Goal: Information Seeking & Learning: Learn about a topic

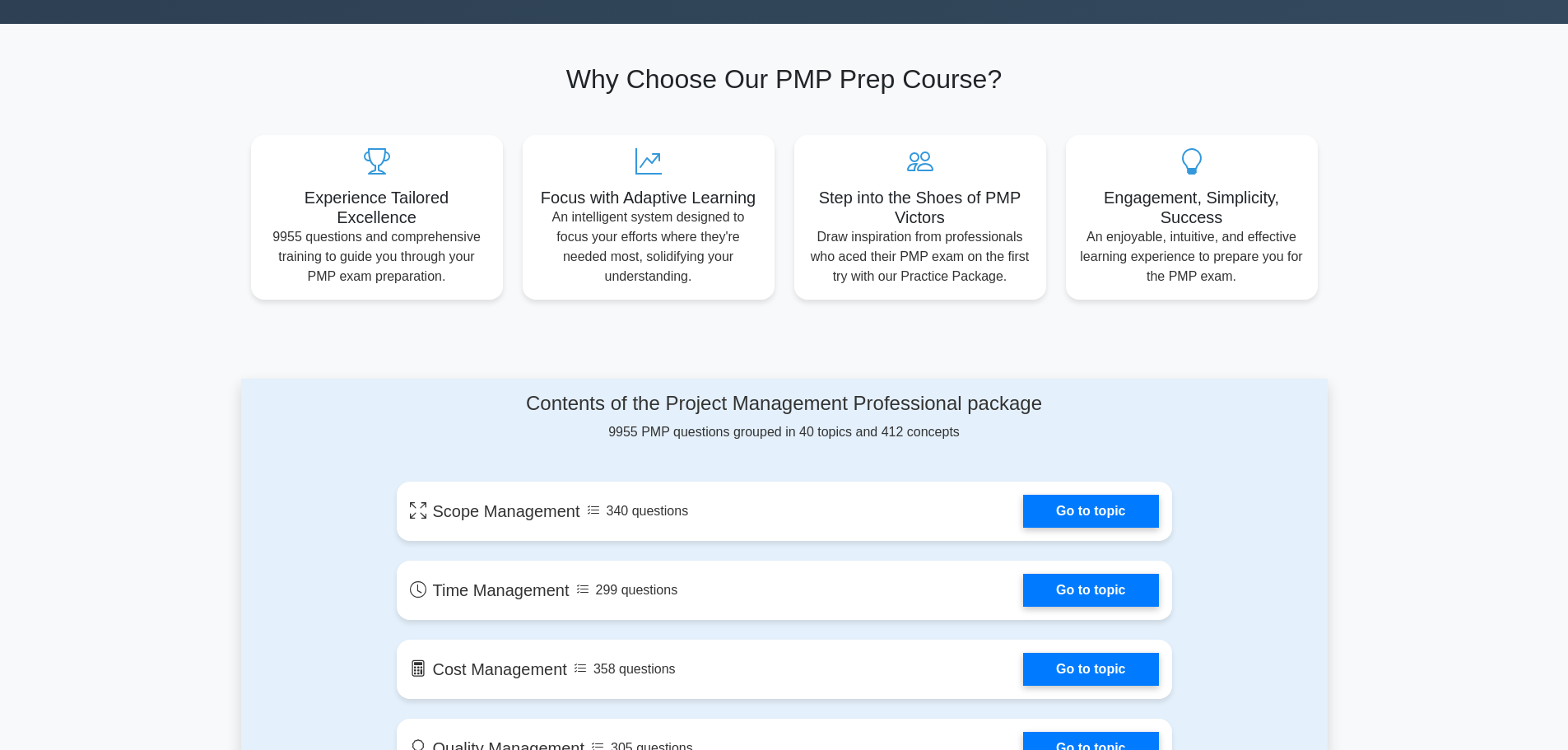
drag, startPoint x: 979, startPoint y: 439, endPoint x: 472, endPoint y: 376, distance: 510.9
click at [524, 413] on h4 "Contents of the Project Management Professional package" at bounding box center [784, 404] width 776 height 24
drag, startPoint x: 522, startPoint y: 406, endPoint x: 993, endPoint y: 440, distance: 472.2
click at [993, 440] on div "Contents of the Project Management Professional package 9955 PMP questions grou…" at bounding box center [784, 417] width 776 height 50
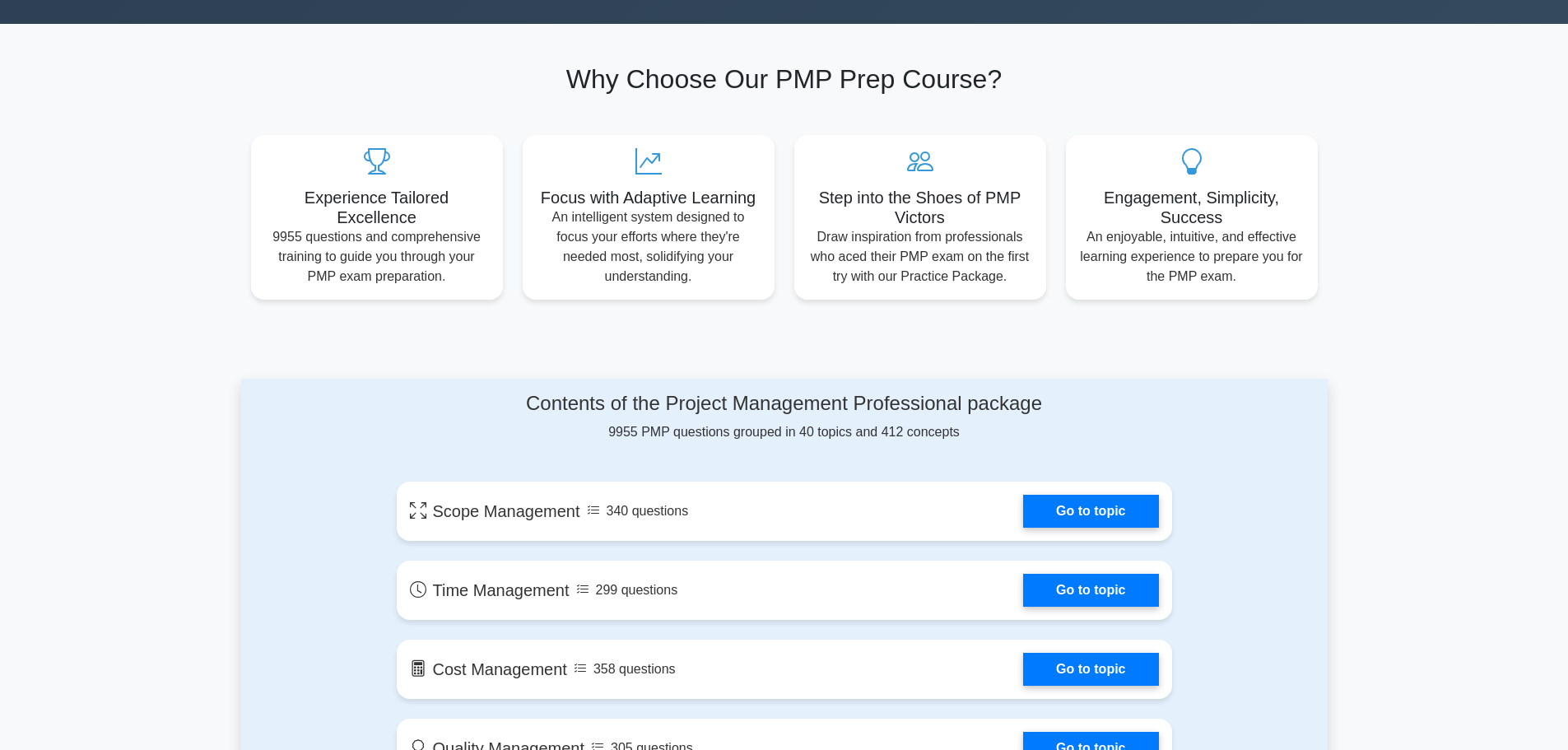
click at [993, 440] on div "Contents of the Project Management Professional package 9955 PMP questions grou…" at bounding box center [784, 417] width 776 height 50
drag, startPoint x: 995, startPoint y: 434, endPoint x: 509, endPoint y: 379, distance: 489.1
click at [523, 409] on h4 "Contents of the Project Management Professional package" at bounding box center [784, 404] width 776 height 24
drag, startPoint x: 522, startPoint y: 404, endPoint x: 967, endPoint y: 441, distance: 446.5
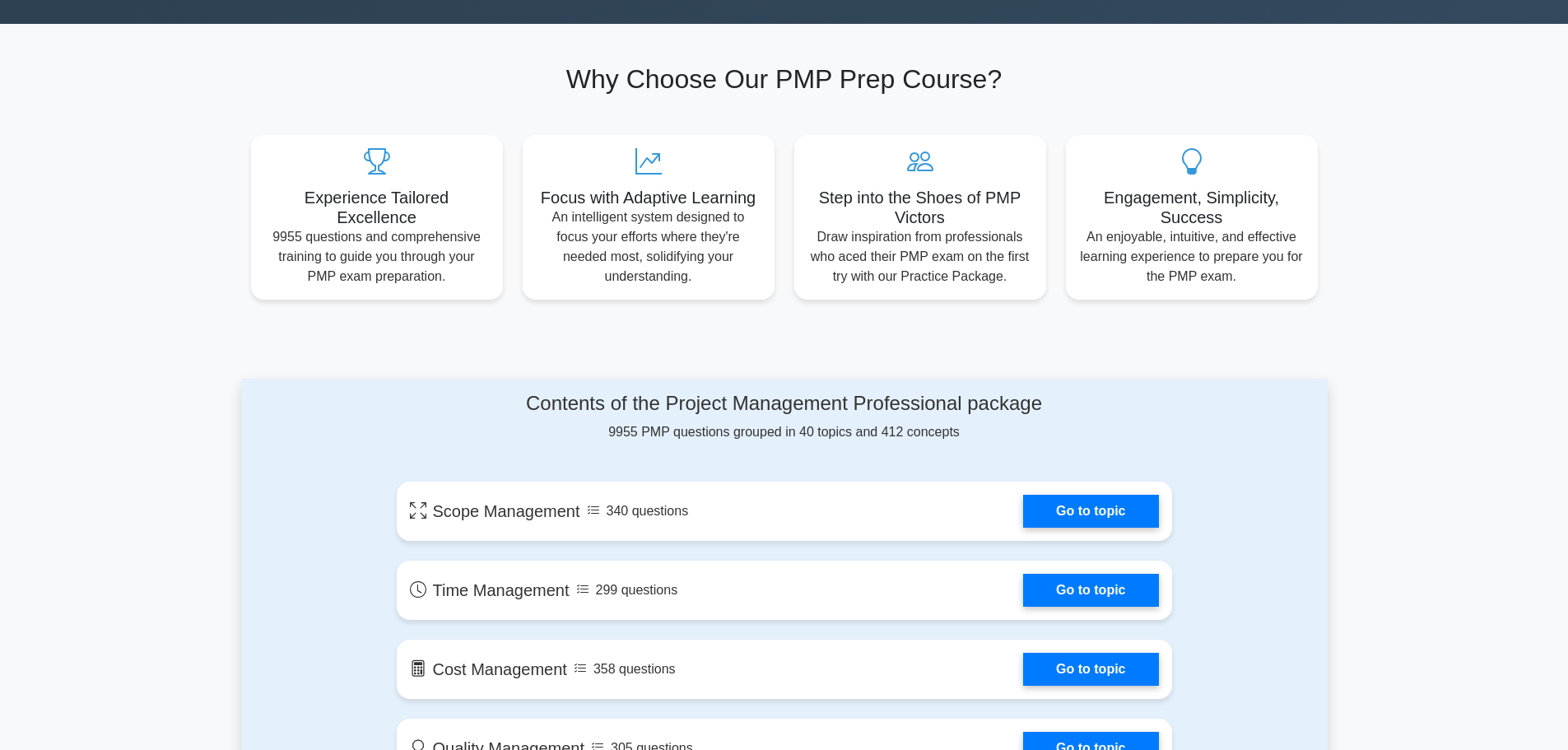
click at [967, 441] on div "Contents of the Project Management Professional package 9955 PMP questions grou…" at bounding box center [784, 417] width 776 height 50
click at [976, 436] on div "Contents of the Project Management Professional package 9955 PMP questions grou…" at bounding box center [784, 417] width 776 height 50
drag, startPoint x: 1012, startPoint y: 436, endPoint x: 525, endPoint y: 399, distance: 488.4
click at [525, 399] on div "Contents of the Project Management Professional package 9955 PMP questions grou…" at bounding box center [784, 417] width 776 height 50
click at [525, 399] on h4 "Contents of the Project Management Professional package" at bounding box center [784, 404] width 776 height 24
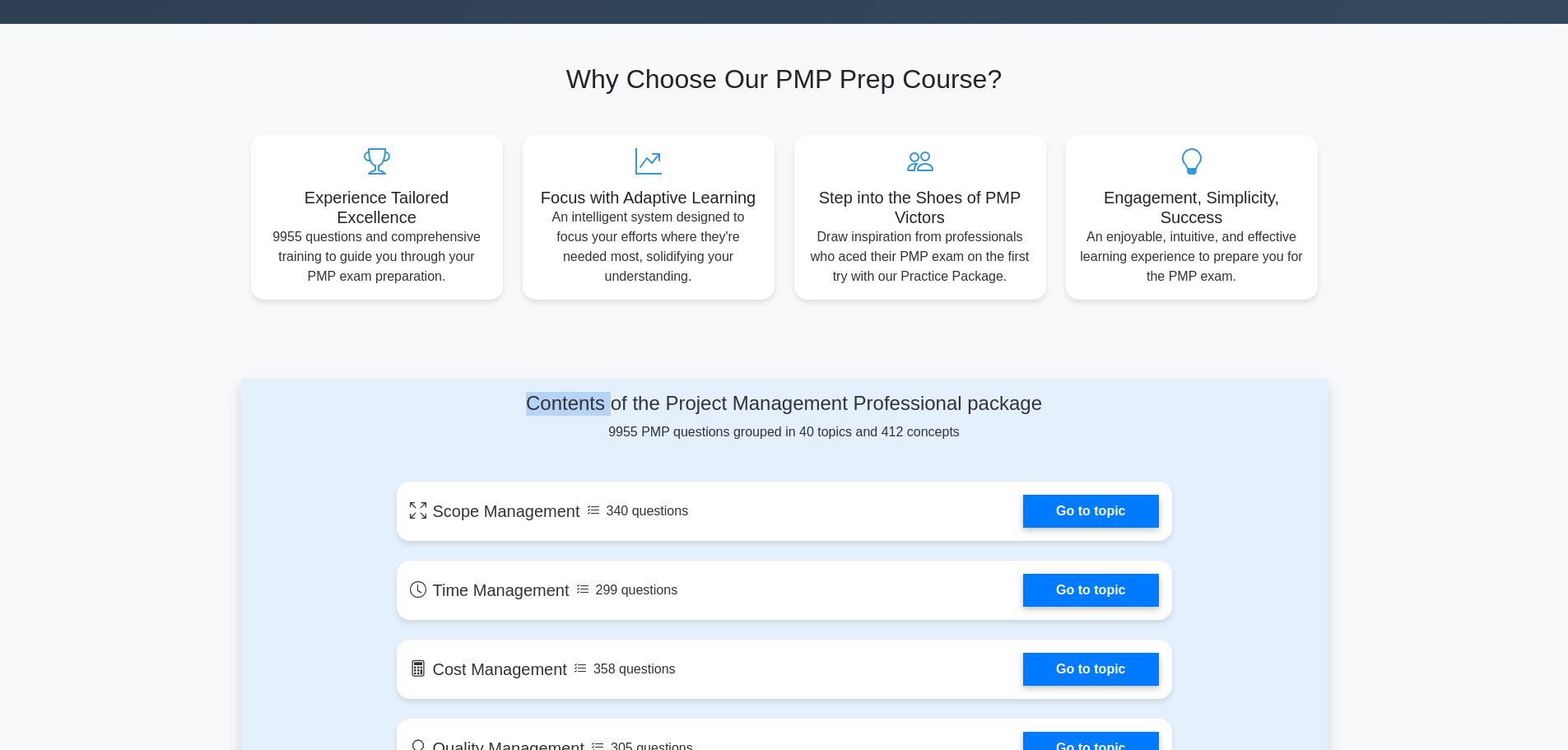
click at [525, 399] on h4 "Contents of the Project Management Professional package" at bounding box center [784, 404] width 776 height 24
drag, startPoint x: 985, startPoint y: 436, endPoint x: 521, endPoint y: 399, distance: 465.5
click at [521, 399] on div "Contents of the Project Management Professional package 9955 PMP questions grou…" at bounding box center [784, 417] width 776 height 50
click at [521, 399] on h4 "Contents of the Project Management Professional package" at bounding box center [784, 404] width 776 height 24
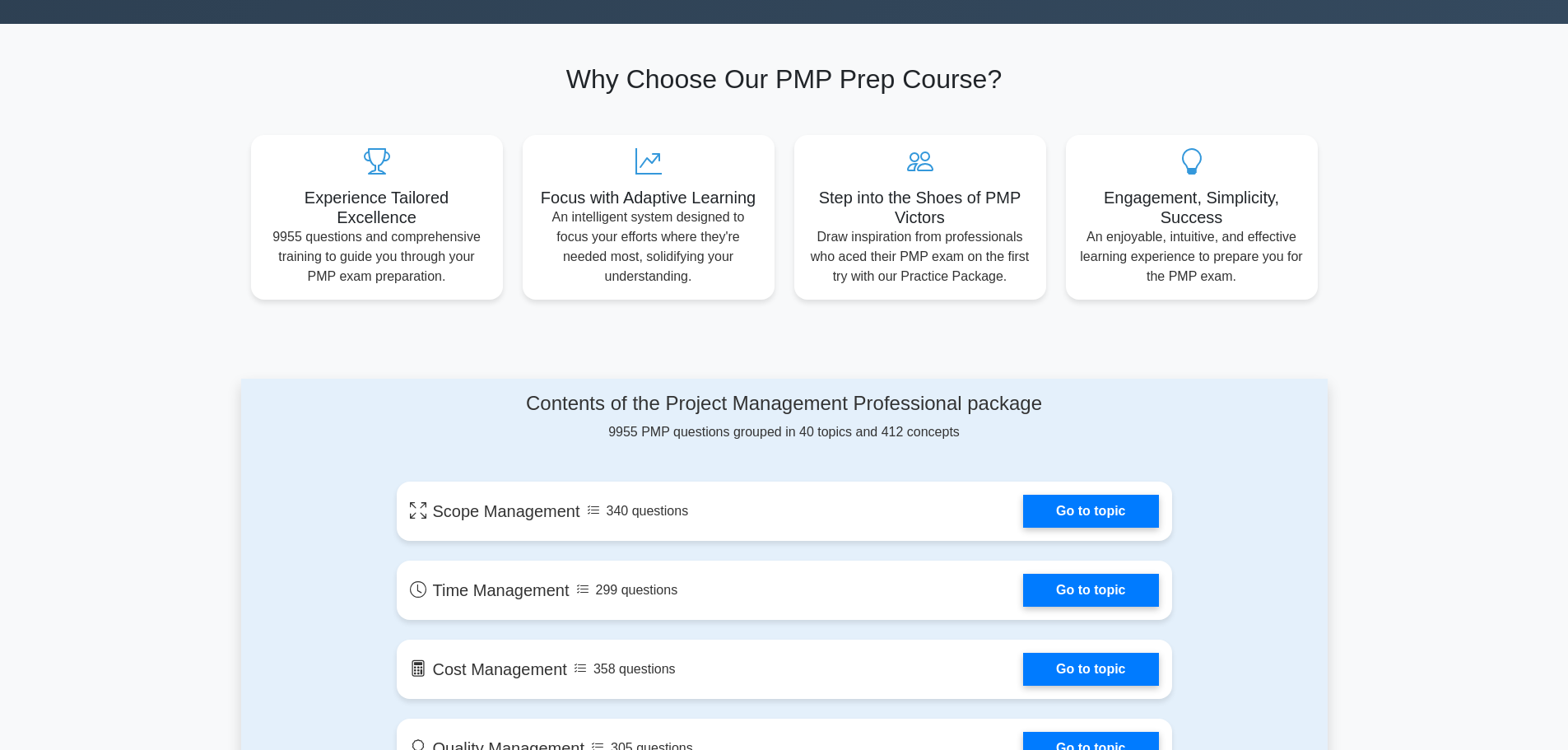
drag, startPoint x: 529, startPoint y: 408, endPoint x: 1024, endPoint y: 421, distance: 495.2
click at [1024, 421] on div "Contents of the Project Management Professional package 9955 PMP questions grou…" at bounding box center [784, 417] width 776 height 50
click at [969, 438] on div "Contents of the Project Management Professional package 9955 PMP questions grou…" at bounding box center [784, 417] width 776 height 50
drag, startPoint x: 992, startPoint y: 430, endPoint x: 527, endPoint y: 394, distance: 466.4
click at [527, 394] on div "Contents of the Project Management Professional package 9955 PMP questions grou…" at bounding box center [784, 417] width 776 height 50
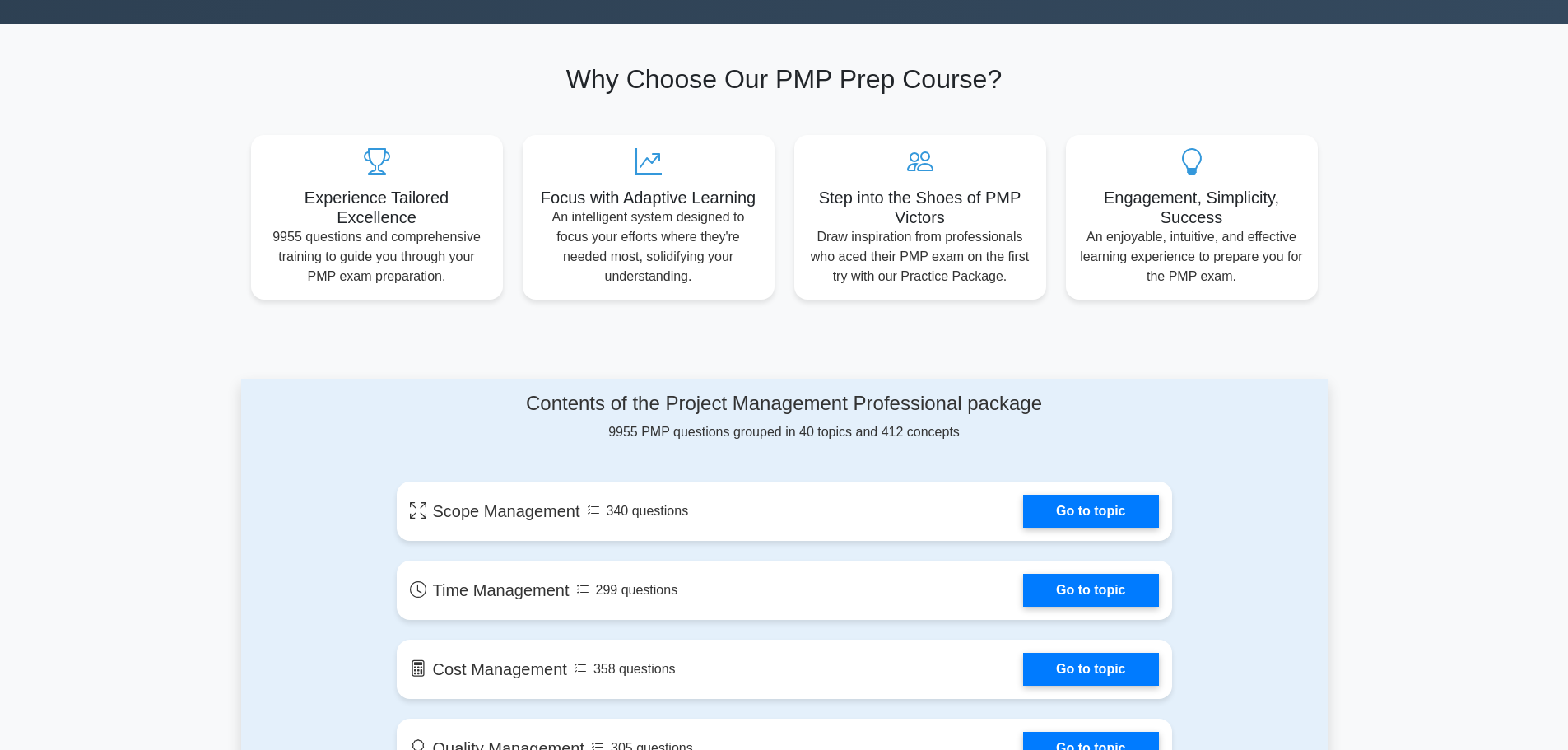
click at [527, 394] on h4 "Contents of the Project Management Professional package" at bounding box center [784, 404] width 776 height 24
drag, startPoint x: 523, startPoint y: 399, endPoint x: 969, endPoint y: 434, distance: 447.4
click at [969, 434] on div "Contents of the Project Management Professional package 9955 PMP questions grou…" at bounding box center [784, 417] width 776 height 50
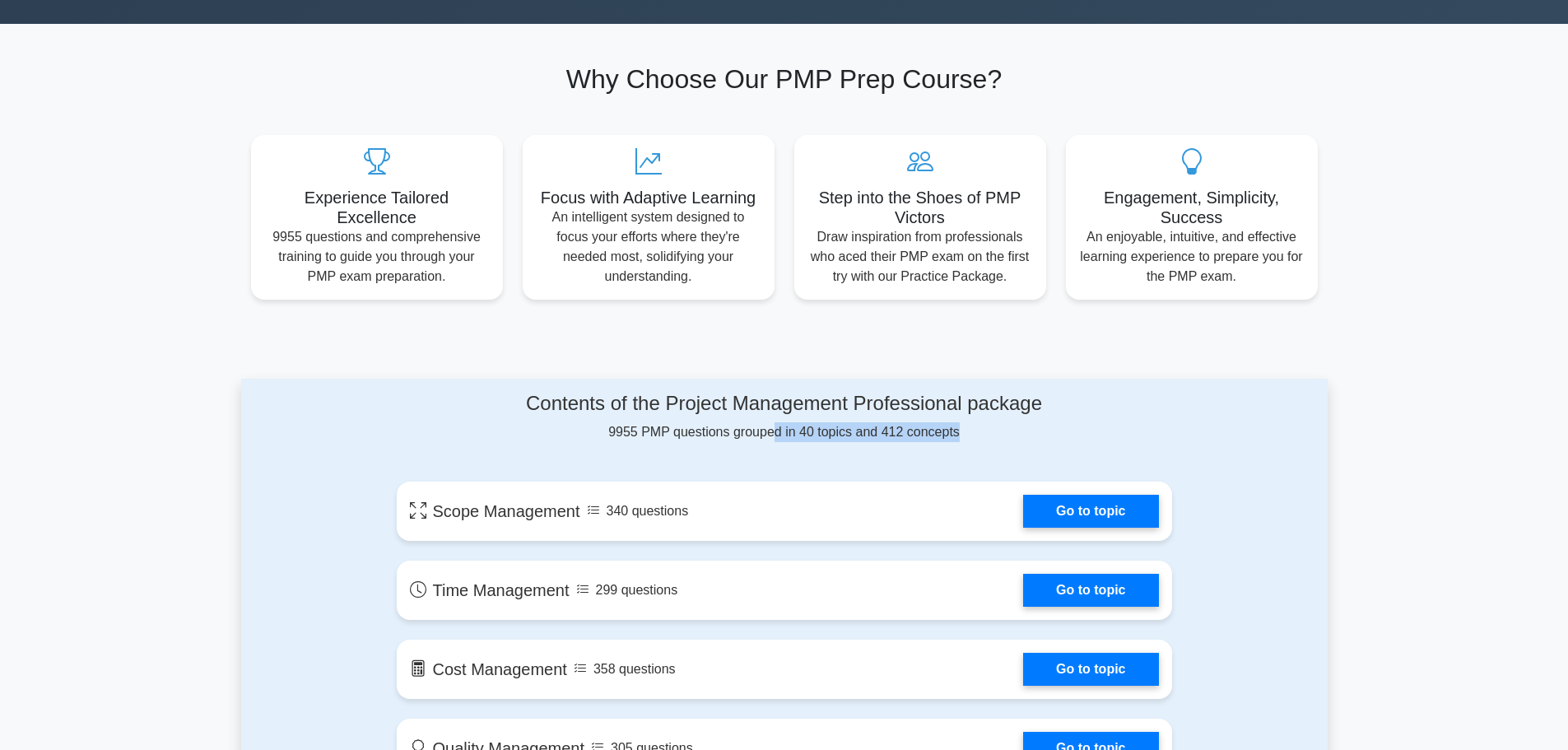
click at [969, 434] on div "Contents of the Project Management Professional package 9955 PMP questions grou…" at bounding box center [784, 417] width 776 height 50
drag, startPoint x: 969, startPoint y: 436, endPoint x: 524, endPoint y: 406, distance: 446.0
click at [524, 406] on div "Contents of the Project Management Professional package 9955 PMP questions grou…" at bounding box center [784, 417] width 776 height 50
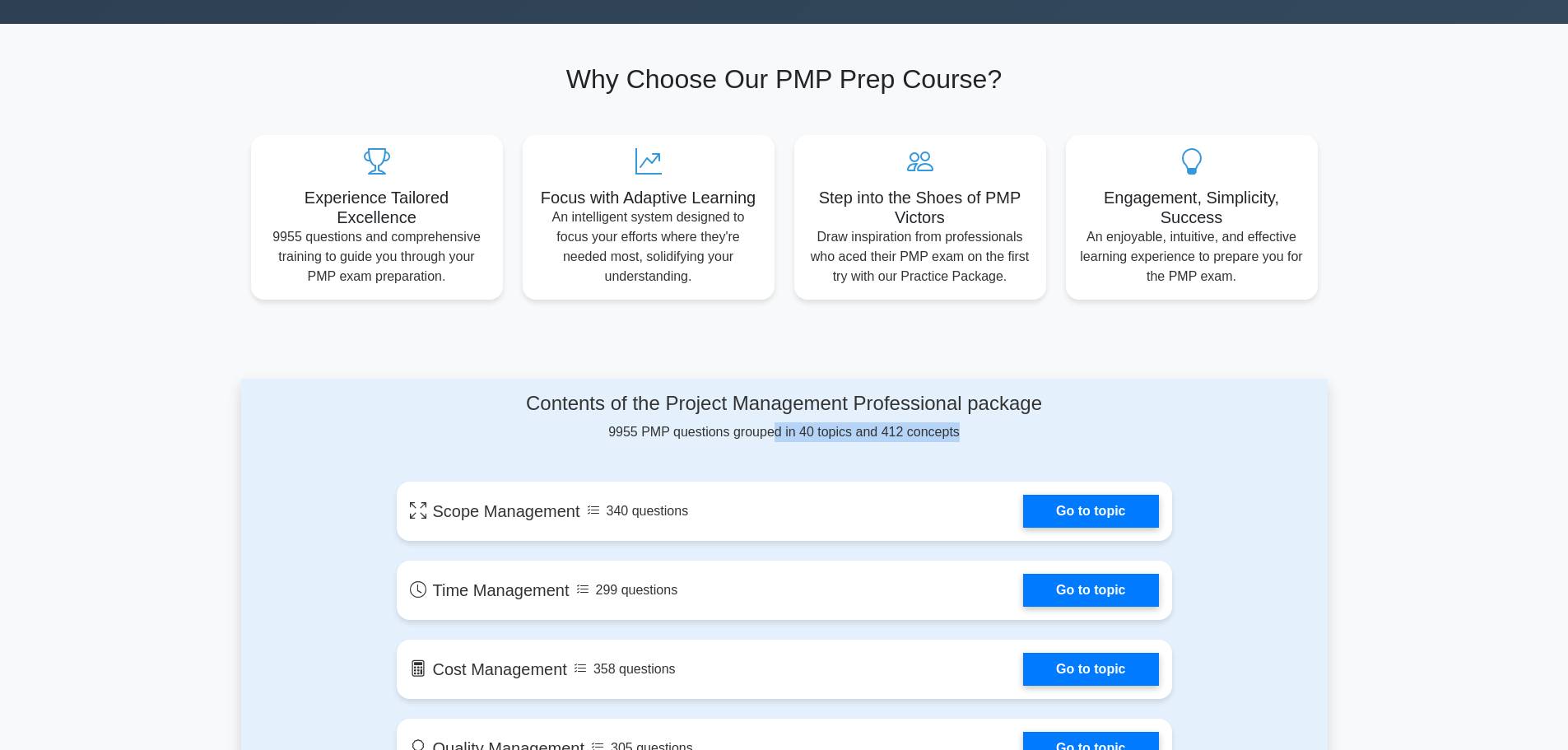
click at [524, 406] on h4 "Contents of the Project Management Professional package" at bounding box center [784, 404] width 776 height 24
drag, startPoint x: 524, startPoint y: 406, endPoint x: 966, endPoint y: 426, distance: 442.5
click at [966, 426] on div "Contents of the Project Management Professional package 9955 PMP questions grou…" at bounding box center [784, 417] width 776 height 50
drag, startPoint x: 954, startPoint y: 430, endPoint x: 522, endPoint y: 395, distance: 433.4
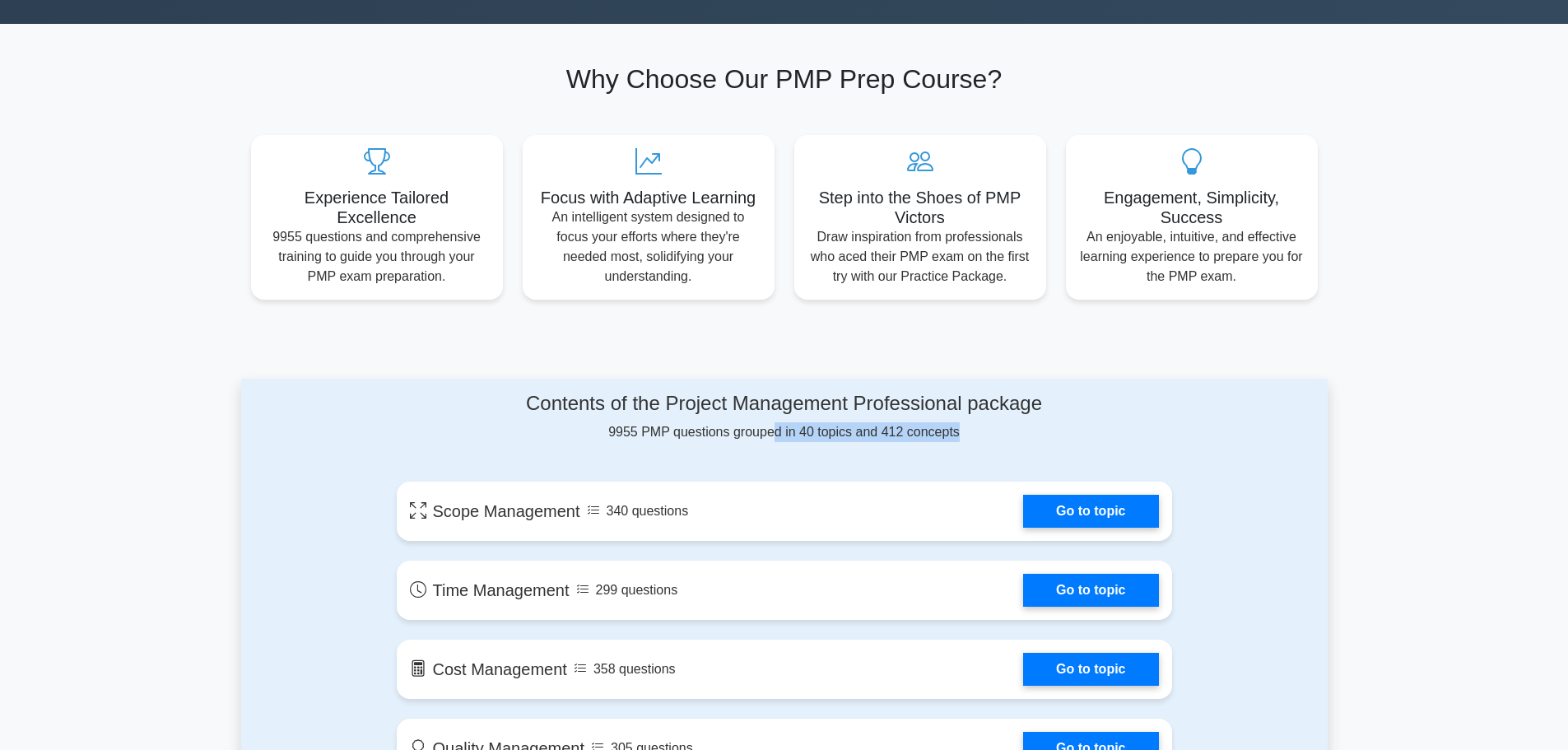
click at [522, 395] on div "Contents of the Project Management Professional package 9955 PMP questions grou…" at bounding box center [784, 417] width 776 height 50
click at [522, 395] on h4 "Contents of the Project Management Professional package" at bounding box center [784, 404] width 776 height 24
drag, startPoint x: 527, startPoint y: 400, endPoint x: 1037, endPoint y: 440, distance: 511.6
click at [1037, 440] on div "Contents of the Project Management Professional package 9955 PMP questions grou…" at bounding box center [784, 417] width 776 height 50
click at [920, 429] on div "Contents of the Project Management Professional package 9955 PMP questions grou…" at bounding box center [784, 417] width 776 height 50
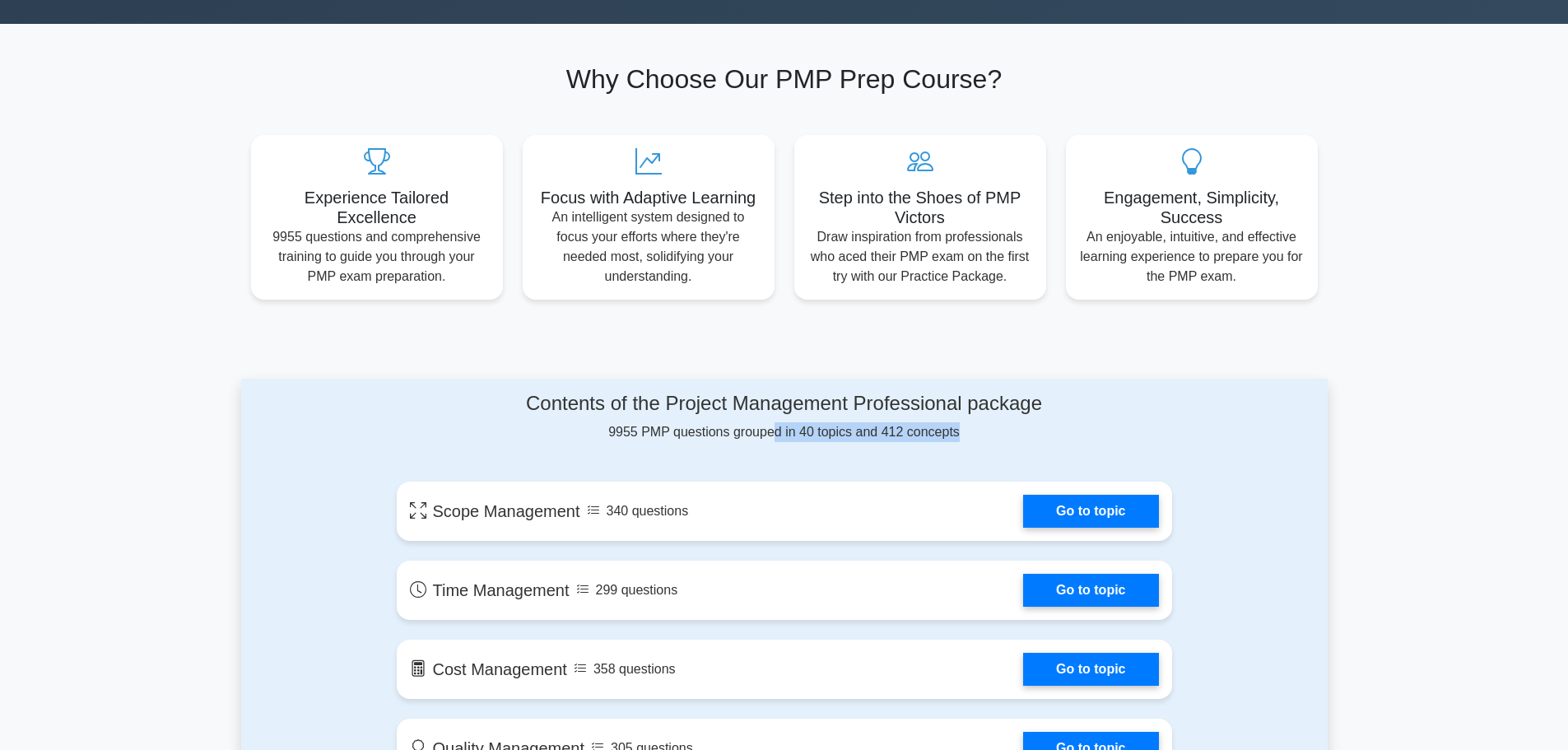
drag, startPoint x: 968, startPoint y: 430, endPoint x: 510, endPoint y: 393, distance: 459.5
click at [510, 393] on div "Contents of the Project Management Professional package 9955 PMP questions grou…" at bounding box center [784, 417] width 776 height 50
click at [542, 404] on h4 "Contents of the Project Management Professional package" at bounding box center [784, 404] width 776 height 24
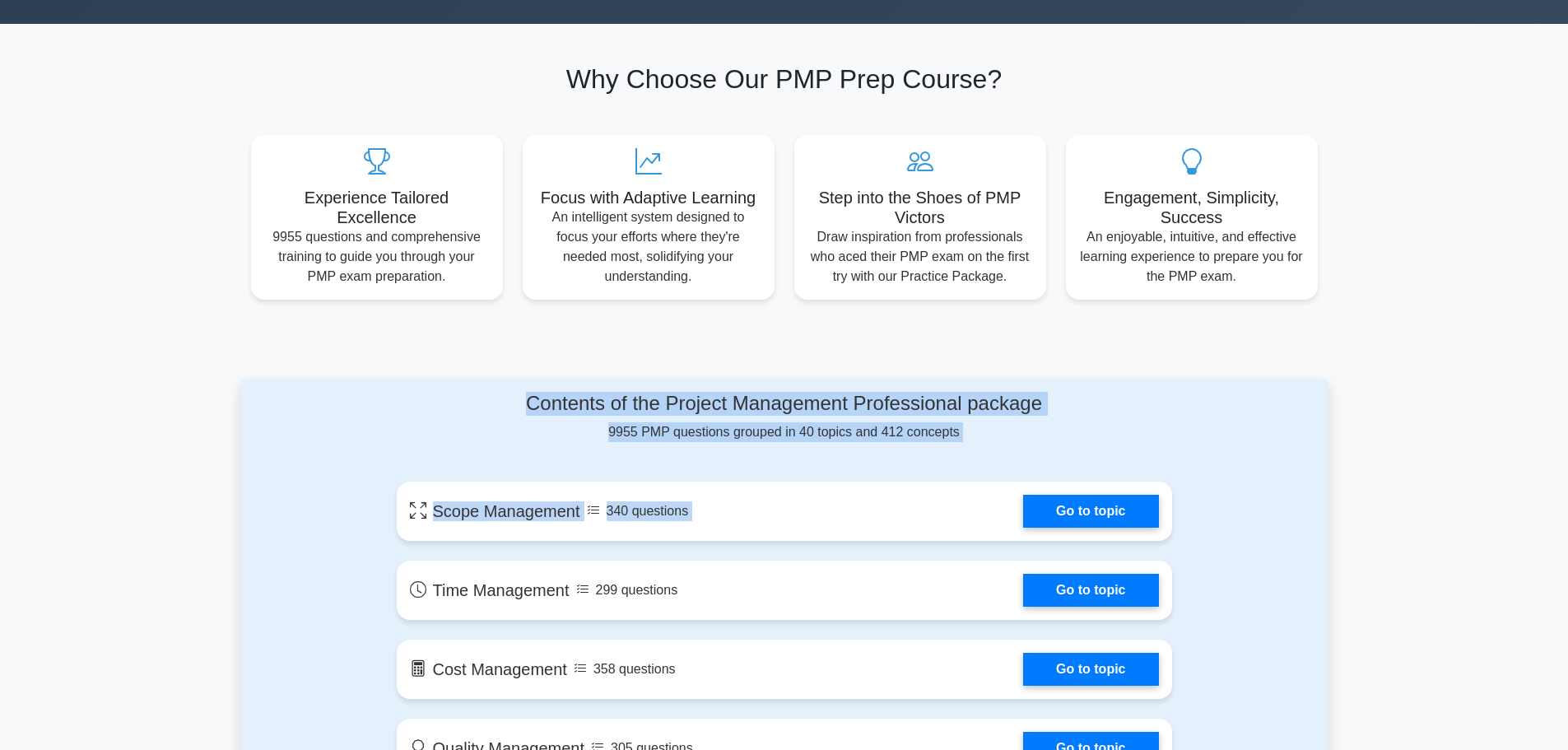
drag, startPoint x: 525, startPoint y: 403, endPoint x: 1002, endPoint y: 442, distance: 478.6
click at [966, 434] on div "Contents of the Project Management Professional package 9955 PMP questions grou…" at bounding box center [784, 417] width 776 height 50
drag, startPoint x: 980, startPoint y: 430, endPoint x: 511, endPoint y: 389, distance: 470.8
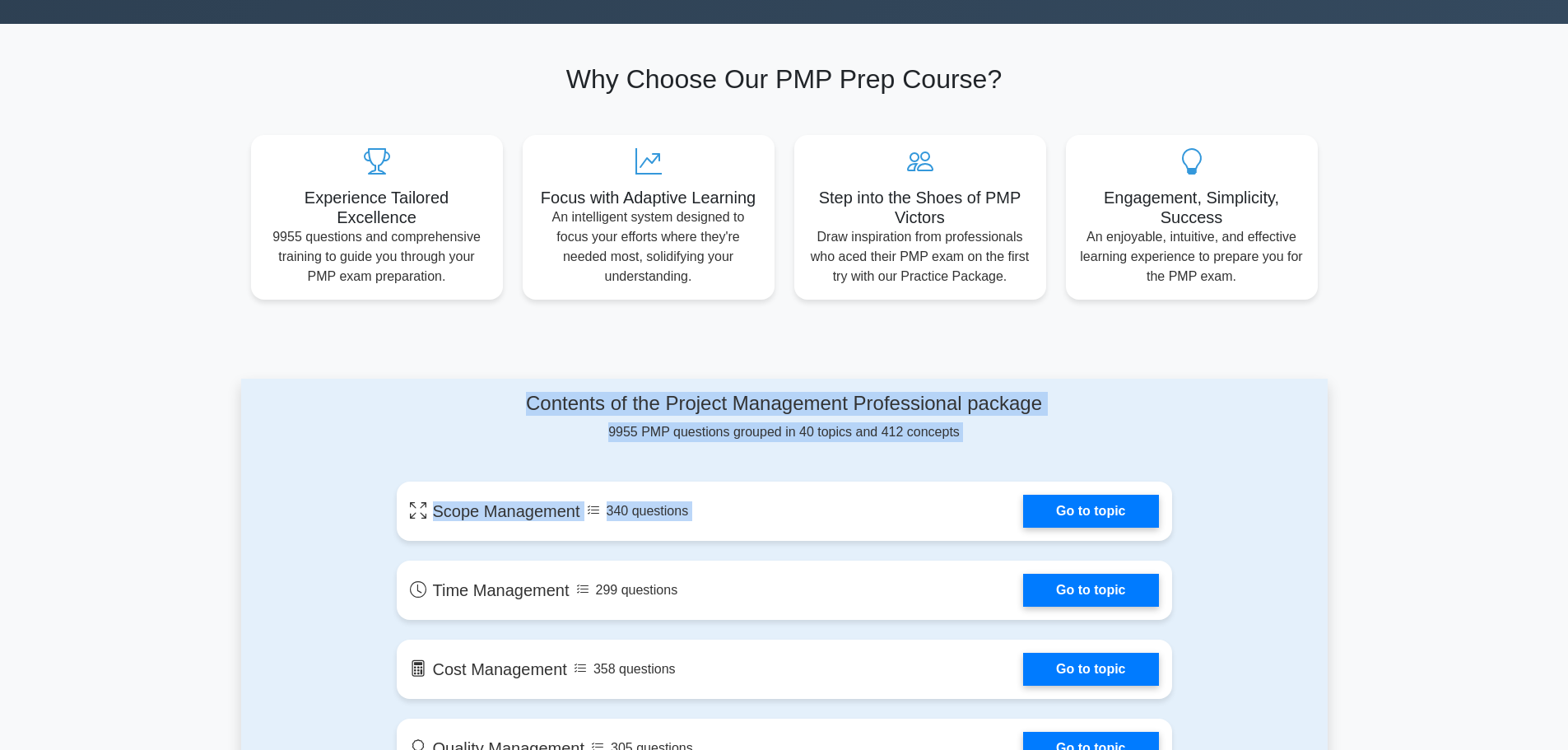
click at [529, 401] on h4 "Contents of the Project Management Professional package" at bounding box center [784, 404] width 776 height 24
drag, startPoint x: 525, startPoint y: 402, endPoint x: 969, endPoint y: 441, distance: 445.7
click at [969, 441] on div "Contents of the Project Management Professional package 9955 PMP questions grou…" at bounding box center [784, 417] width 776 height 50
drag, startPoint x: 972, startPoint y: 436, endPoint x: 512, endPoint y: 401, distance: 461.3
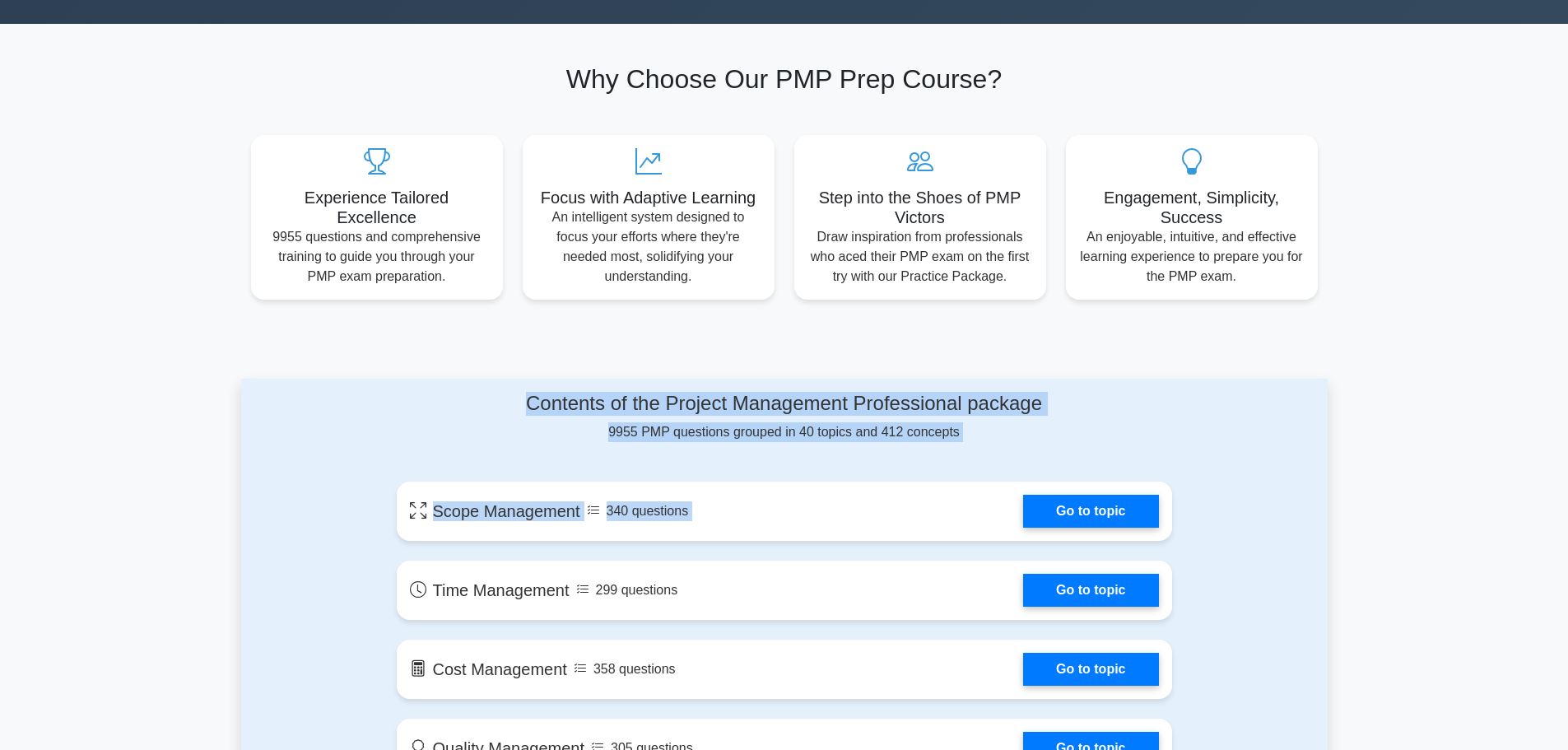
click at [512, 401] on div "Contents of the Project Management Professional package 9955 PMP questions grou…" at bounding box center [784, 417] width 776 height 50
click at [515, 401] on h4 "Contents of the Project Management Professional package" at bounding box center [784, 404] width 776 height 24
click at [523, 401] on h4 "Contents of the Project Management Professional package" at bounding box center [784, 404] width 776 height 24
drag, startPoint x: 525, startPoint y: 399, endPoint x: 995, endPoint y: 430, distance: 471.0
click at [995, 430] on div "Contents of the Project Management Professional package 9955 PMP questions grou…" at bounding box center [784, 417] width 776 height 50
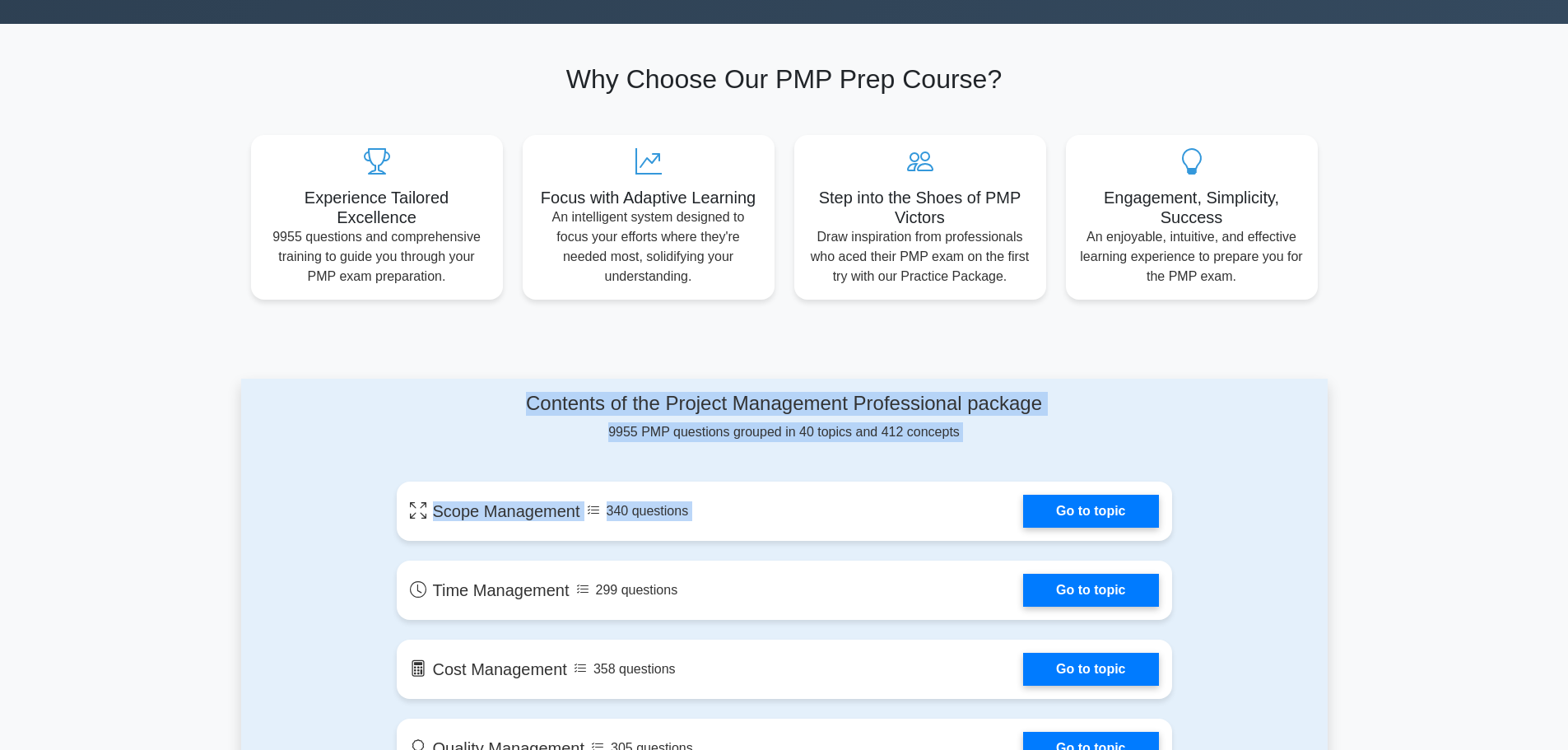
click at [995, 430] on div "Contents of the Project Management Professional package 9955 PMP questions grou…" at bounding box center [784, 417] width 776 height 50
drag, startPoint x: 994, startPoint y: 436, endPoint x: 475, endPoint y: 403, distance: 520.0
click at [475, 403] on div "Contents of the Project Management Professional package 9955 PMP questions grou…" at bounding box center [784, 417] width 776 height 50
click at [1015, 432] on div "Contents of the Project Management Professional package 9955 PMP questions grou…" at bounding box center [784, 417] width 776 height 50
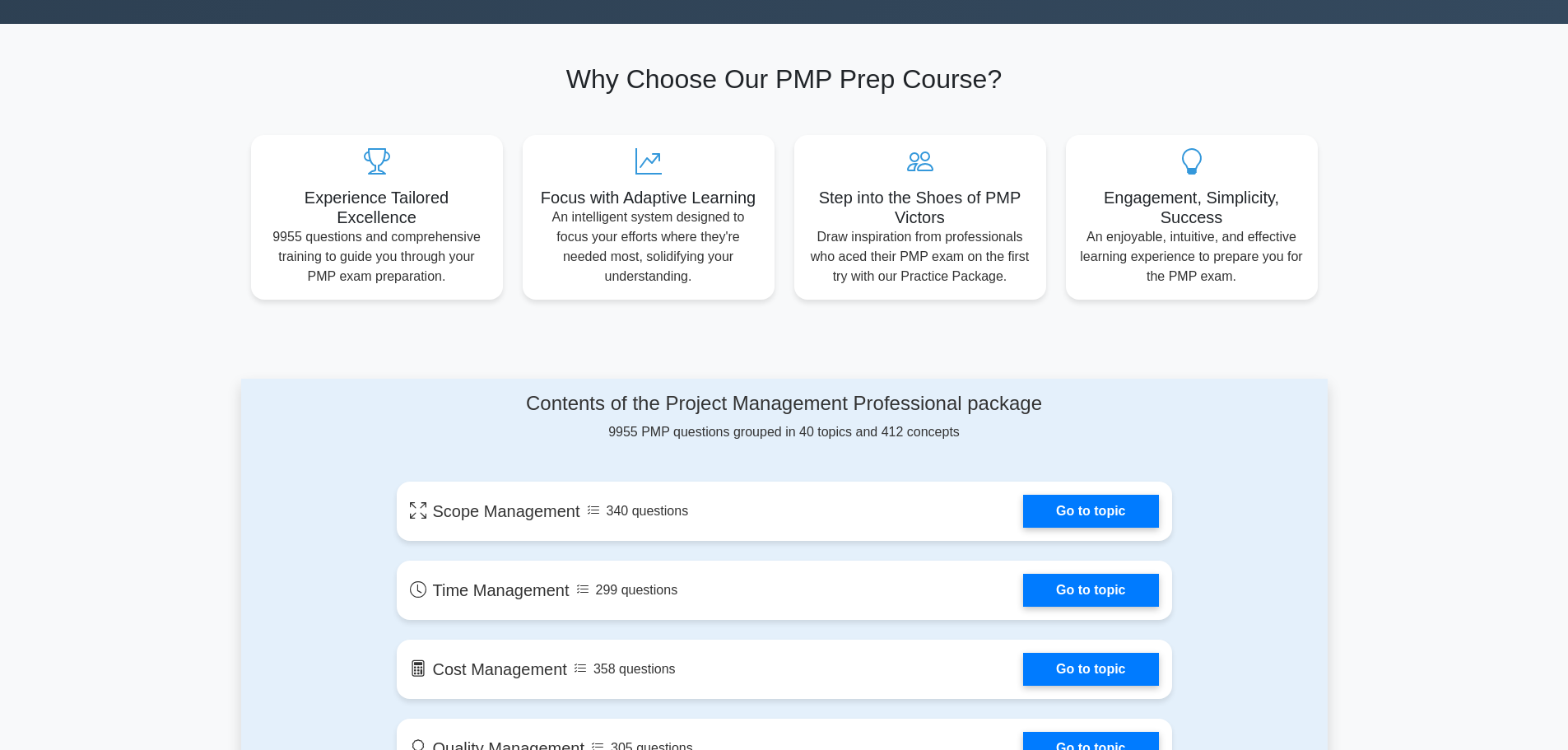
click at [1044, 402] on h4 "Contents of the Project Management Professional package" at bounding box center [784, 404] width 776 height 24
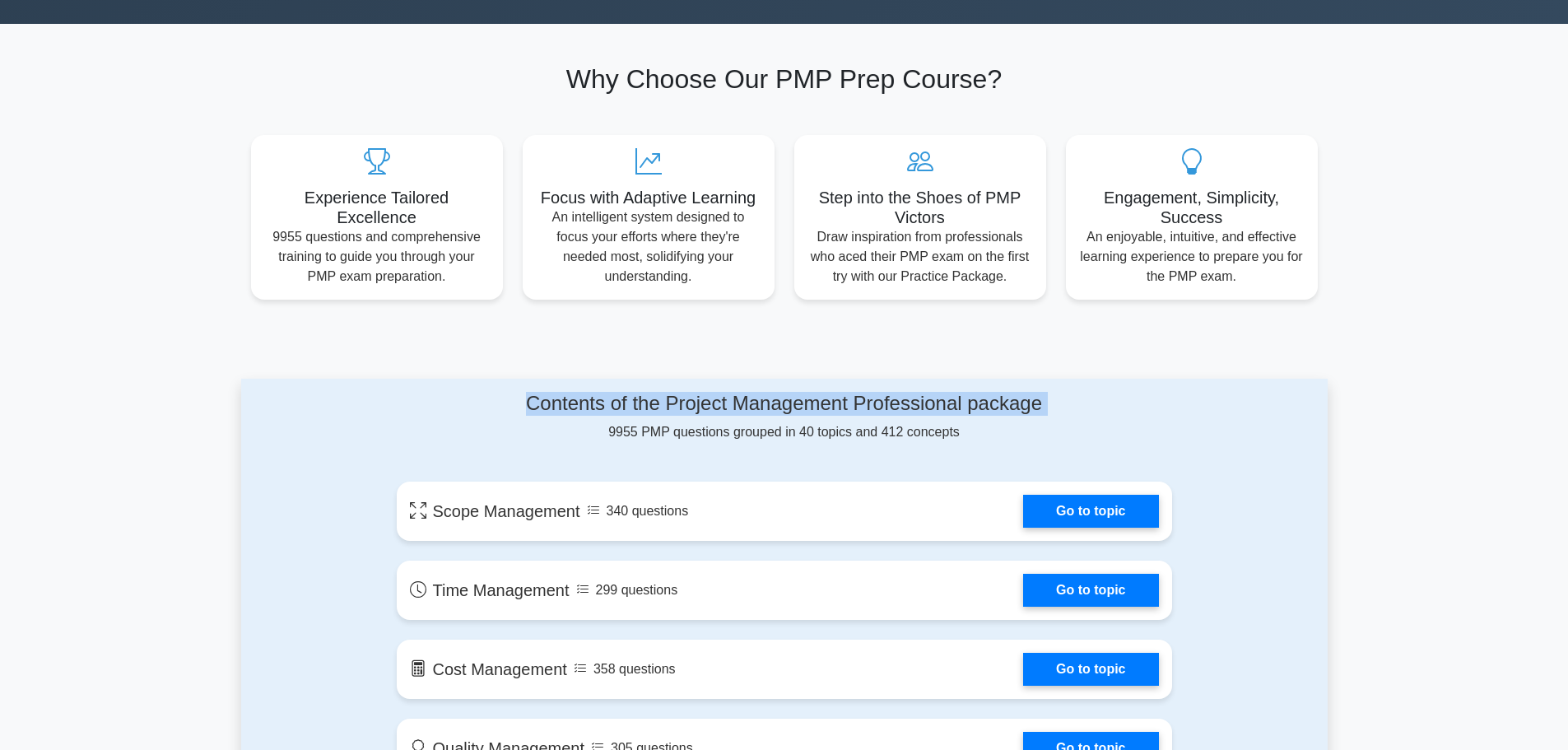
click at [1044, 402] on h4 "Contents of the Project Management Professional package" at bounding box center [784, 404] width 776 height 24
click at [968, 436] on div "Contents of the Project Management Professional package 9955 PMP questions grou…" at bounding box center [784, 417] width 776 height 50
drag, startPoint x: 964, startPoint y: 437, endPoint x: 505, endPoint y: 404, distance: 460.2
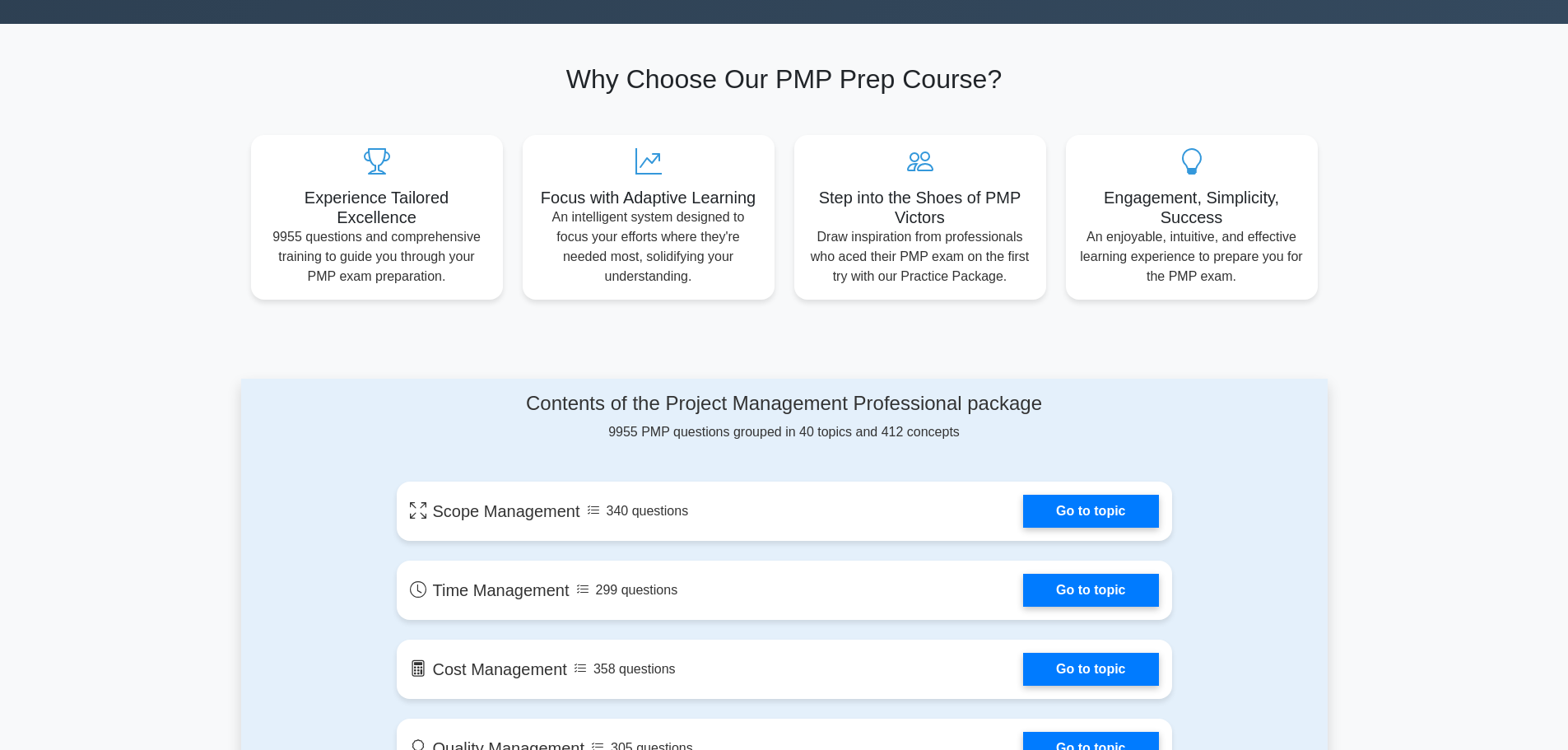
click at [505, 404] on div "Contents of the Project Management Professional package 9955 PMP questions grou…" at bounding box center [784, 417] width 776 height 50
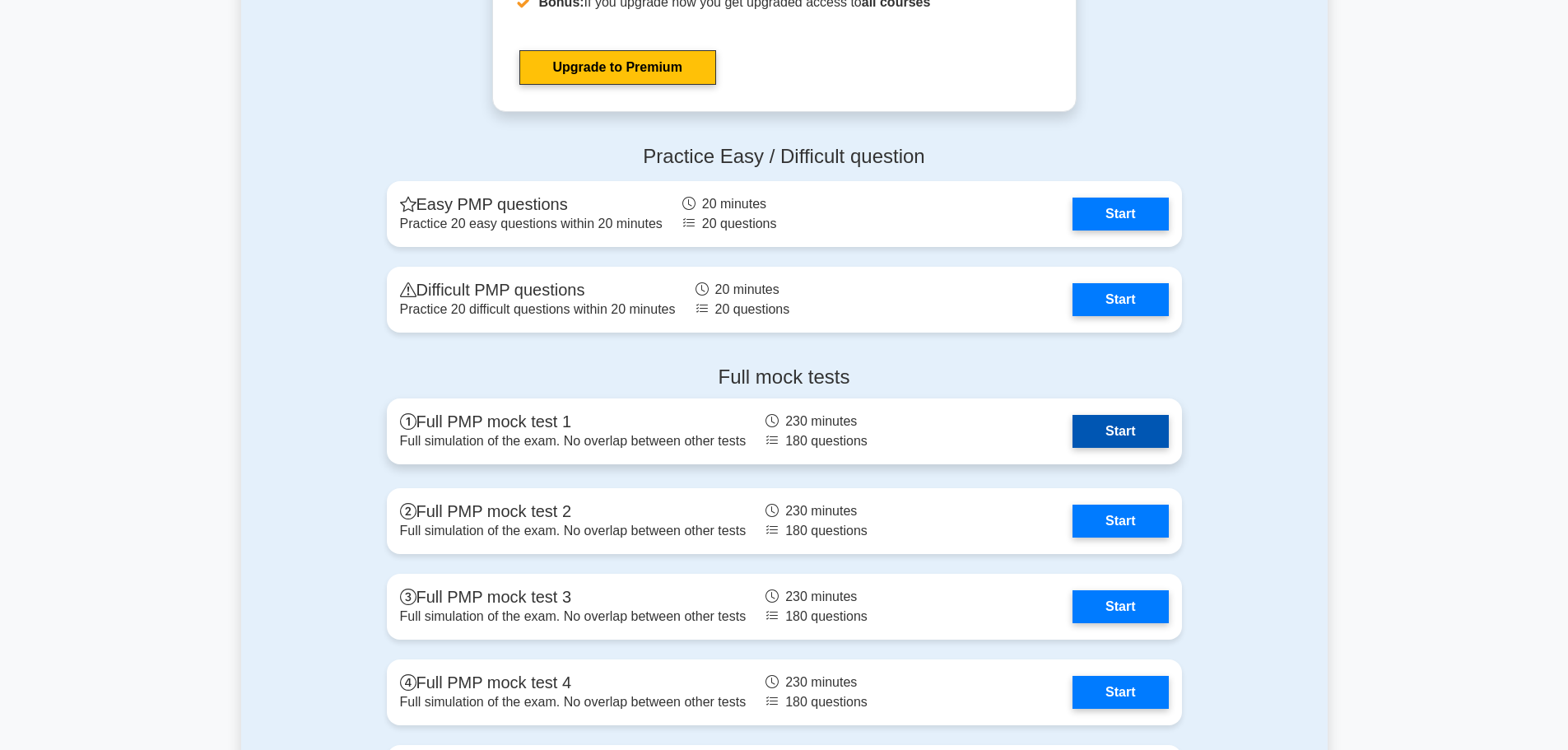
scroll to position [4361, 0]
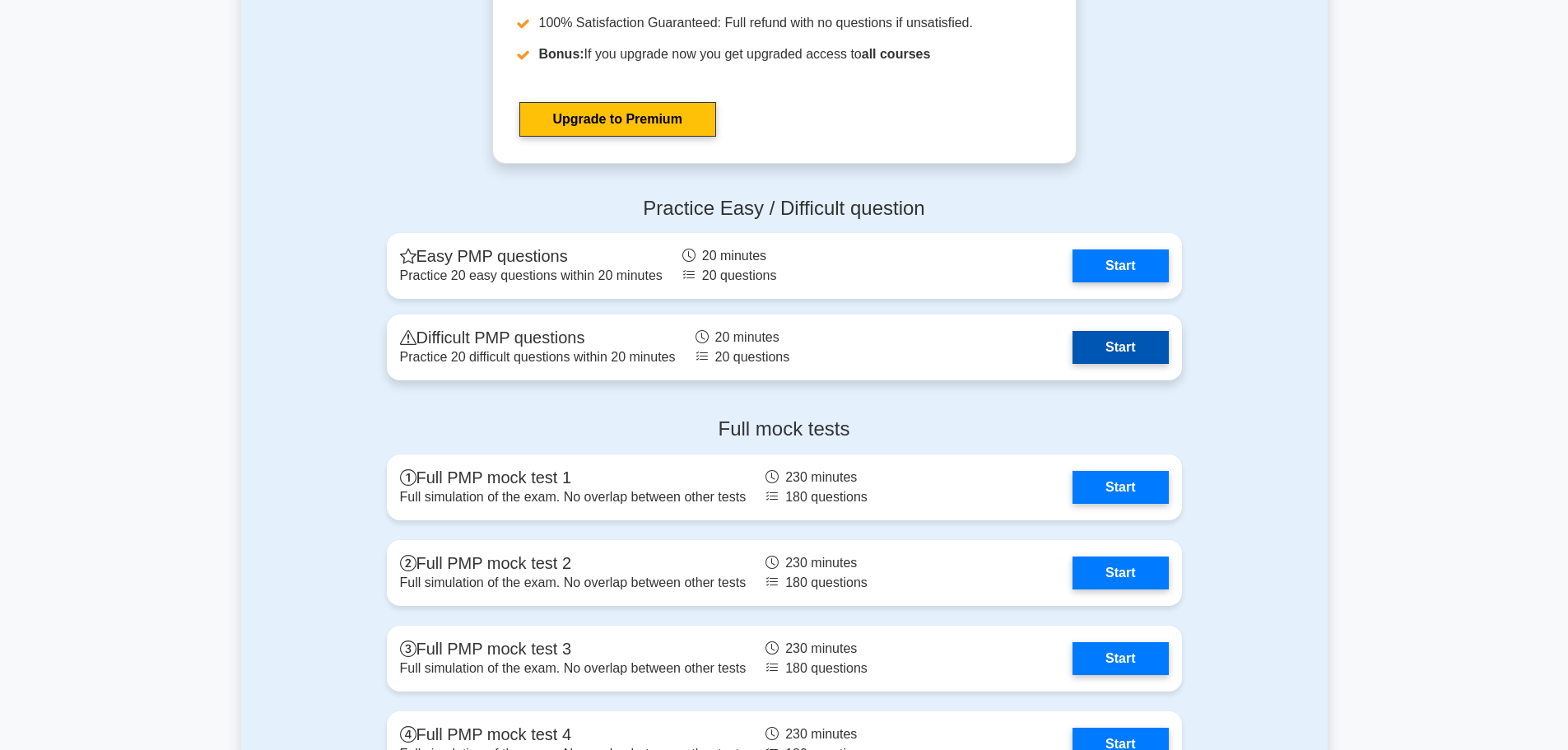
click at [1103, 340] on link "Start" at bounding box center [1120, 347] width 95 height 33
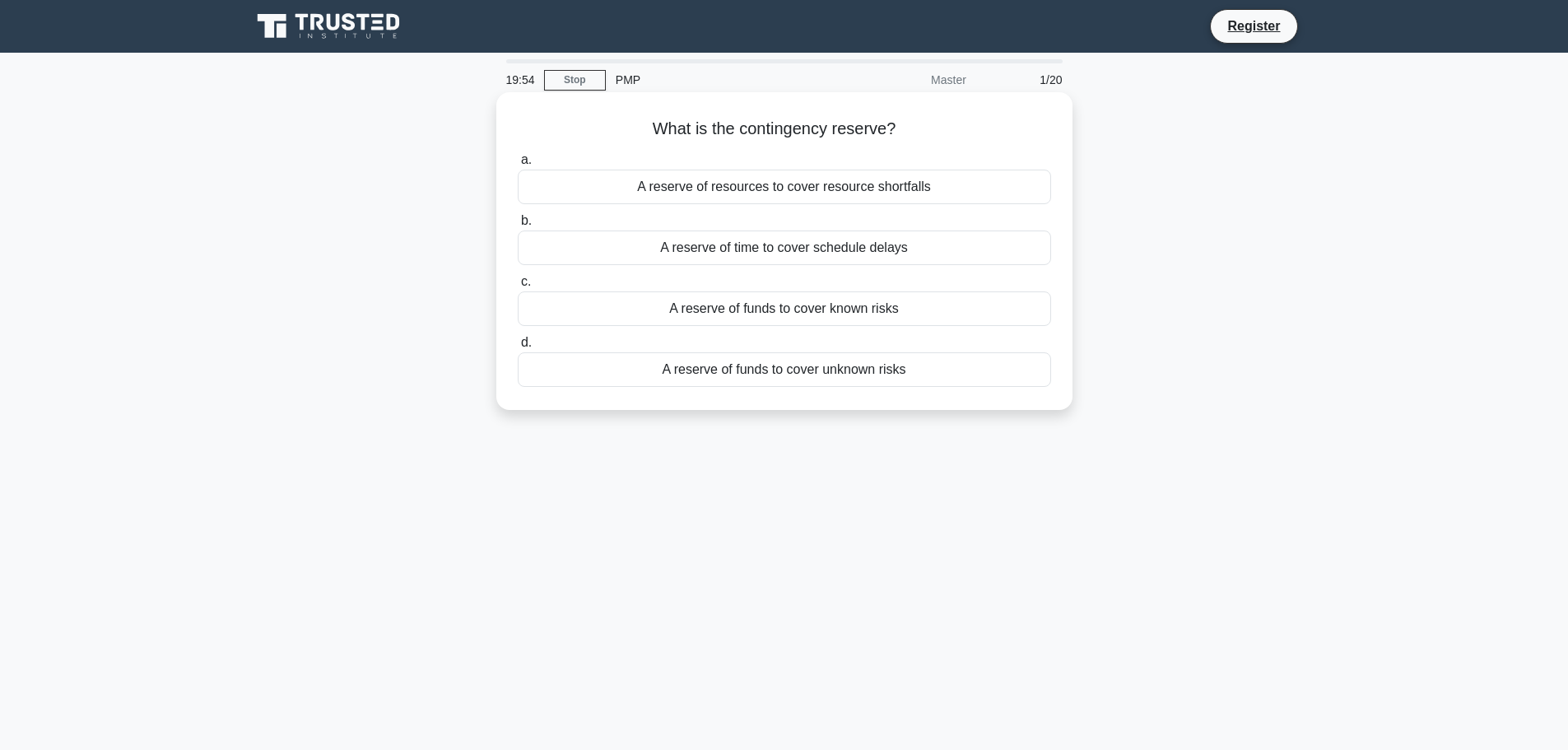
click at [773, 313] on div "A reserve of funds to cover known risks" at bounding box center [784, 309] width 534 height 35
click at [518, 287] on input "c. A reserve of funds to cover known risks" at bounding box center [518, 281] width 0 height 11
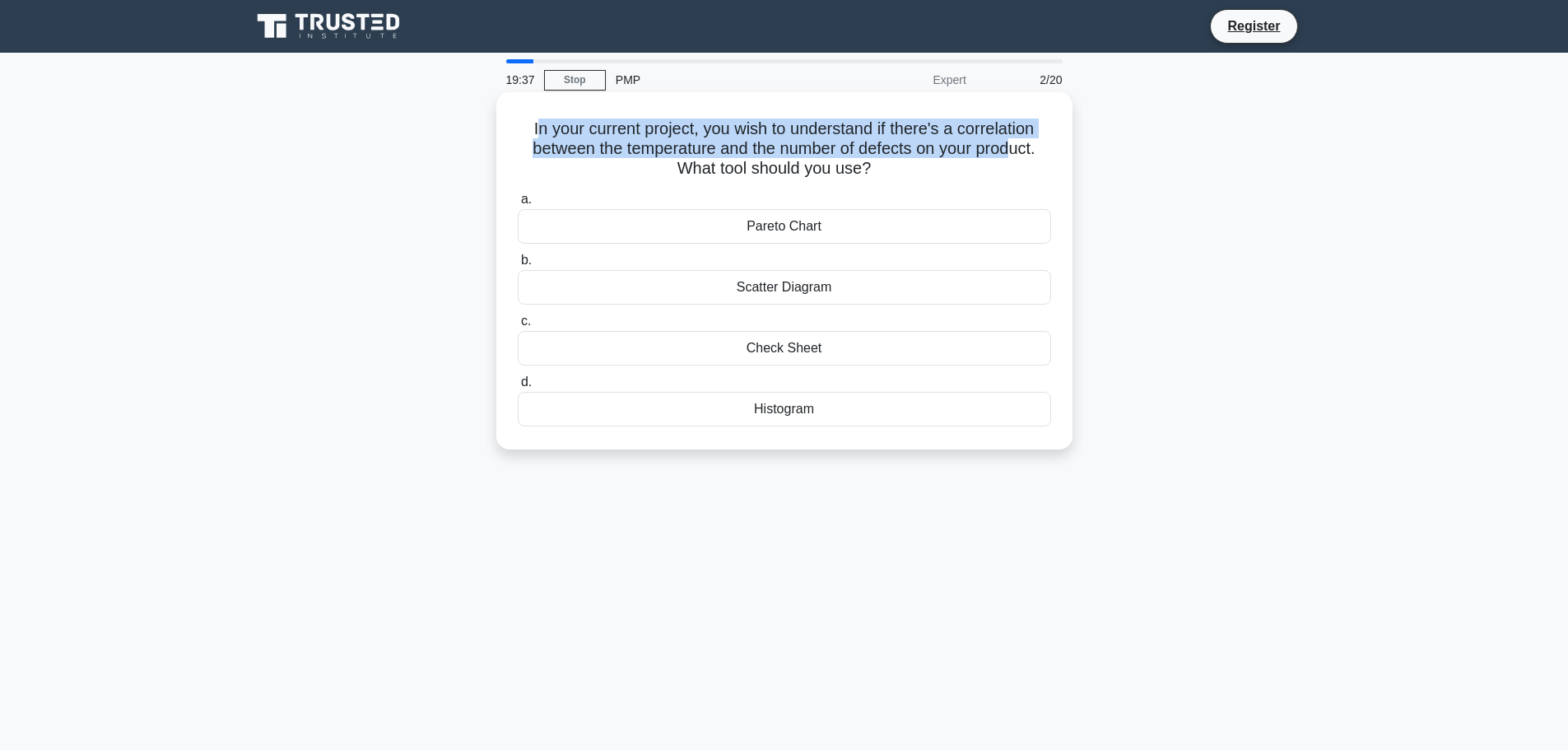
drag, startPoint x: 533, startPoint y: 132, endPoint x: 1022, endPoint y: 146, distance: 489.2
click at [1022, 146] on h5 "In your current project, you wish to understand if there's a correlation betwee…" at bounding box center [784, 148] width 537 height 61
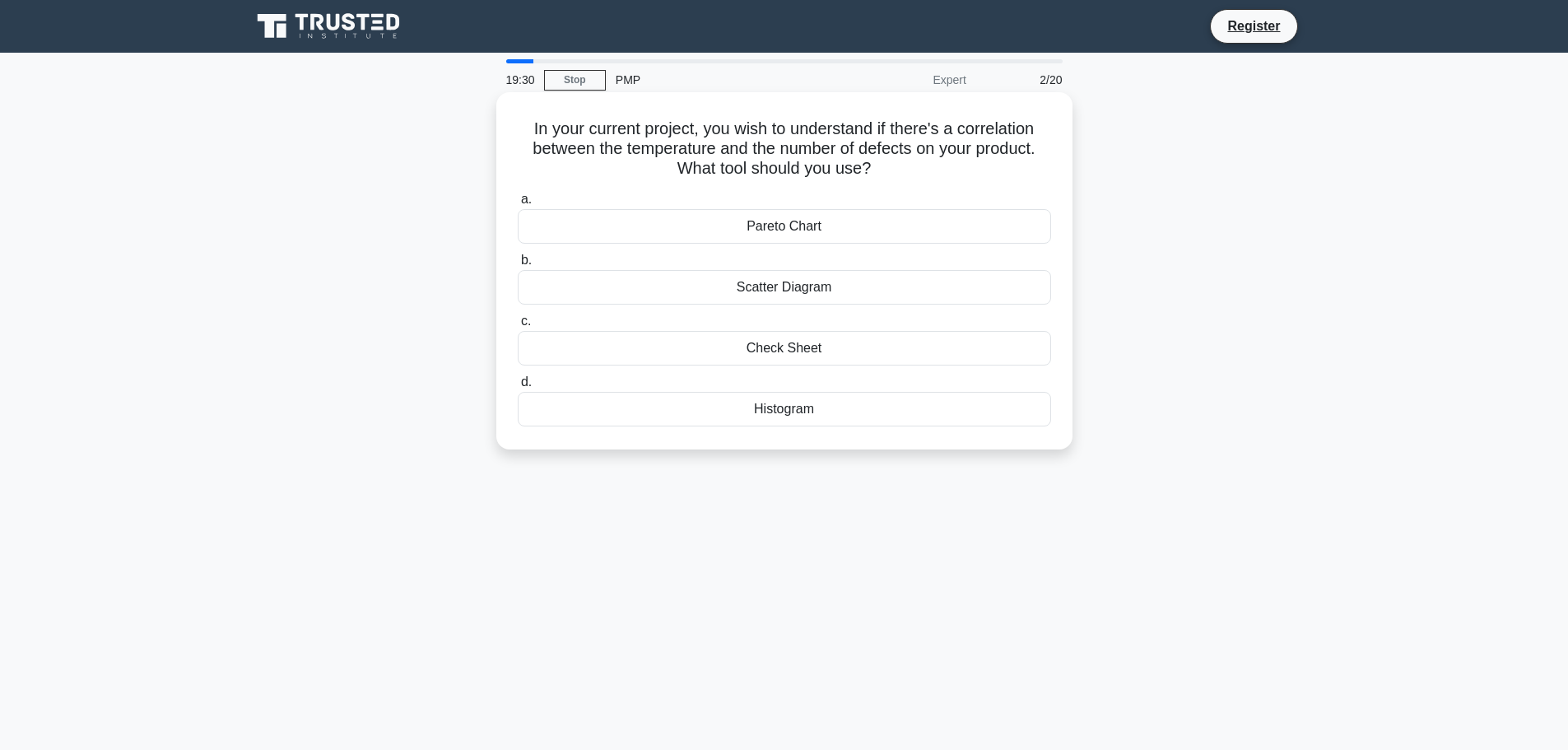
click at [808, 235] on div "Pareto Chart" at bounding box center [784, 226] width 534 height 35
click at [518, 205] on input "a. Pareto Chart" at bounding box center [518, 199] width 0 height 11
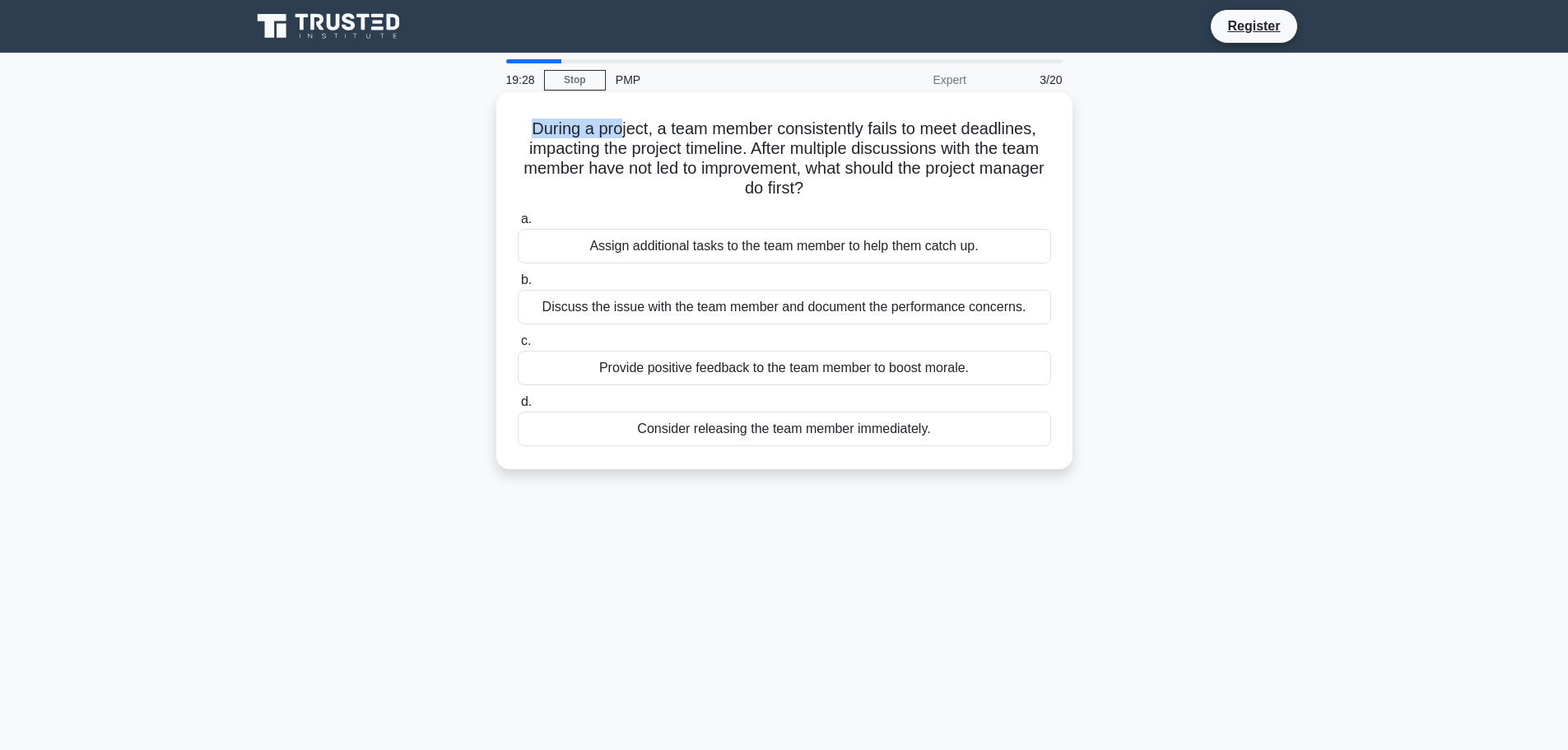
drag, startPoint x: 531, startPoint y: 128, endPoint x: 622, endPoint y: 128, distance: 91.0
click at [622, 128] on h5 "During a project, a team member consistently fails to meet deadlines, impacting…" at bounding box center [784, 159] width 537 height 81
drag, startPoint x: 872, startPoint y: 130, endPoint x: 1045, endPoint y: 128, distance: 173.0
click at [1045, 128] on h5 "During a project, a team member consistently fails to meet deadlines, impacting…" at bounding box center [784, 159] width 537 height 81
drag, startPoint x: 756, startPoint y: 147, endPoint x: 1039, endPoint y: 145, distance: 283.0
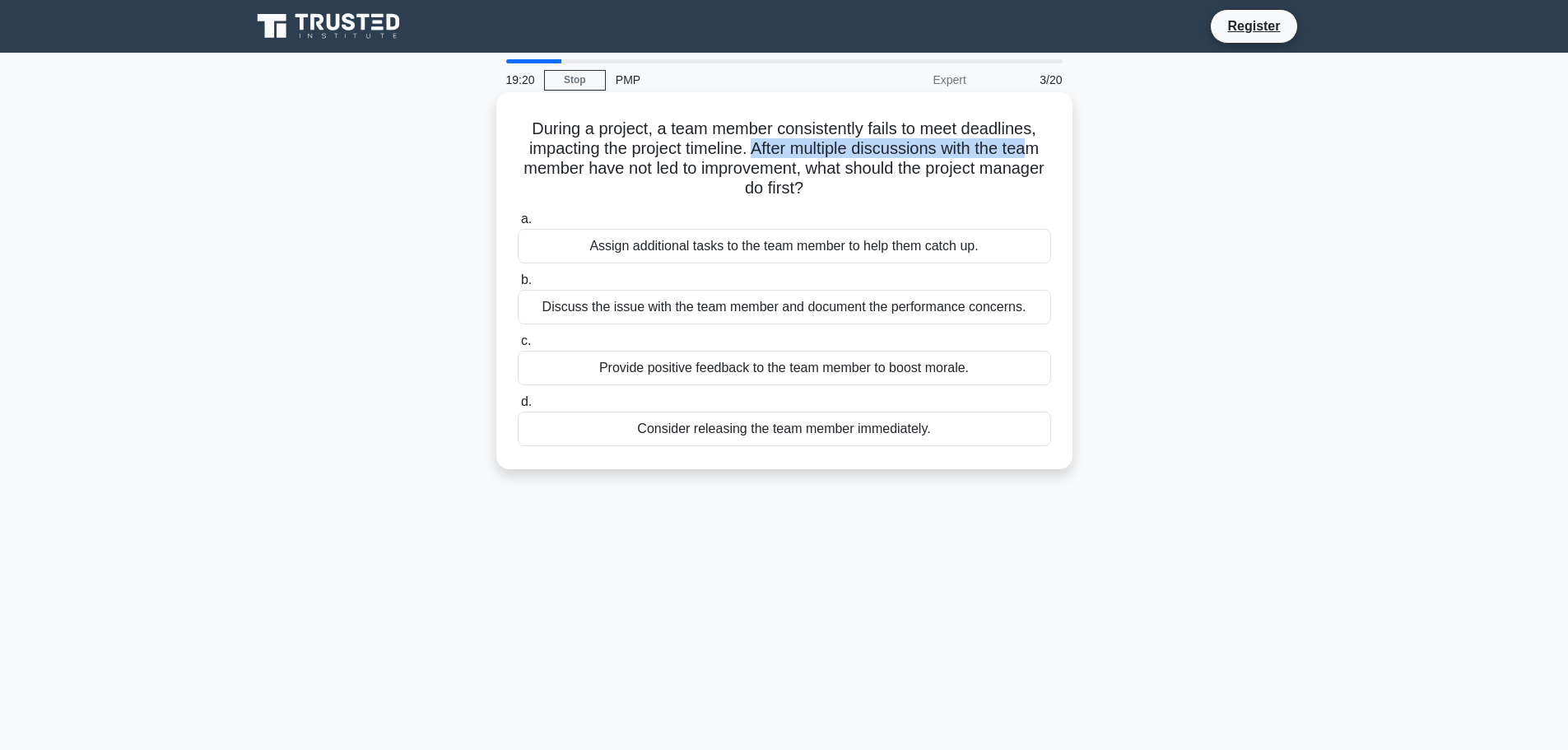
click at [1039, 145] on h5 "During a project, a team member consistently fails to meet deadlines, impacting…" at bounding box center [784, 159] width 537 height 81
drag, startPoint x: 711, startPoint y: 170, endPoint x: 776, endPoint y: 169, distance: 65.0
click at [776, 169] on h5 "During a project, a team member consistently fails to meet deadlines, impacting…" at bounding box center [784, 159] width 537 height 81
click at [779, 375] on div "Provide positive feedback to the team member to boost morale." at bounding box center [784, 367] width 534 height 35
click at [518, 346] on input "c. Provide positive feedback to the team member to boost morale." at bounding box center [518, 341] width 0 height 11
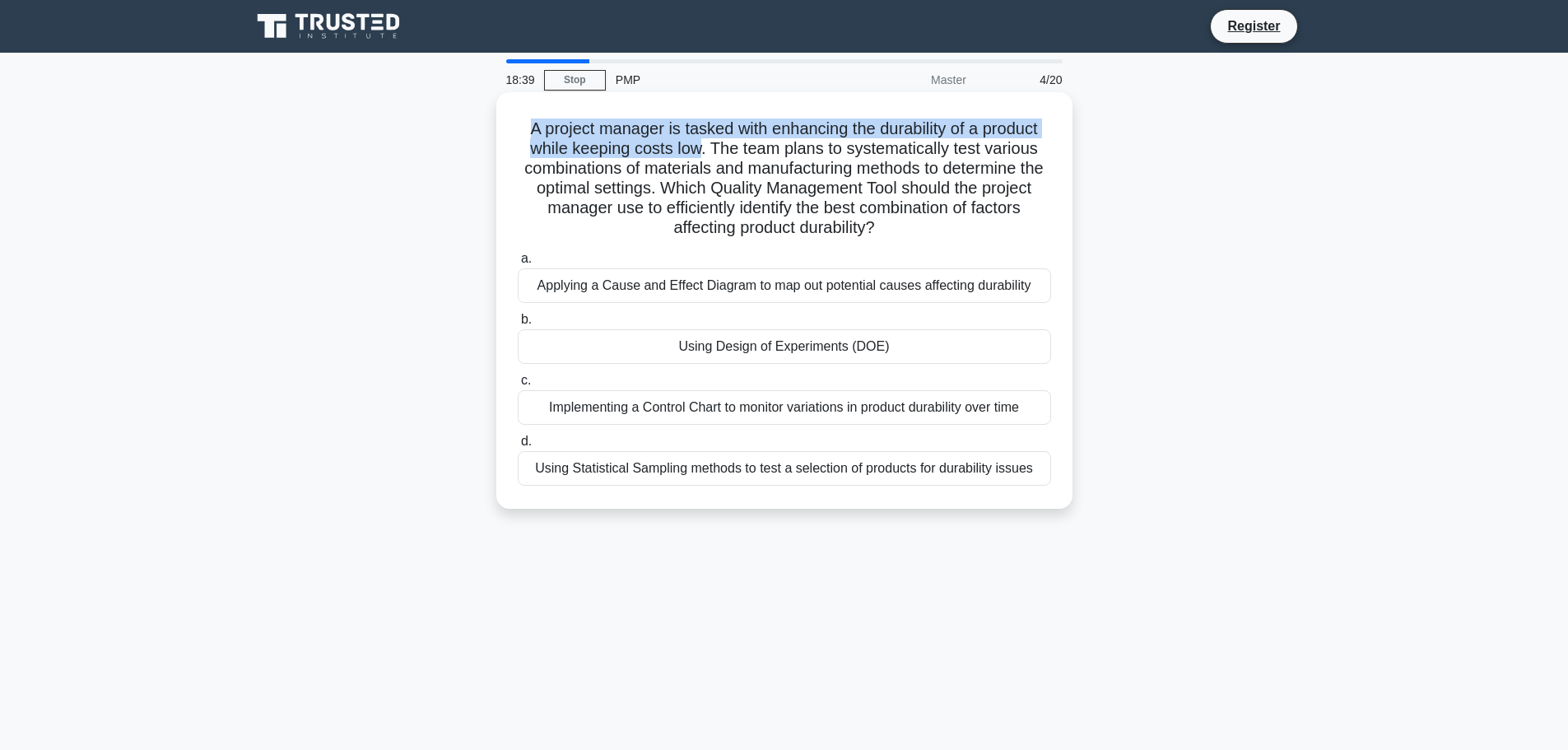
drag, startPoint x: 521, startPoint y: 118, endPoint x: 697, endPoint y: 153, distance: 179.4
click at [697, 153] on h5 "A project manager is tasked with enhancing the durability of a product while ke…" at bounding box center [784, 178] width 537 height 120
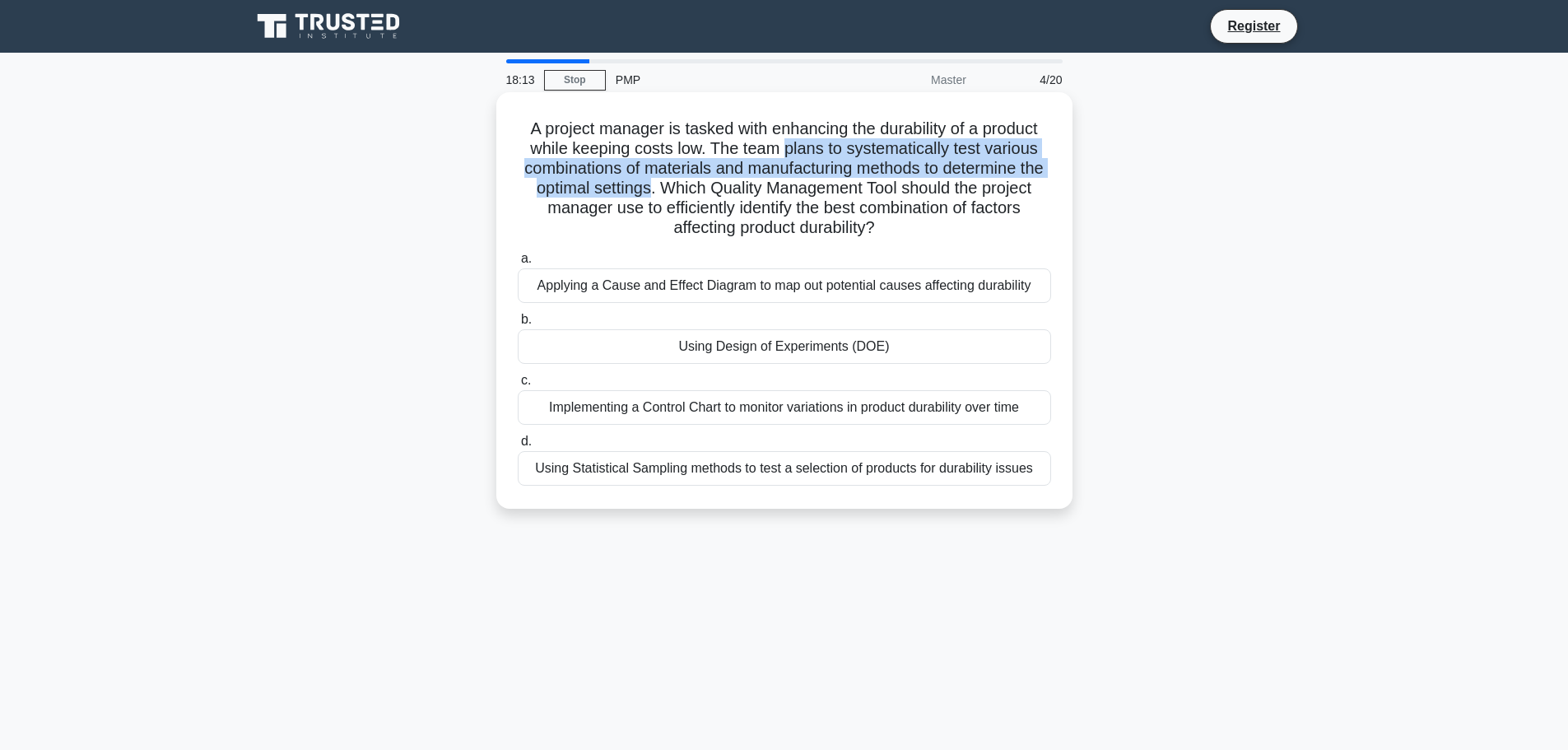
drag, startPoint x: 783, startPoint y: 148, endPoint x: 689, endPoint y: 189, distance: 102.6
click at [689, 189] on h5 "A project manager is tasked with enhancing the durability of a product while ke…" at bounding box center [784, 178] width 537 height 120
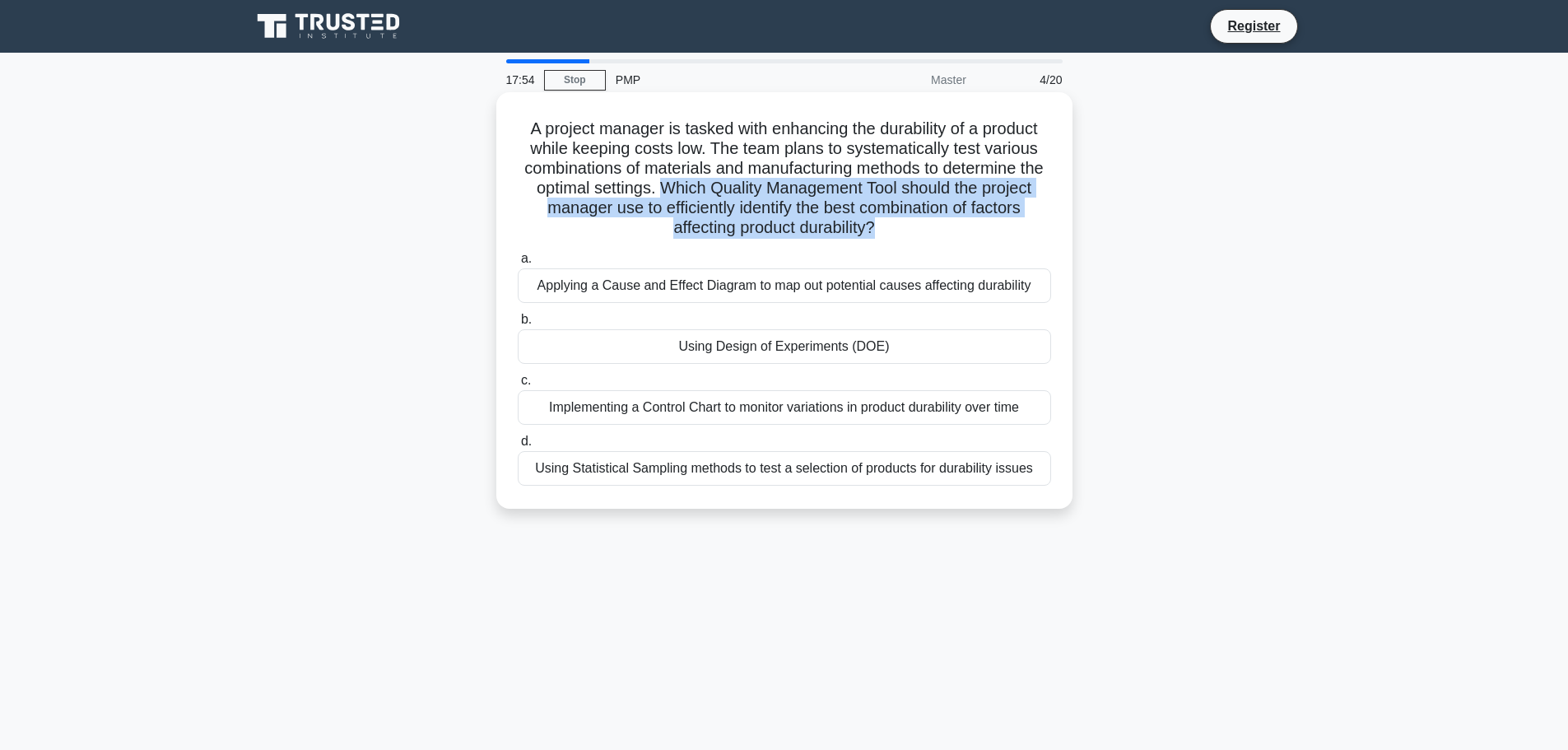
drag, startPoint x: 705, startPoint y: 183, endPoint x: 903, endPoint y: 227, distance: 202.8
click at [903, 227] on h5 "A project manager is tasked with enhancing the durability of a product while ke…" at bounding box center [784, 178] width 537 height 120
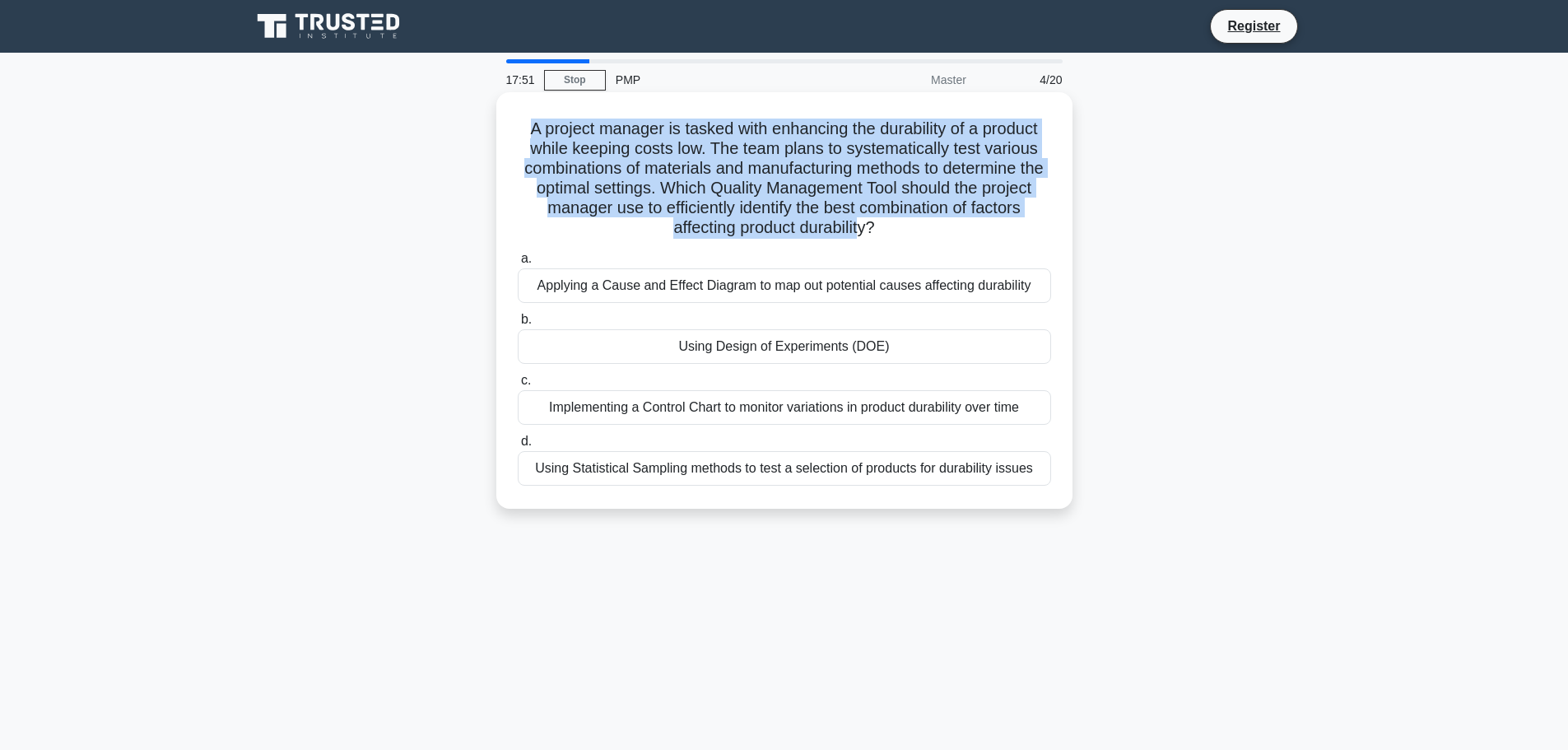
drag, startPoint x: 893, startPoint y: 228, endPoint x: 513, endPoint y: 134, distance: 391.5
click at [513, 134] on div "A project manager is tasked with enhancing the durability of a product while ke…" at bounding box center [784, 300] width 563 height 403
copy h5 "A project manager is tasked with enhancing the durability of a product while ke…"
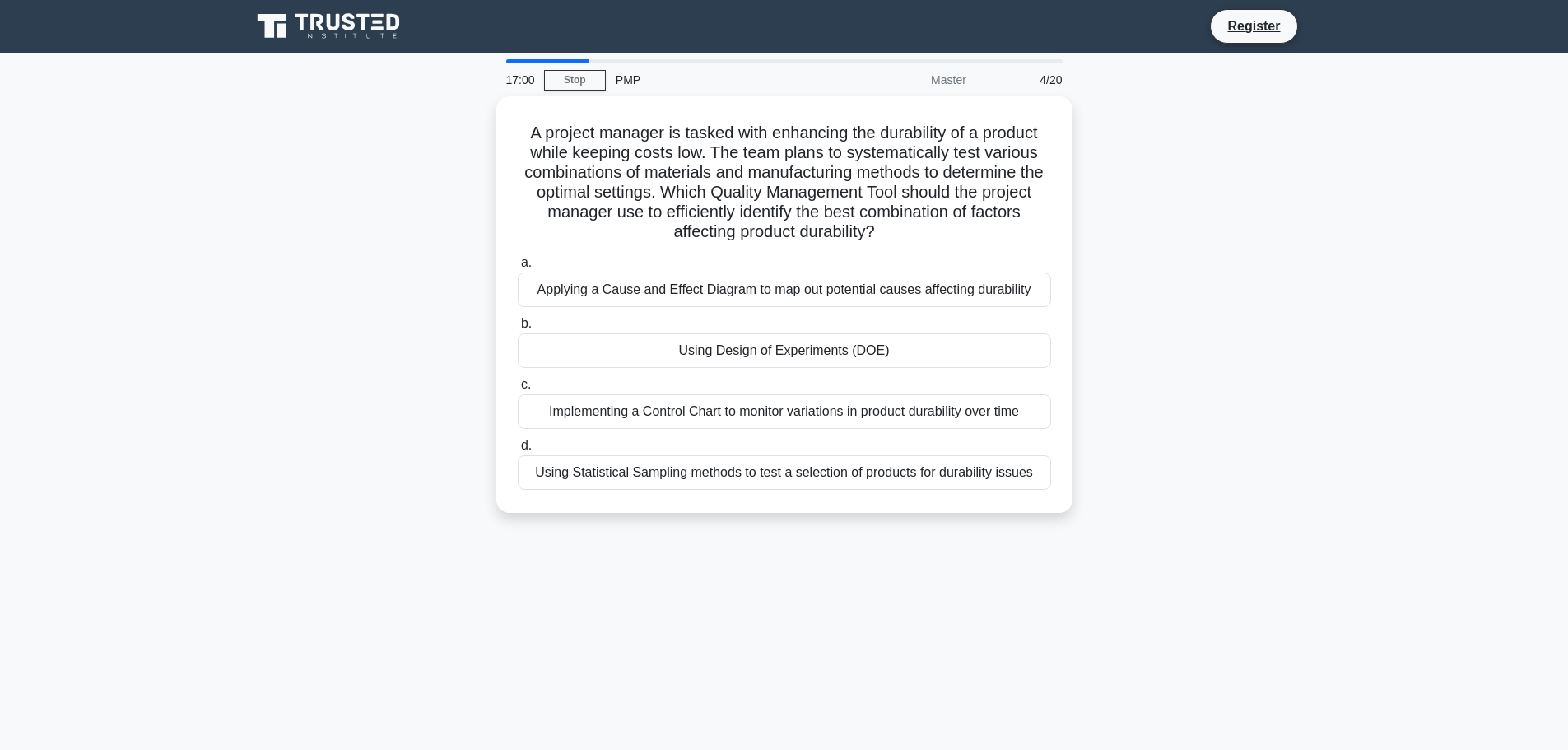
click at [1260, 569] on div "17:00 Stop PMP Master 4/20 A project manager is tasked with enhancing the durab…" at bounding box center [784, 471] width 1087 height 823
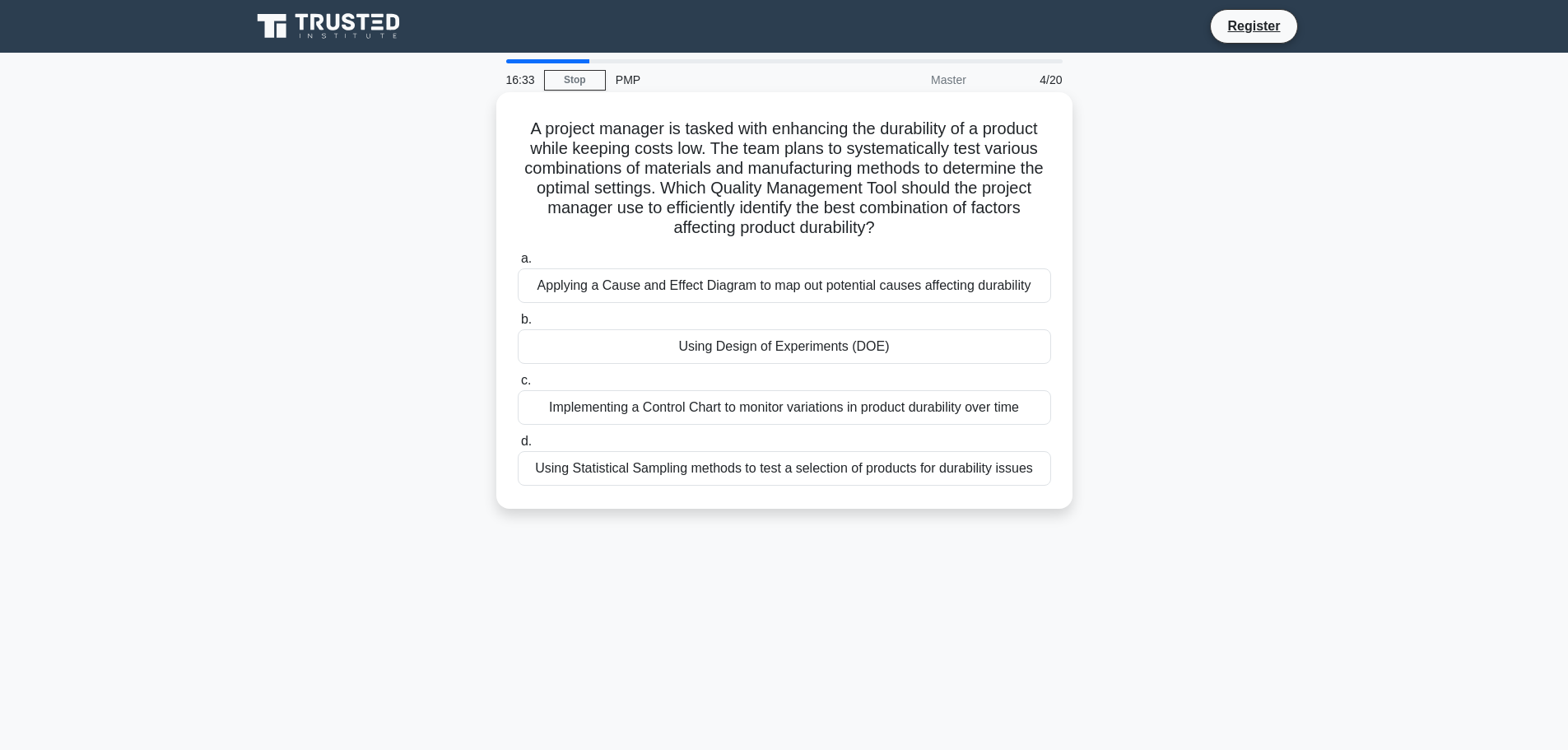
click at [848, 287] on div "Applying a Cause and Effect Diagram to map out potential causes affecting durab…" at bounding box center [784, 286] width 534 height 35
click at [518, 264] on input "a. Applying a Cause and Effect Diagram to map out potential causes affecting du…" at bounding box center [518, 258] width 0 height 11
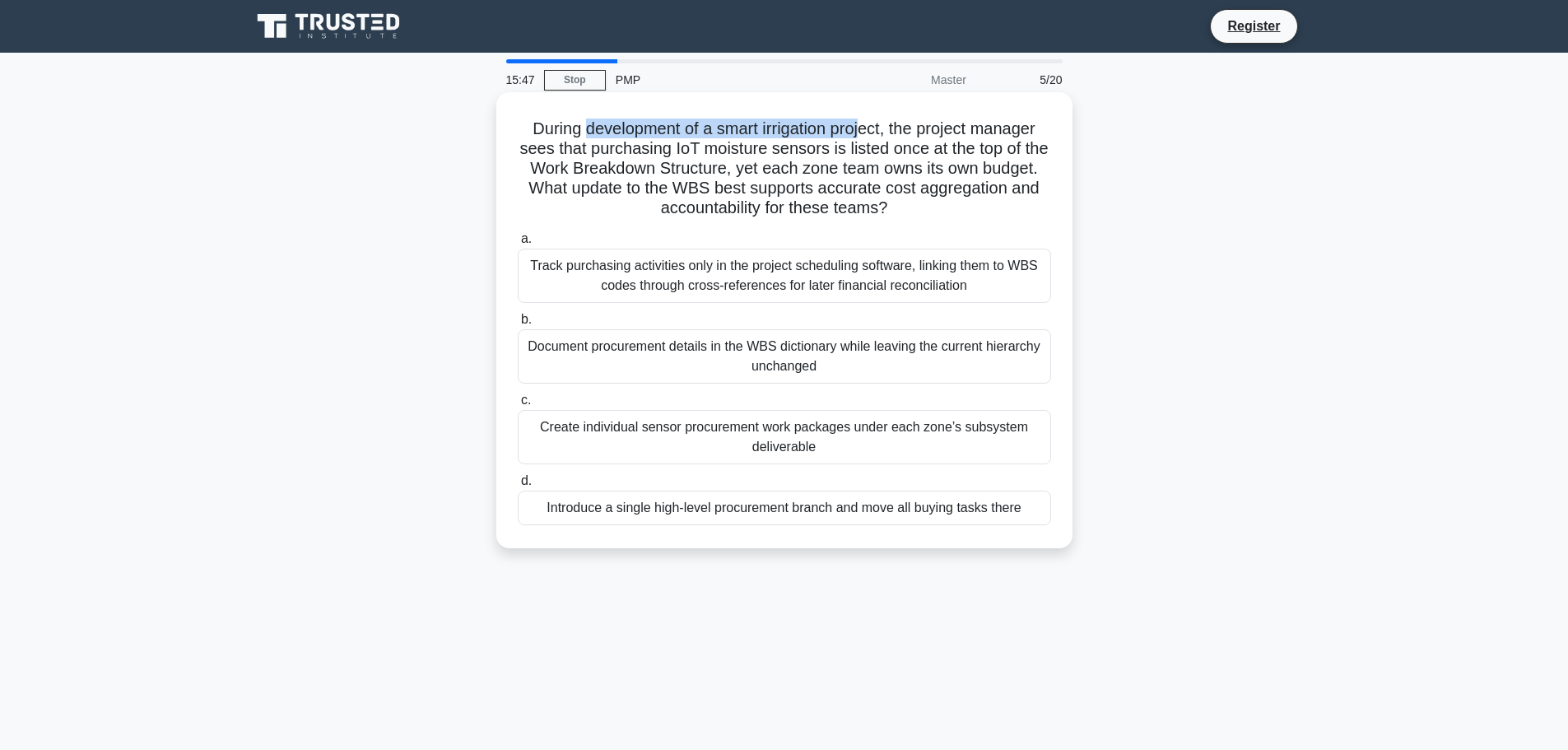
drag, startPoint x: 582, startPoint y: 130, endPoint x: 862, endPoint y: 124, distance: 280.1
click at [862, 124] on h5 "During development of a smart irrigation project, the project manager sees that…" at bounding box center [784, 169] width 537 height 101
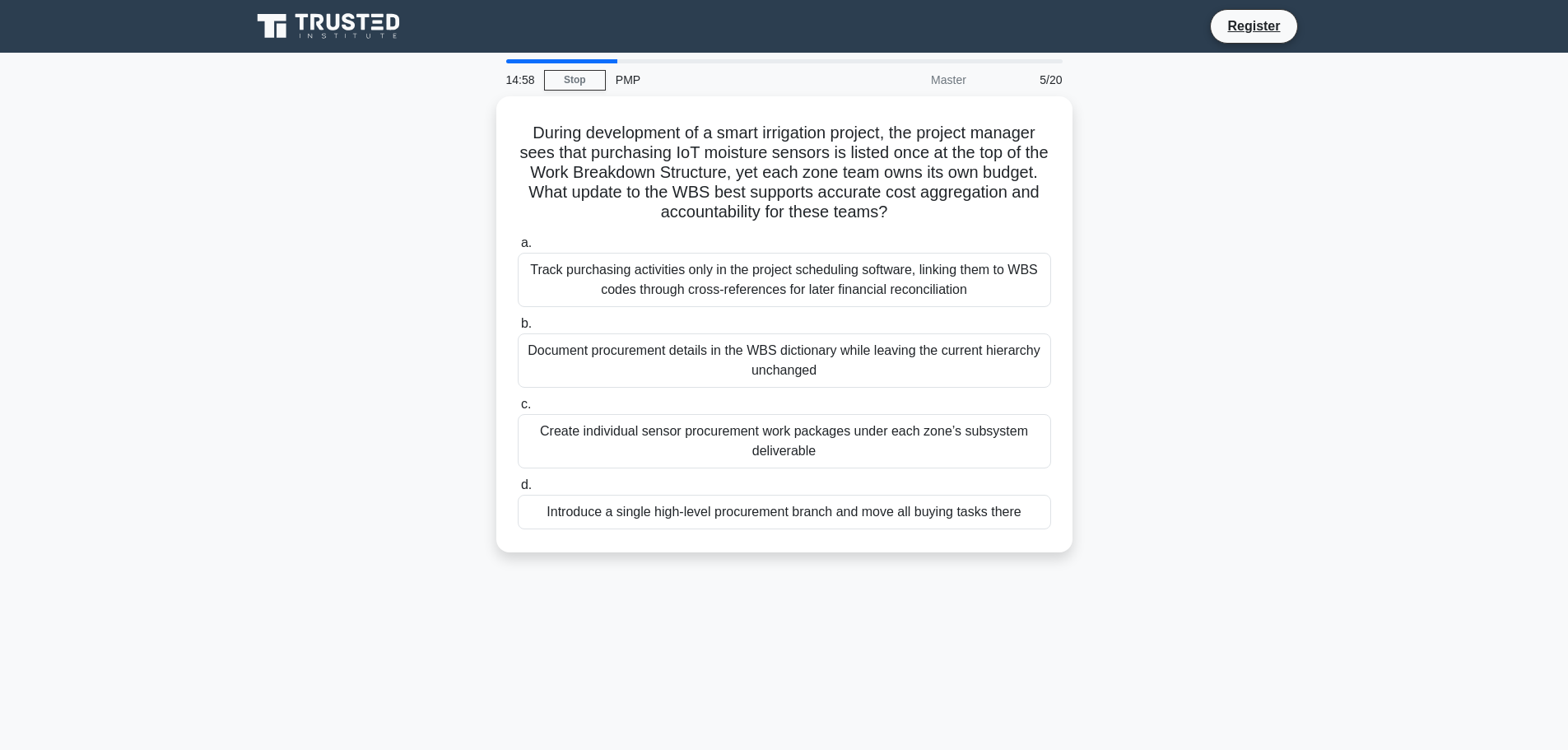
click at [630, 81] on div "PMP" at bounding box center [720, 79] width 227 height 33
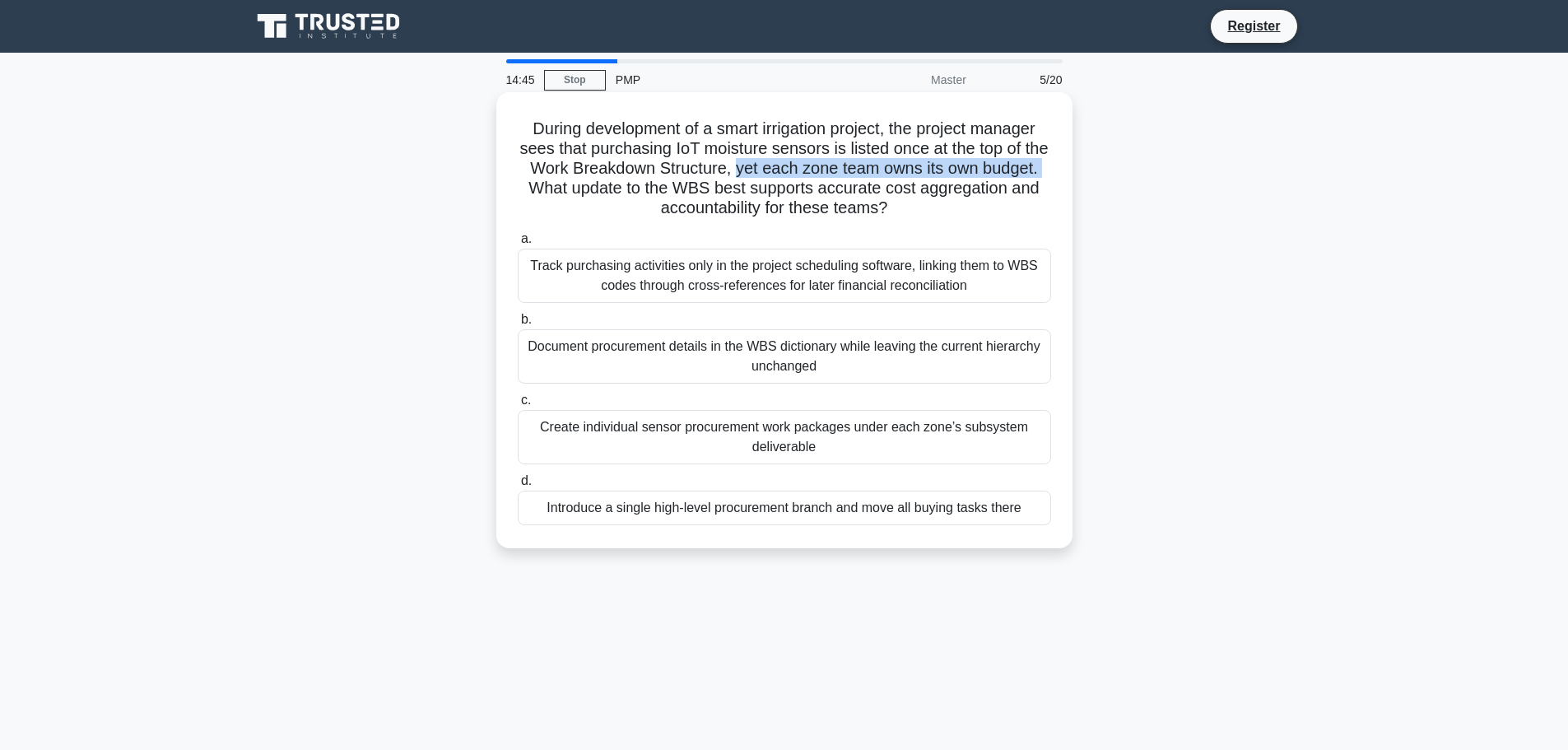
drag, startPoint x: 778, startPoint y: 168, endPoint x: 622, endPoint y: 188, distance: 157.3
click at [622, 188] on h5 "During development of a smart irrigation project, the project manager sees that…" at bounding box center [784, 169] width 537 height 101
drag, startPoint x: 724, startPoint y: 187, endPoint x: 801, endPoint y: 184, distance: 77.1
click at [801, 184] on h5 "During development of a smart irrigation project, the project manager sees that…" at bounding box center [784, 169] width 537 height 101
click at [824, 186] on h5 "During development of a smart irrigation project, the project manager sees that…" at bounding box center [784, 169] width 537 height 101
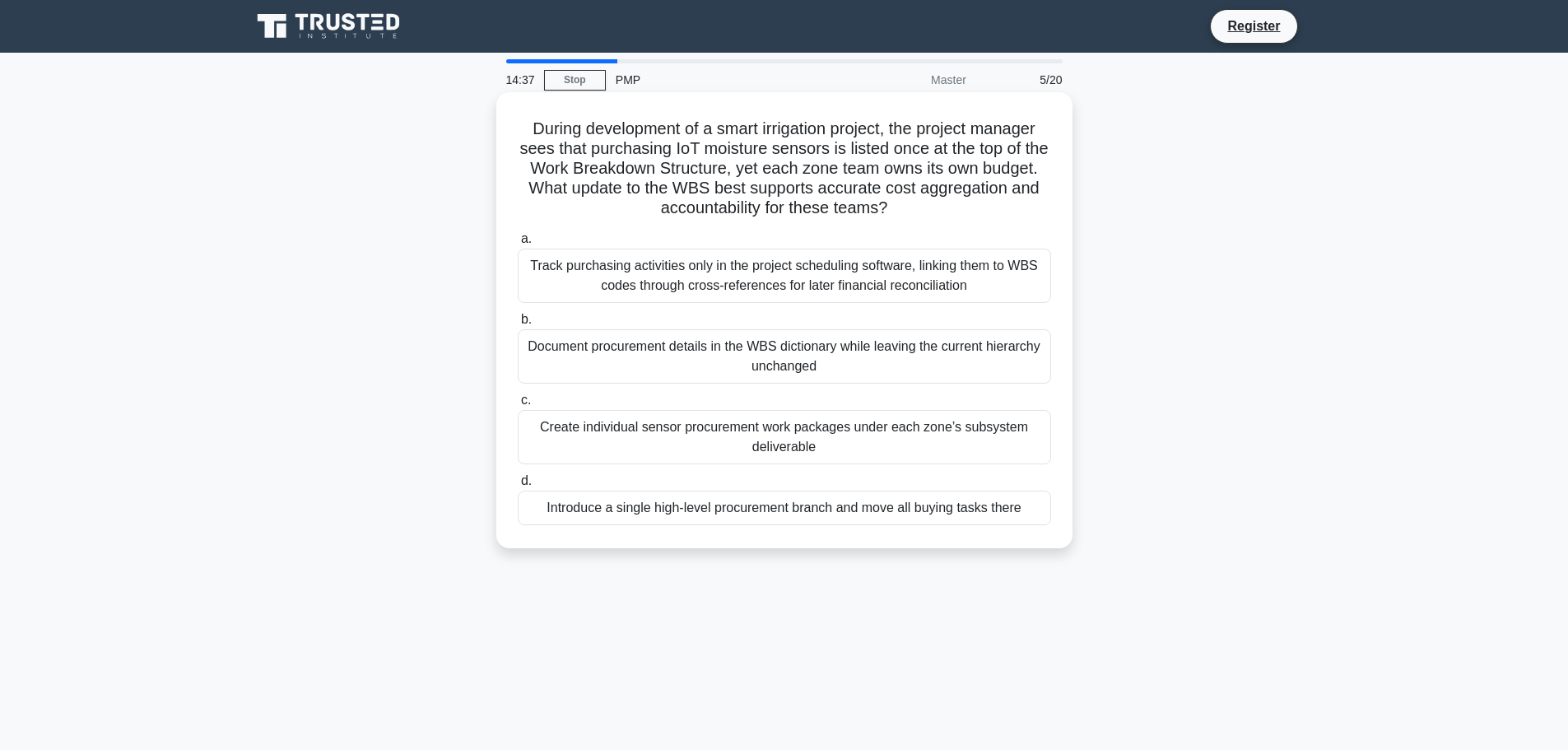
click at [865, 183] on h5 "During development of a smart irrigation project, the project manager sees that…" at bounding box center [784, 169] width 537 height 101
click at [732, 268] on div "Track purchasing activities only in the project scheduling software, linking th…" at bounding box center [784, 276] width 534 height 55
click at [518, 245] on input "a. Track purchasing activities only in the project scheduling software, linking…" at bounding box center [518, 239] width 0 height 11
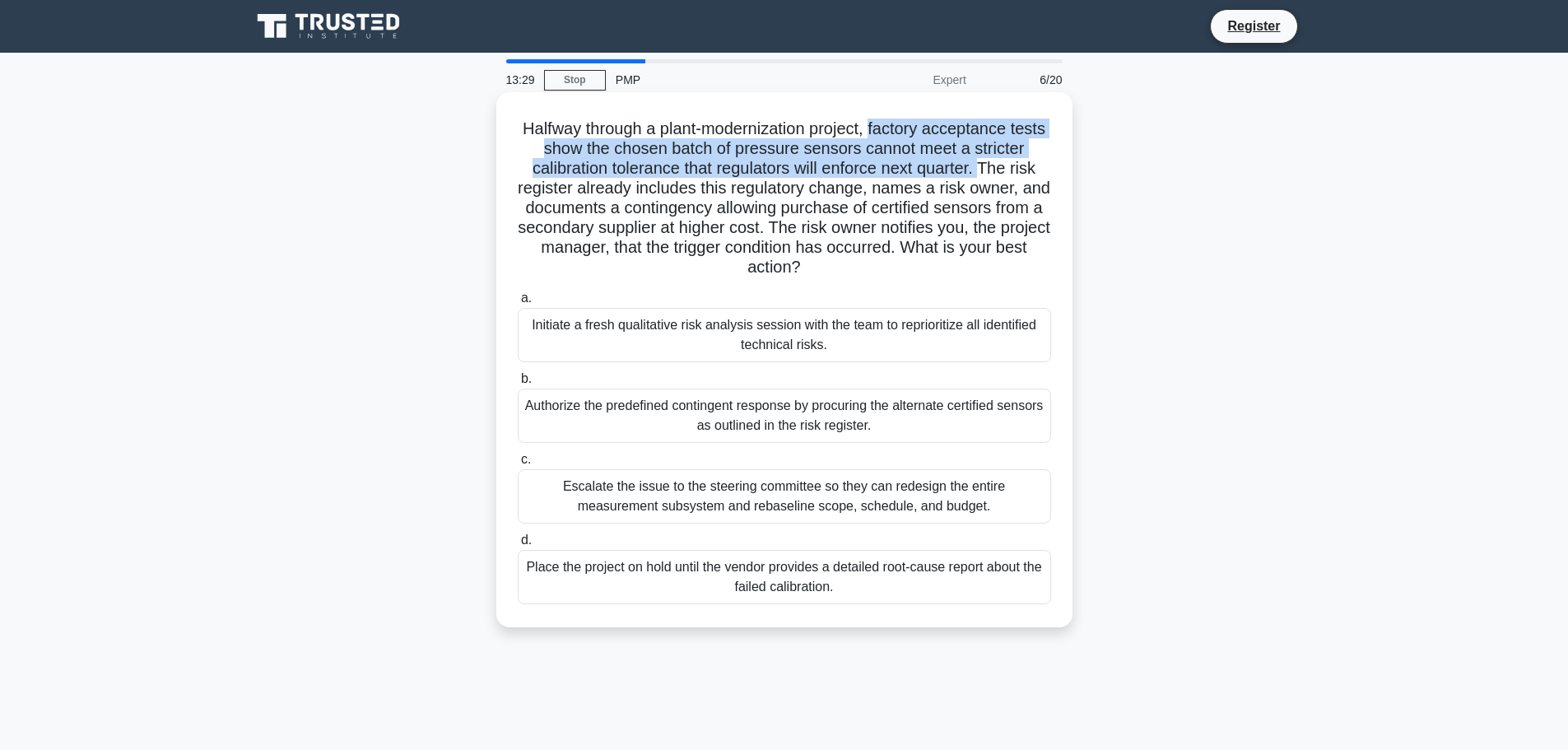
drag, startPoint x: 894, startPoint y: 122, endPoint x: 987, endPoint y: 172, distance: 105.6
click at [987, 172] on h5 "Halfway through a plant-modernization project, factory acceptance tests show th…" at bounding box center [784, 198] width 537 height 159
drag, startPoint x: 987, startPoint y: 172, endPoint x: 528, endPoint y: 127, distance: 461.2
click at [528, 127] on h5 "Halfway through a plant-modernization project, factory acceptance tests show th…" at bounding box center [784, 198] width 537 height 159
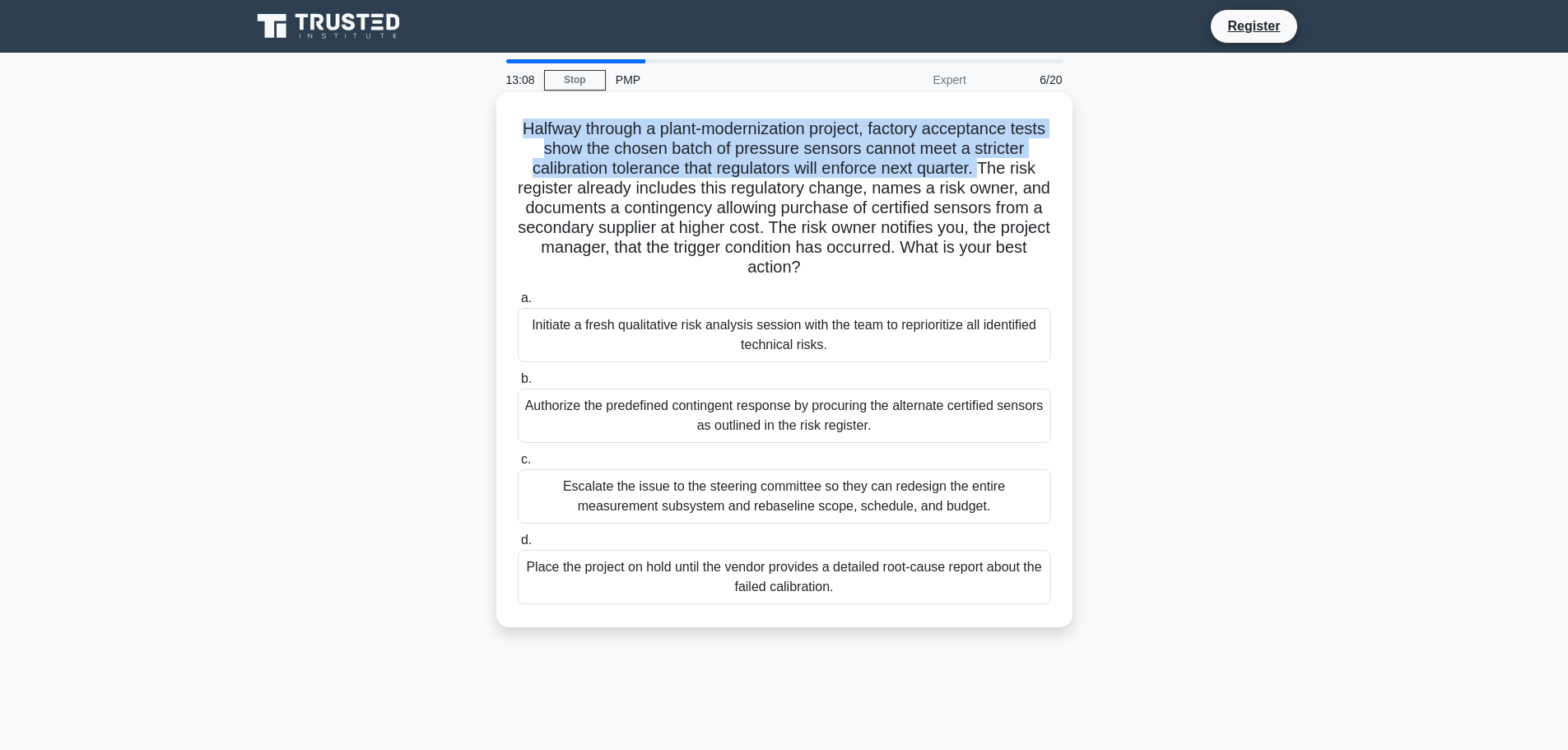
click at [672, 136] on h5 "Halfway through a plant-modernization project, factory acceptance tests show th…" at bounding box center [784, 198] width 537 height 159
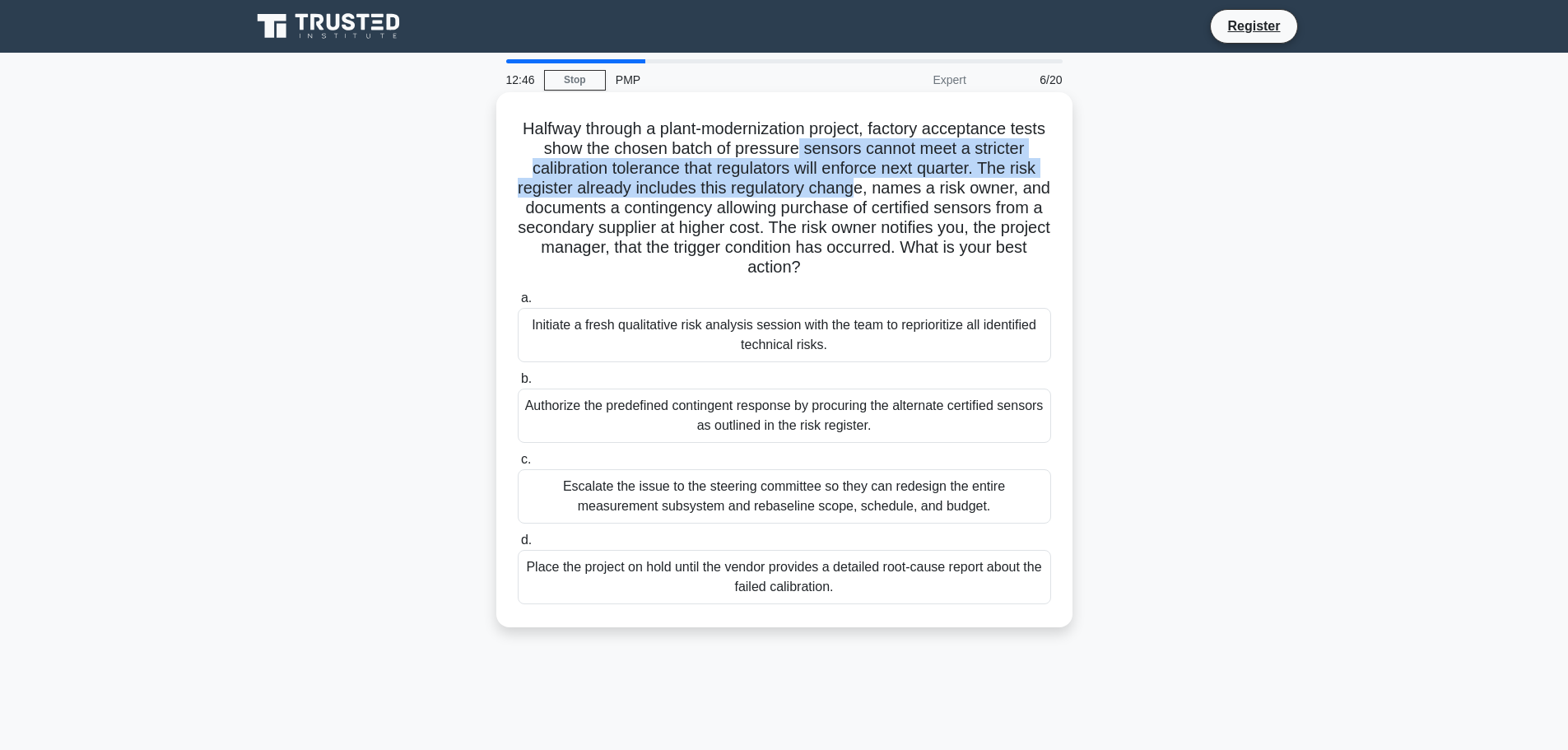
drag, startPoint x: 819, startPoint y: 147, endPoint x: 879, endPoint y: 194, distance: 76.2
click at [879, 194] on h5 "Halfway through a plant-modernization project, factory acceptance tests show th…" at bounding box center [784, 198] width 537 height 159
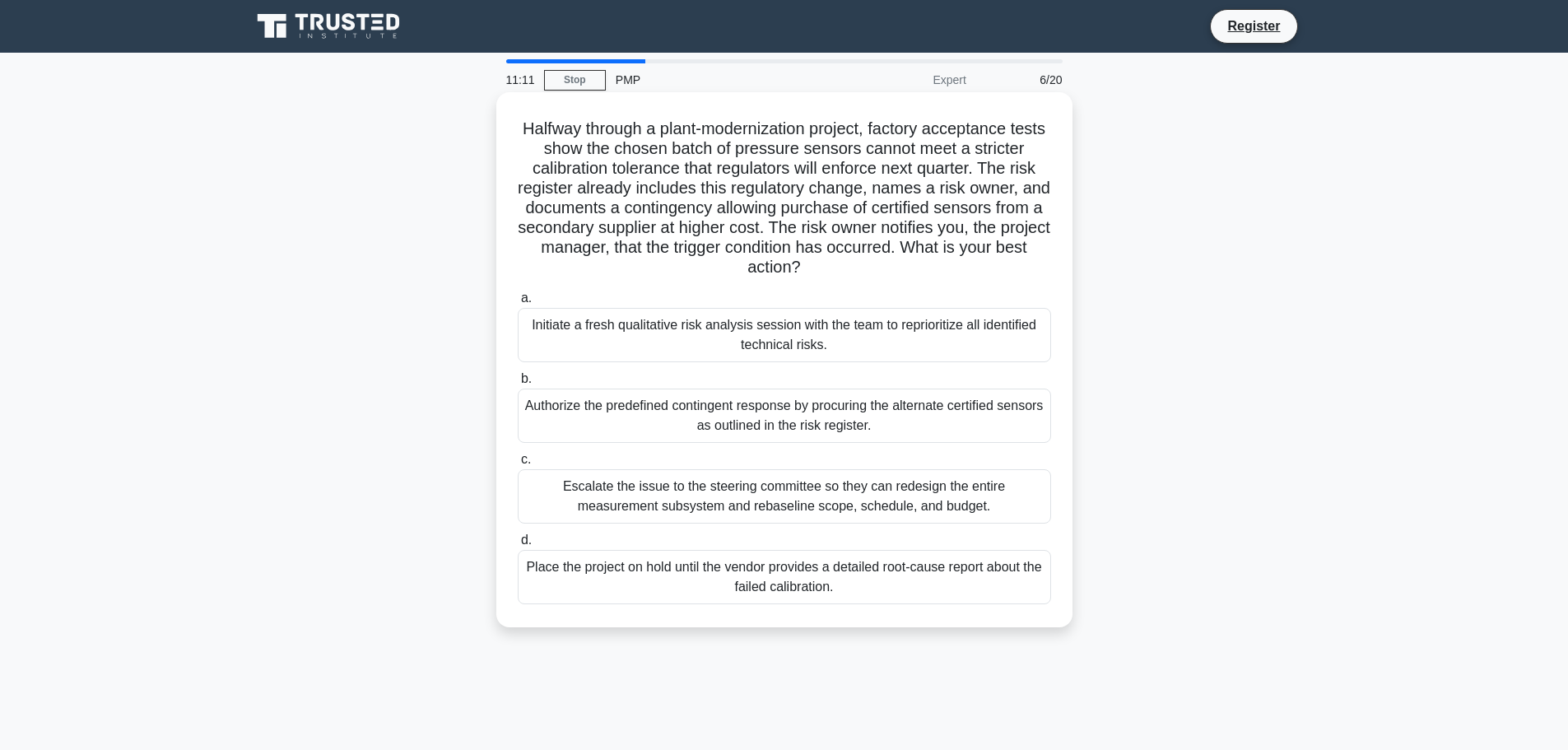
click at [820, 506] on div "Escalate the issue to the steering committee so they can redesign the entire me…" at bounding box center [784, 496] width 534 height 55
click at [518, 465] on input "c. Escalate the issue to the steering committee so they can redesign the entire…" at bounding box center [518, 459] width 0 height 11
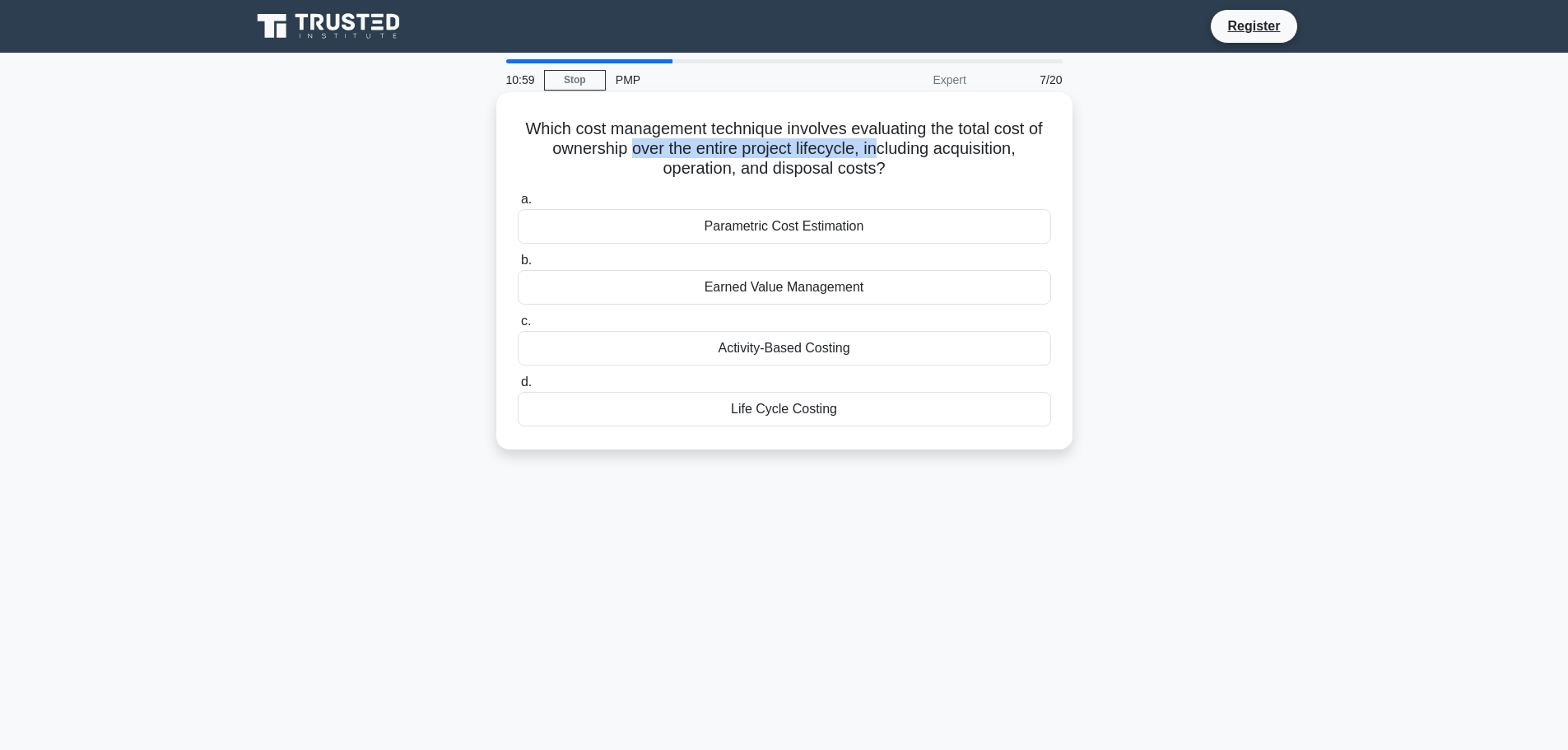
drag, startPoint x: 624, startPoint y: 150, endPoint x: 778, endPoint y: 163, distance: 154.5
click at [830, 153] on h5 "Which cost management technique involves evaluating the total cost of ownership…" at bounding box center [784, 148] width 537 height 61
click at [721, 182] on div "Which cost management technique involves evaluating the total cost of ownership…" at bounding box center [784, 271] width 563 height 344
click at [927, 172] on h5 "Which cost management technique involves evaluating the total cost of ownership…" at bounding box center [784, 148] width 537 height 61
drag, startPoint x: 927, startPoint y: 172, endPoint x: 516, endPoint y: 136, distance: 412.6
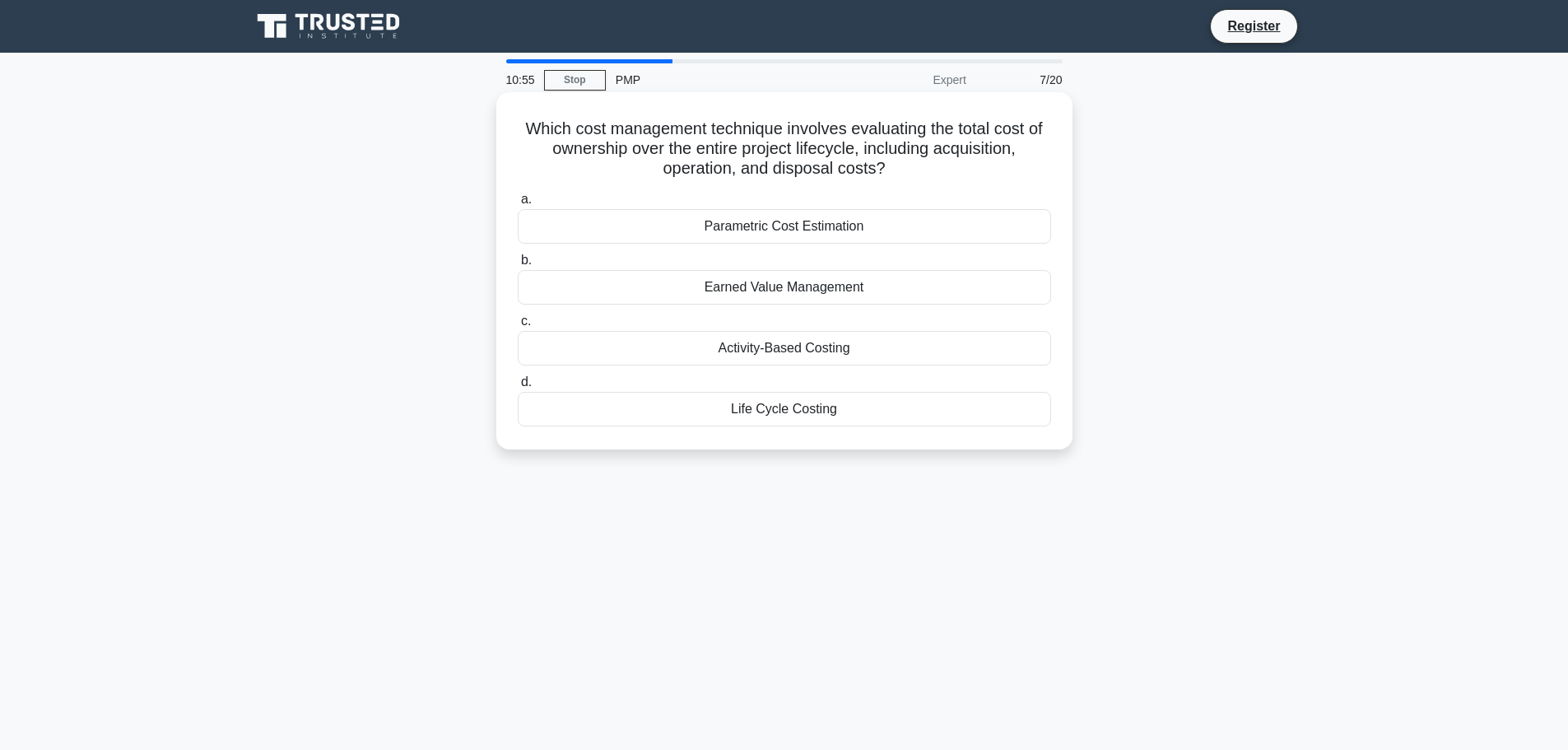
click at [516, 136] on h5 "Which cost management technique involves evaluating the total cost of ownership…" at bounding box center [784, 148] width 537 height 61
click at [818, 151] on h5 "Which cost management technique involves evaluating the total cost of ownership…" at bounding box center [784, 148] width 537 height 61
click at [798, 353] on div "Activity-Based Costing" at bounding box center [784, 348] width 534 height 35
click at [518, 326] on input "c. Activity-Based Costing" at bounding box center [518, 321] width 0 height 11
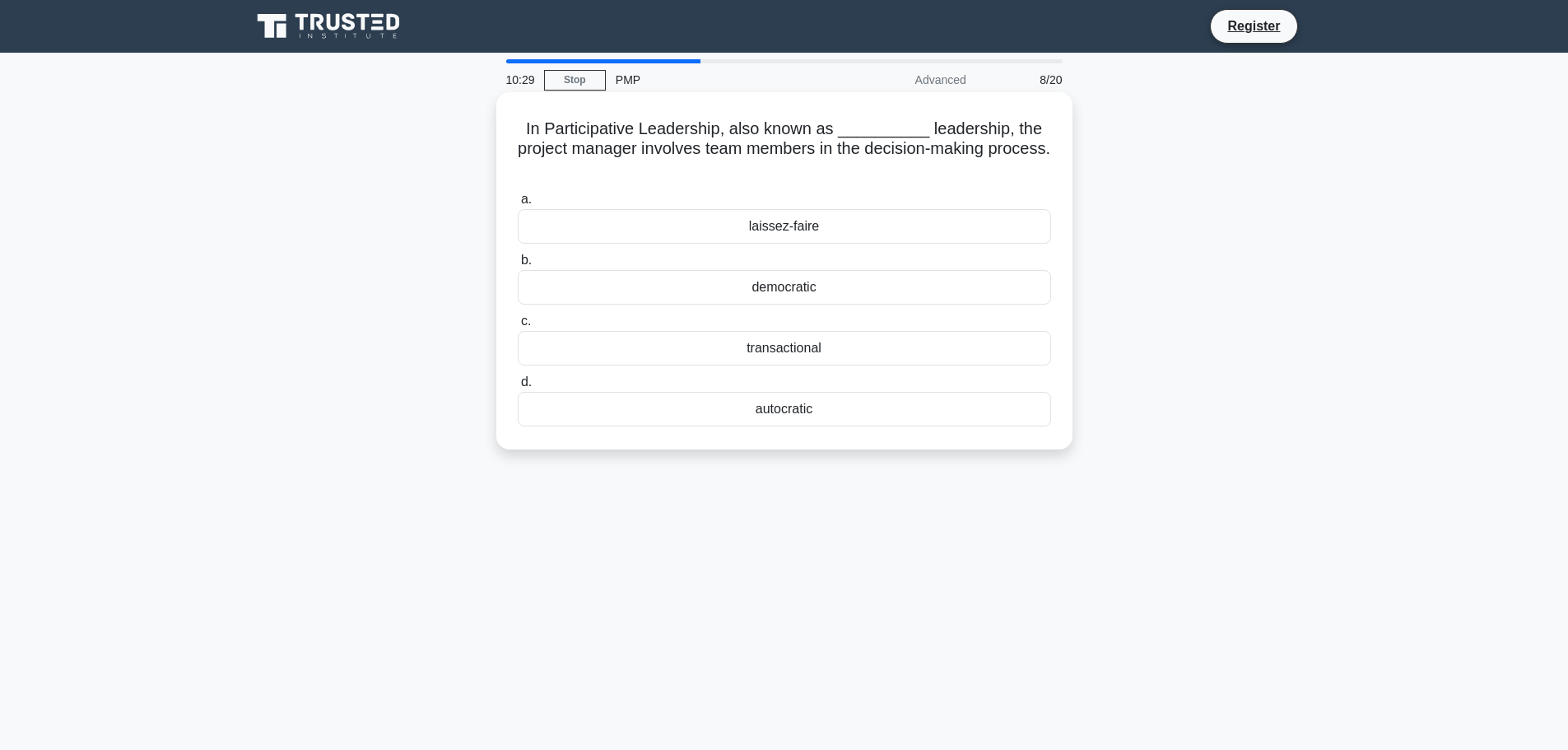
drag, startPoint x: 669, startPoint y: 147, endPoint x: 1037, endPoint y: 159, distance: 368.2
click at [1037, 159] on h5 "In Participative Leadership, also known as __________ leadership, the project m…" at bounding box center [784, 148] width 537 height 61
click at [790, 469] on div "In Participative Leadership, also known as __________ leadership, the project m…" at bounding box center [784, 285] width 1087 height 377
click at [783, 238] on div "laissez-faire" at bounding box center [784, 226] width 534 height 35
click at [518, 205] on input "a. laissez-faire" at bounding box center [518, 199] width 0 height 11
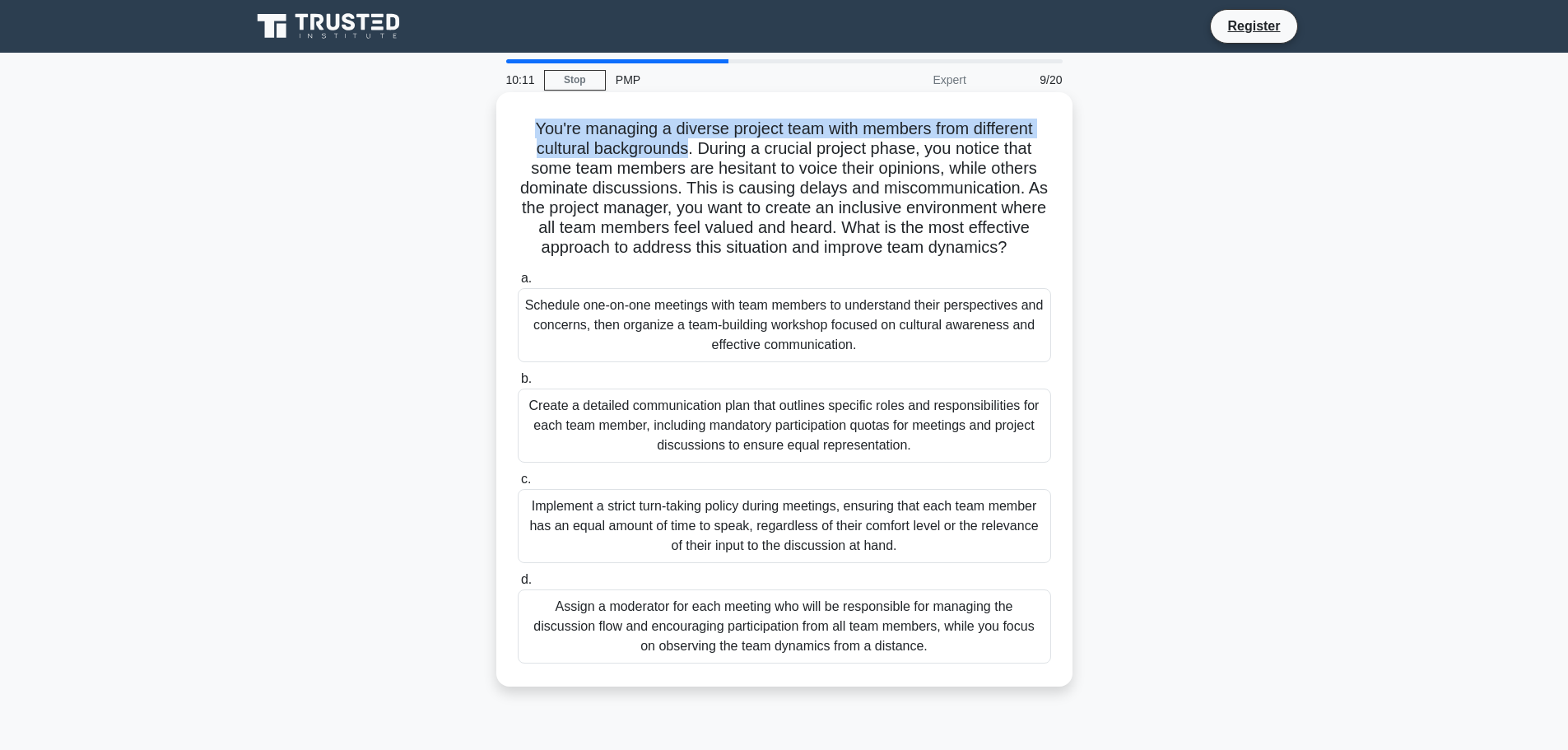
drag, startPoint x: 527, startPoint y: 126, endPoint x: 688, endPoint y: 150, distance: 162.8
click at [688, 150] on h5 "You're managing a diverse project team with members from different cultural bac…" at bounding box center [784, 188] width 537 height 140
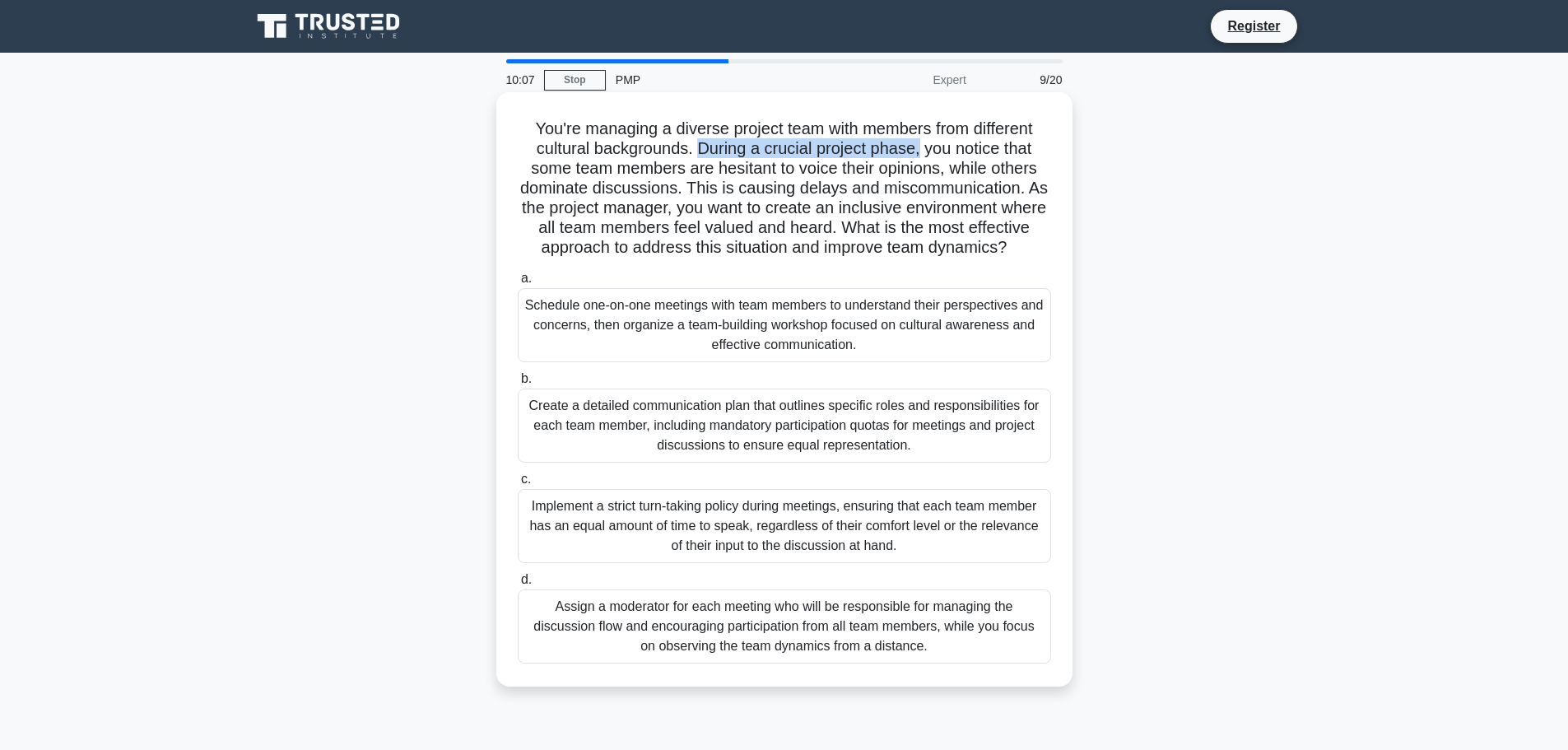
drag, startPoint x: 697, startPoint y: 148, endPoint x: 920, endPoint y: 148, distance: 223.0
click at [920, 148] on h5 "You're managing a diverse project team with members from different cultural bac…" at bounding box center [784, 188] width 537 height 140
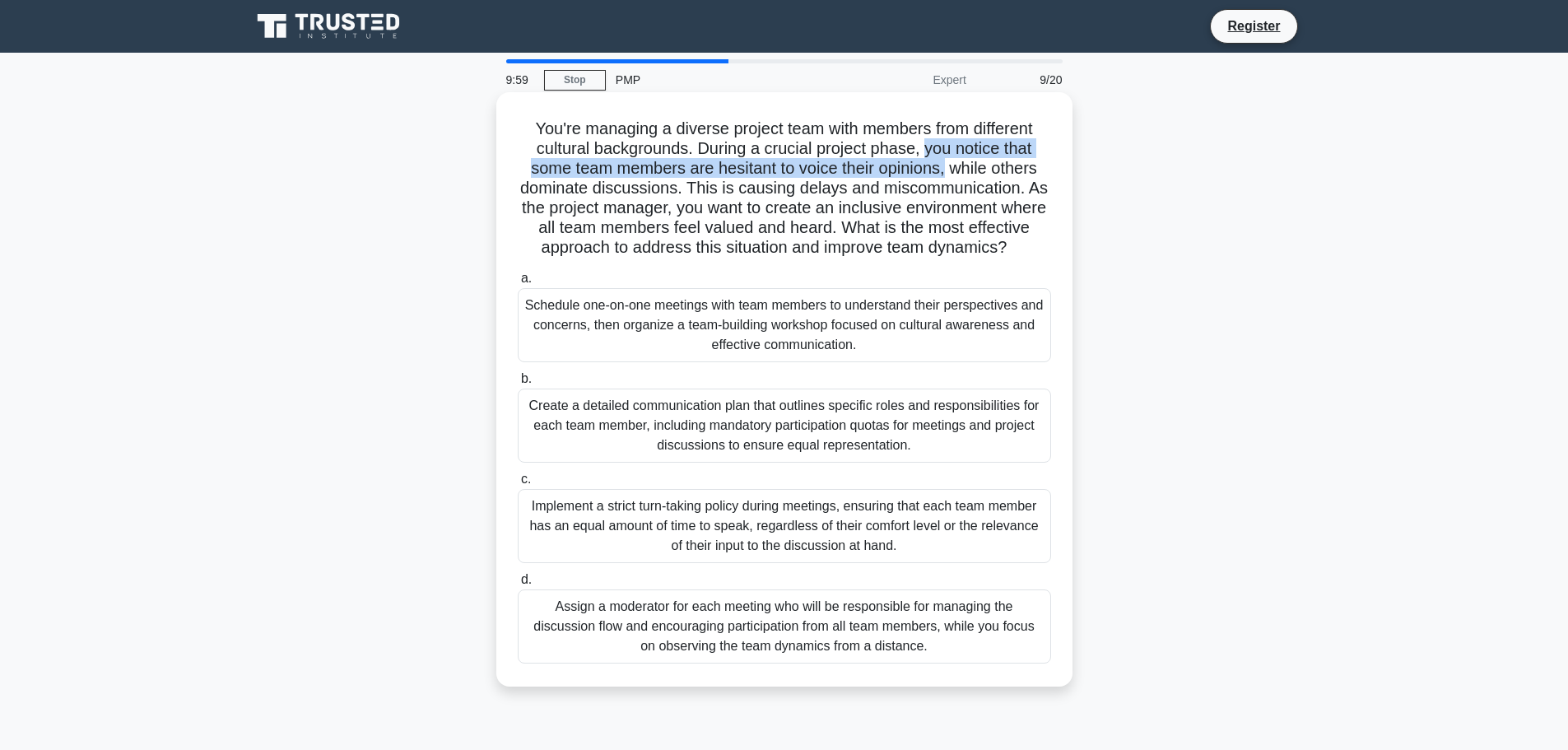
drag, startPoint x: 928, startPoint y: 150, endPoint x: 948, endPoint y: 171, distance: 29.0
click at [948, 171] on h5 "You're managing a diverse project team with members from different cultural bac…" at bounding box center [784, 188] width 537 height 140
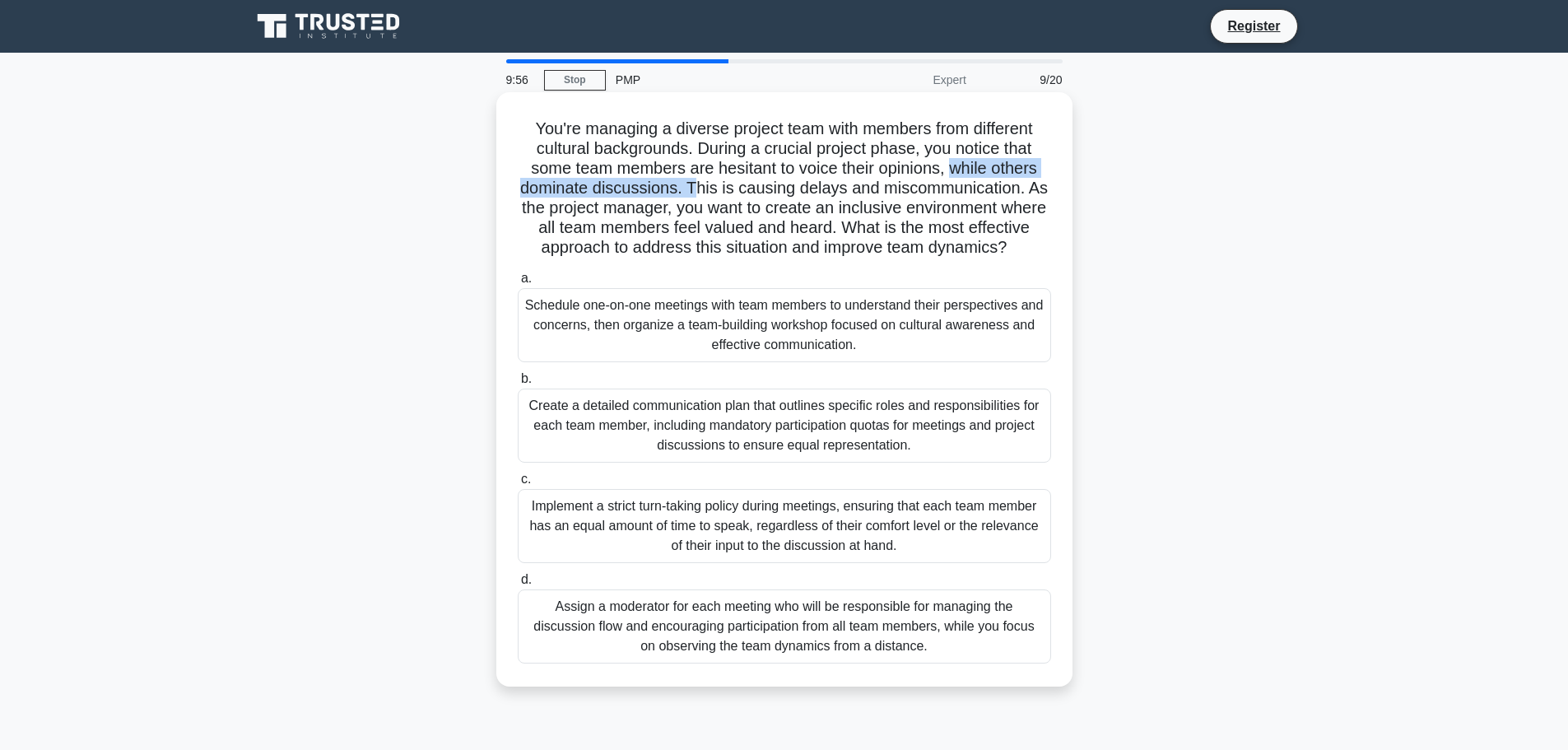
drag, startPoint x: 953, startPoint y: 171, endPoint x: 691, endPoint y: 182, distance: 262.2
click at [691, 182] on h5 "You're managing a diverse project team with members from different cultural bac…" at bounding box center [784, 188] width 537 height 140
drag, startPoint x: 697, startPoint y: 247, endPoint x: 1062, endPoint y: 273, distance: 365.9
click at [1062, 273] on div "You're managing a diverse project team with members from different cultural bac…" at bounding box center [784, 389] width 563 height 581
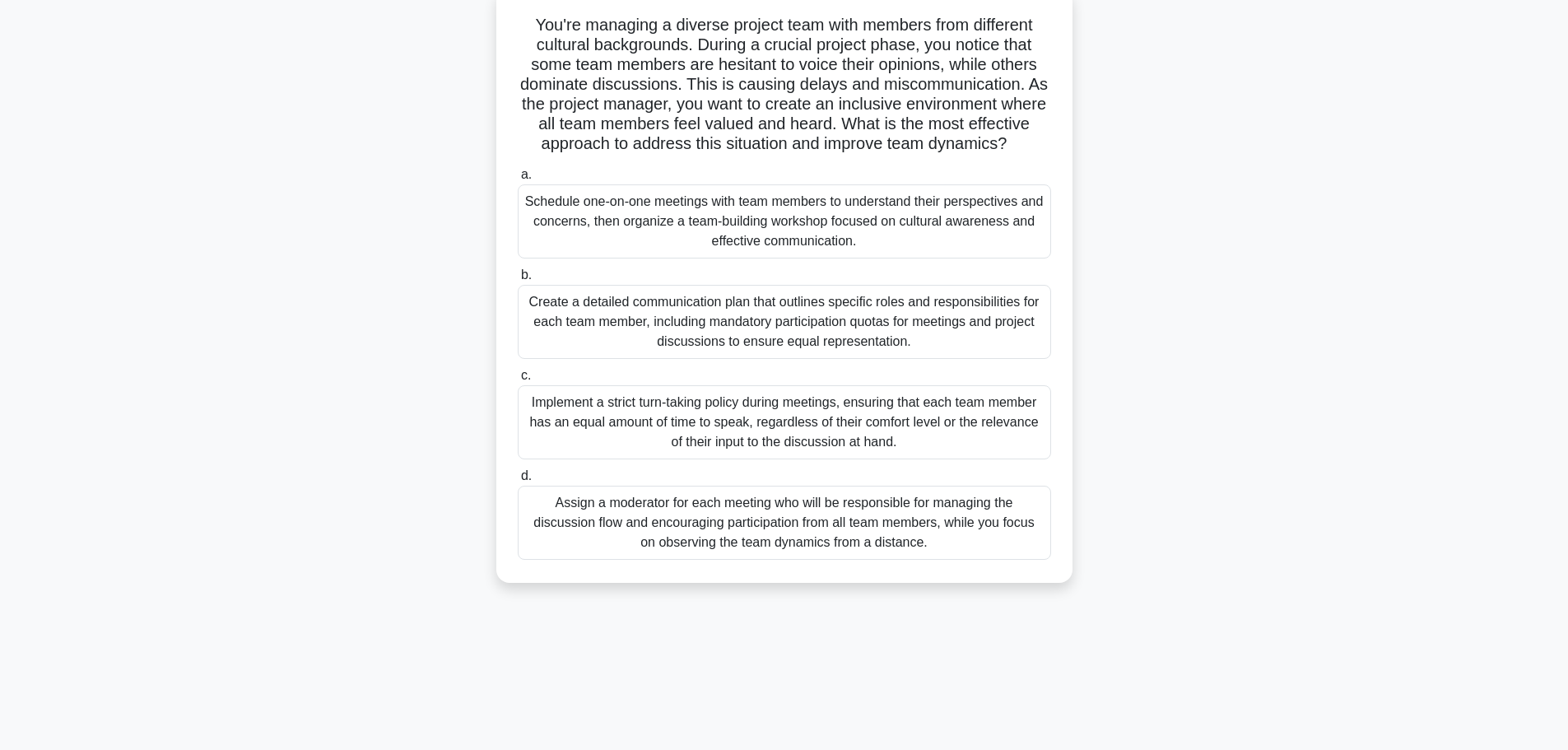
scroll to position [139, 0]
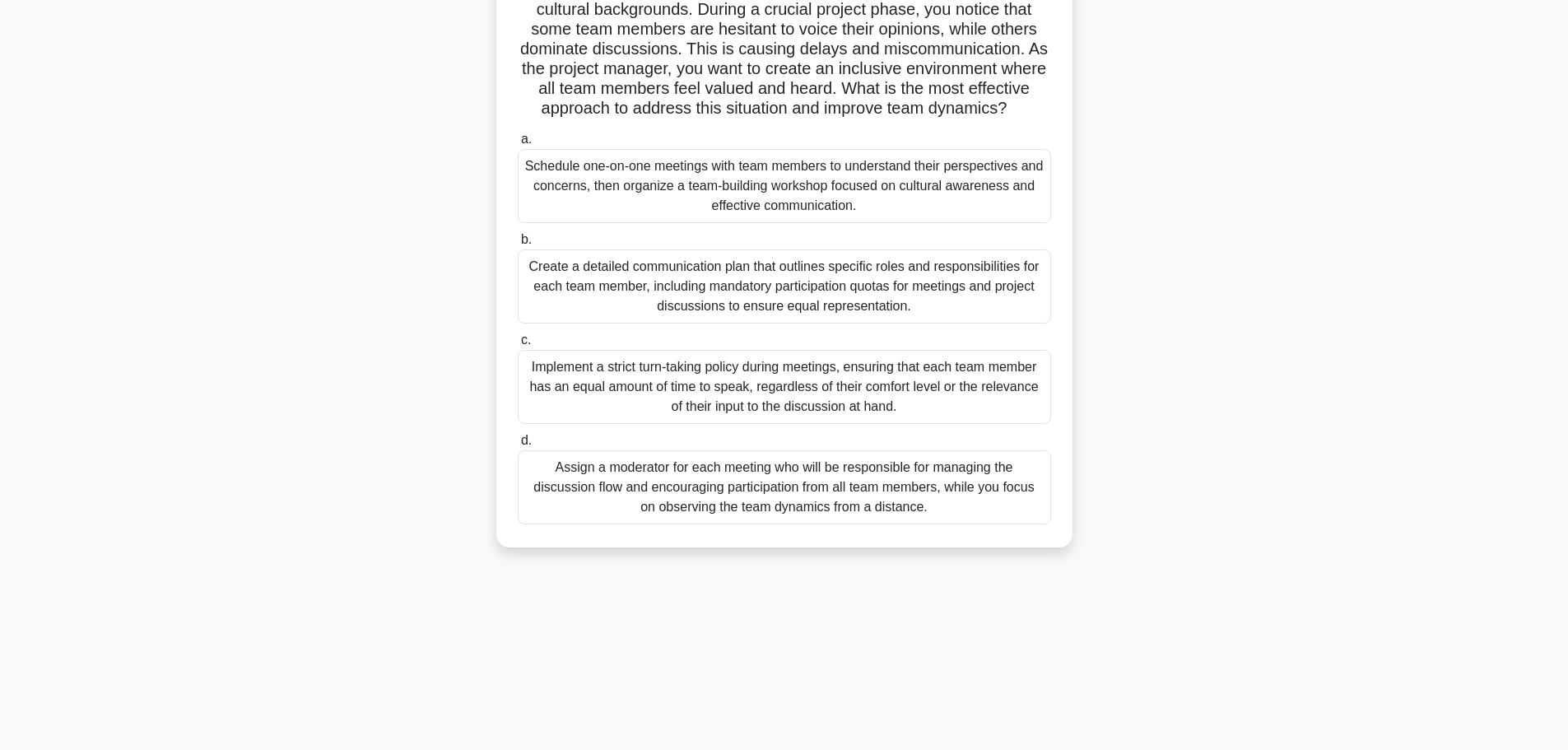
drag, startPoint x: 534, startPoint y: 182, endPoint x: 890, endPoint y: 227, distance: 358.8
click at [890, 223] on div "Schedule one-on-one meetings with team members to understand their perspectives…" at bounding box center [784, 186] width 534 height 74
drag, startPoint x: 525, startPoint y: 291, endPoint x: 1050, endPoint y: 322, distance: 525.9
click at [1050, 322] on div "Create a detailed communication plan that outlines specific roles and responsib…" at bounding box center [784, 286] width 534 height 74
drag, startPoint x: 540, startPoint y: 394, endPoint x: 929, endPoint y: 436, distance: 391.3
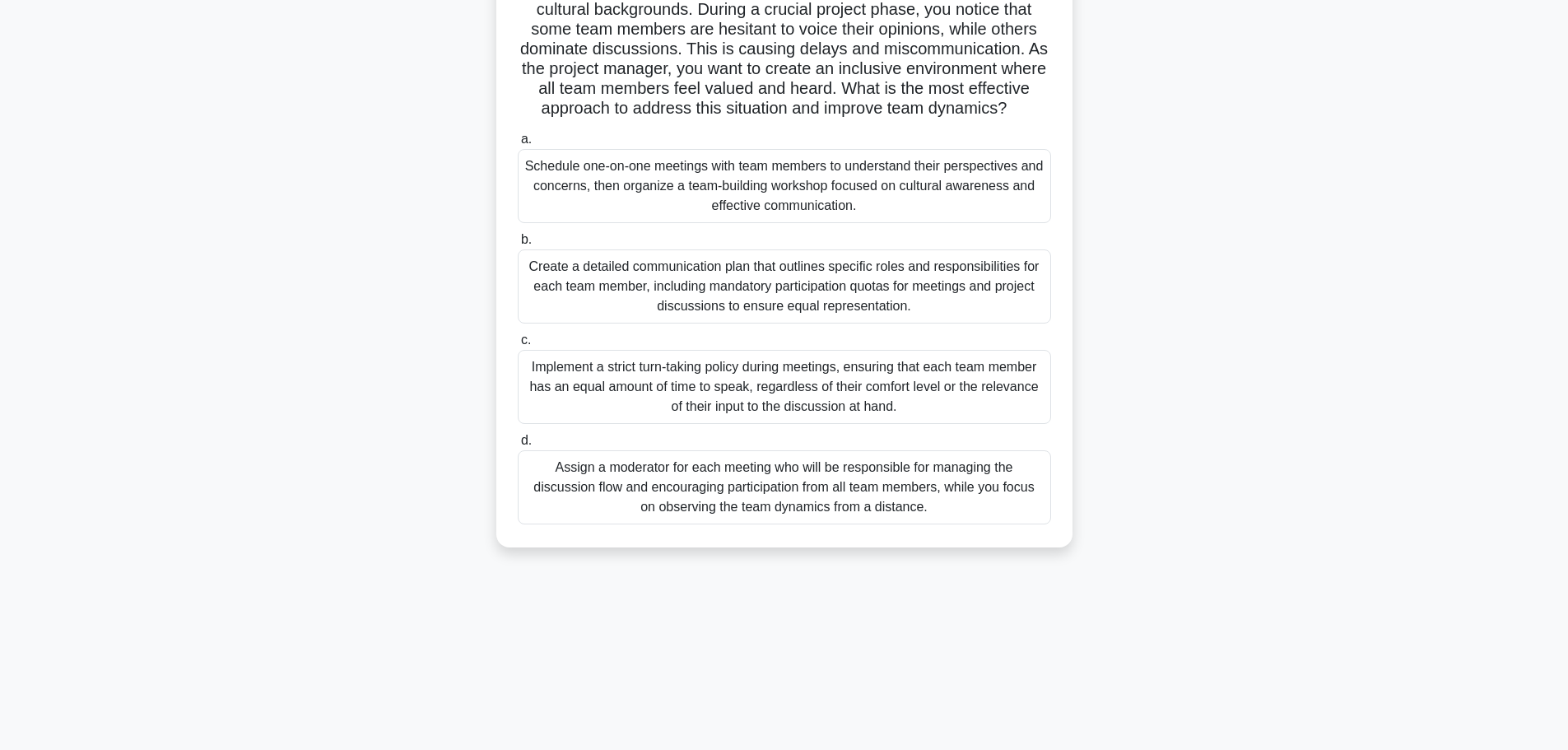
click at [929, 424] on div "Implement a strict turn-taking policy during meetings, ensuring that each team …" at bounding box center [784, 386] width 534 height 74
drag, startPoint x: 558, startPoint y: 488, endPoint x: 1029, endPoint y: 536, distance: 473.4
click at [1029, 524] on div "Assign a moderator for each meeting who will be responsible for managing the di…" at bounding box center [784, 487] width 534 height 74
drag, startPoint x: 535, startPoint y: 188, endPoint x: 1057, endPoint y: 220, distance: 523.0
click at [1057, 220] on div "a. Schedule one-on-one meetings with team members to understand their perspecti…" at bounding box center [784, 176] width 553 height 94
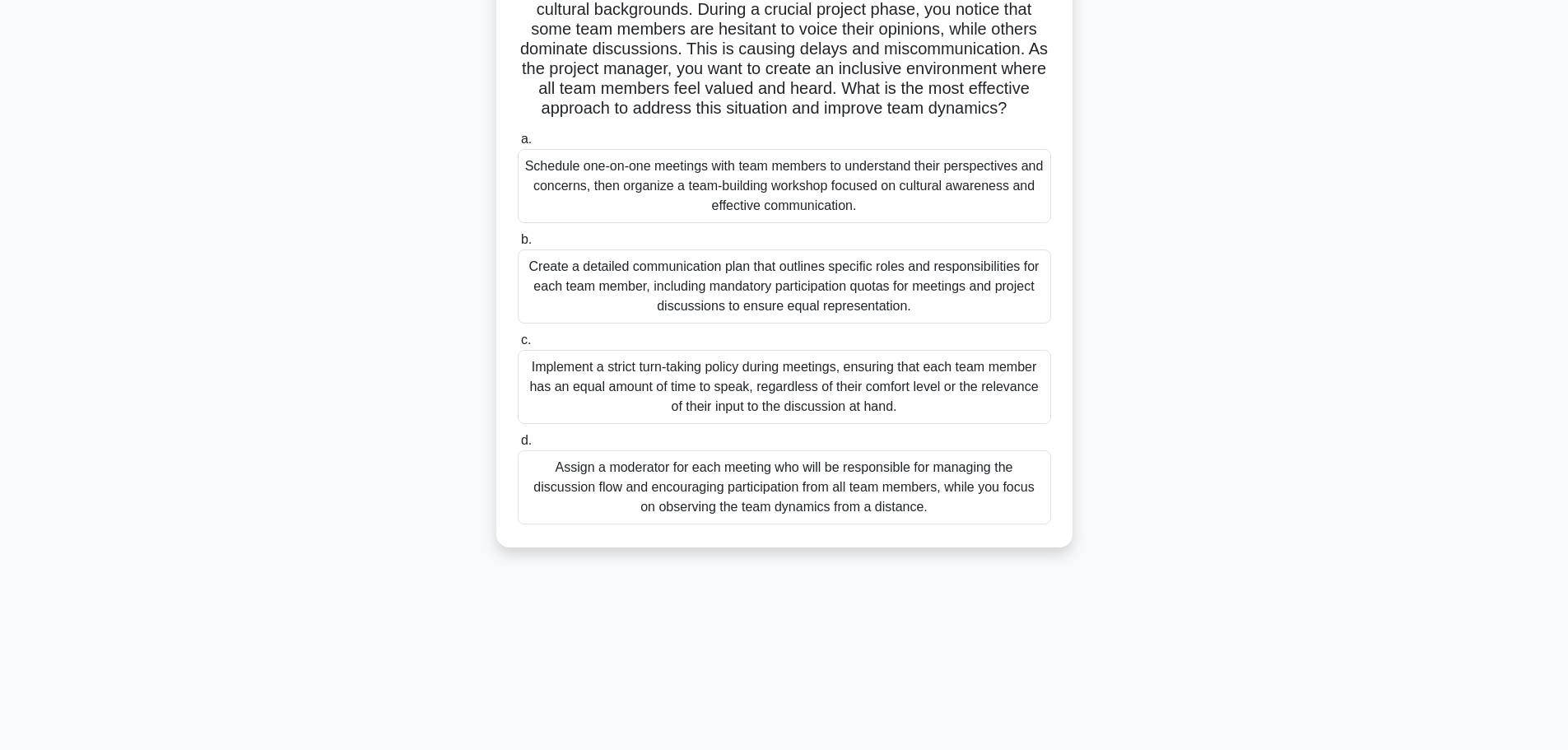
click at [977, 411] on div "Implement a strict turn-taking policy during meetings, ensuring that each team …" at bounding box center [784, 386] width 534 height 74
click at [518, 346] on input "c. Implement a strict turn-taking policy during meetings, ensuring that each te…" at bounding box center [518, 340] width 0 height 11
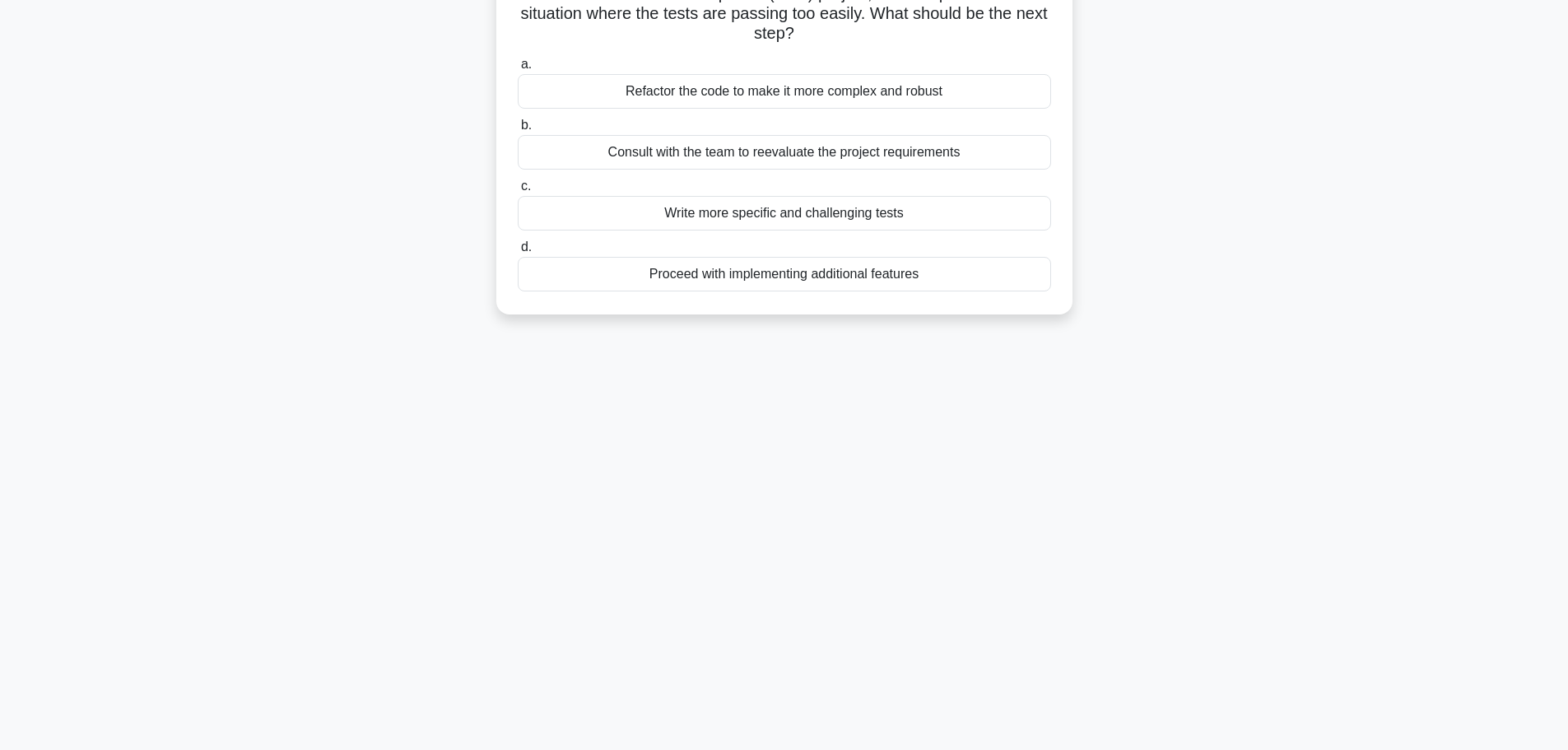
scroll to position [0, 0]
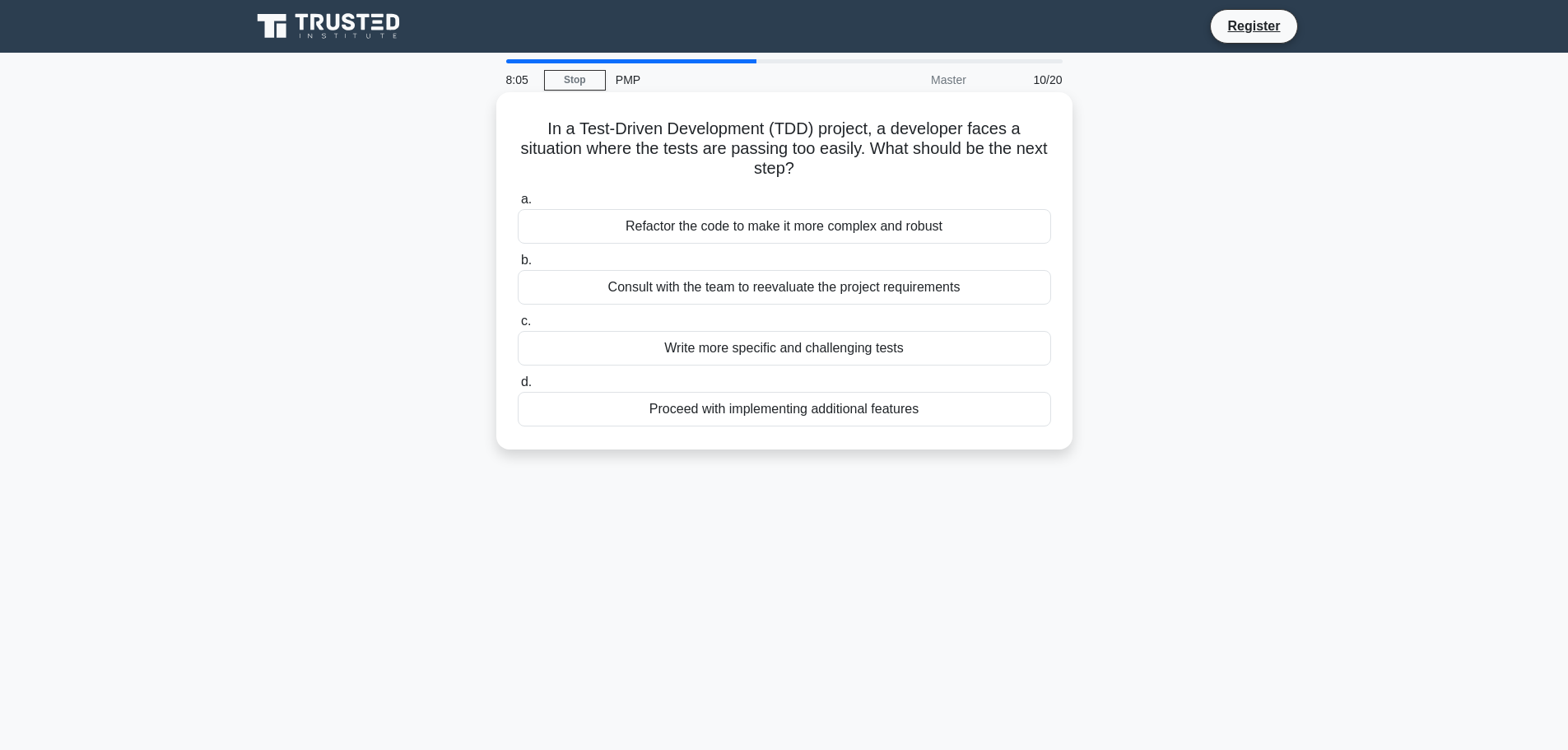
drag, startPoint x: 544, startPoint y: 131, endPoint x: 1069, endPoint y: 176, distance: 526.9
click at [1069, 176] on div "In a Test-Driven Development (TDD) project, a developer faces a situation where…" at bounding box center [784, 270] width 576 height 357
click at [771, 354] on div "Write more specific and challenging tests" at bounding box center [784, 348] width 534 height 35
click at [518, 326] on input "c. Write more specific and challenging tests" at bounding box center [518, 321] width 0 height 11
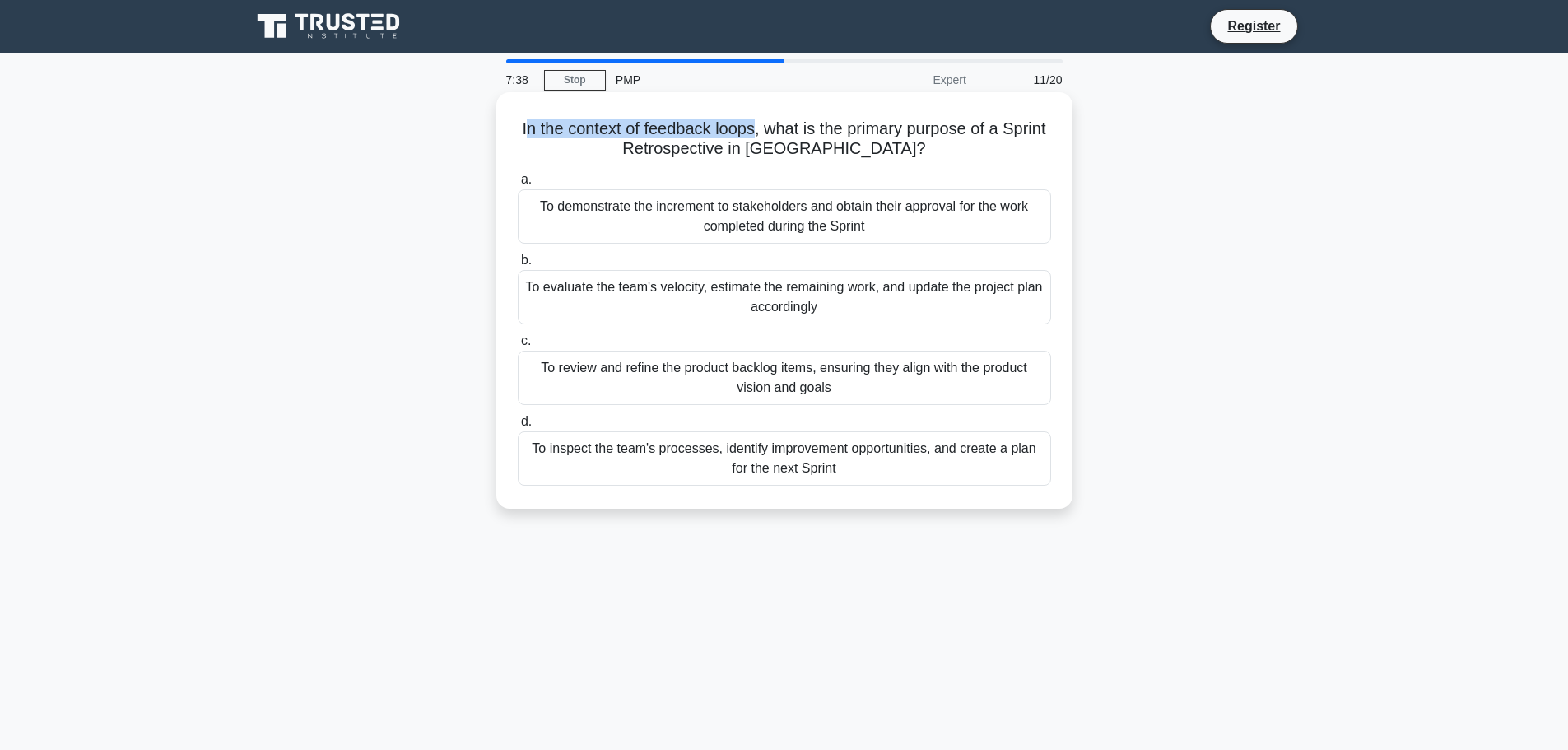
drag, startPoint x: 541, startPoint y: 131, endPoint x: 776, endPoint y: 129, distance: 235.0
click at [776, 129] on h5 "In the context of feedback loops, what is the primary purpose of a Sprint Retro…" at bounding box center [784, 139] width 537 height 41
click at [539, 131] on h5 "In the context of feedback loops, what is the primary purpose of a Sprint Retro…" at bounding box center [784, 139] width 537 height 41
drag, startPoint x: 537, startPoint y: 131, endPoint x: 898, endPoint y: 155, distance: 361.8
click at [898, 155] on h5 "In the context of feedback loops, what is the primary purpose of a Sprint Retro…" at bounding box center [784, 139] width 537 height 41
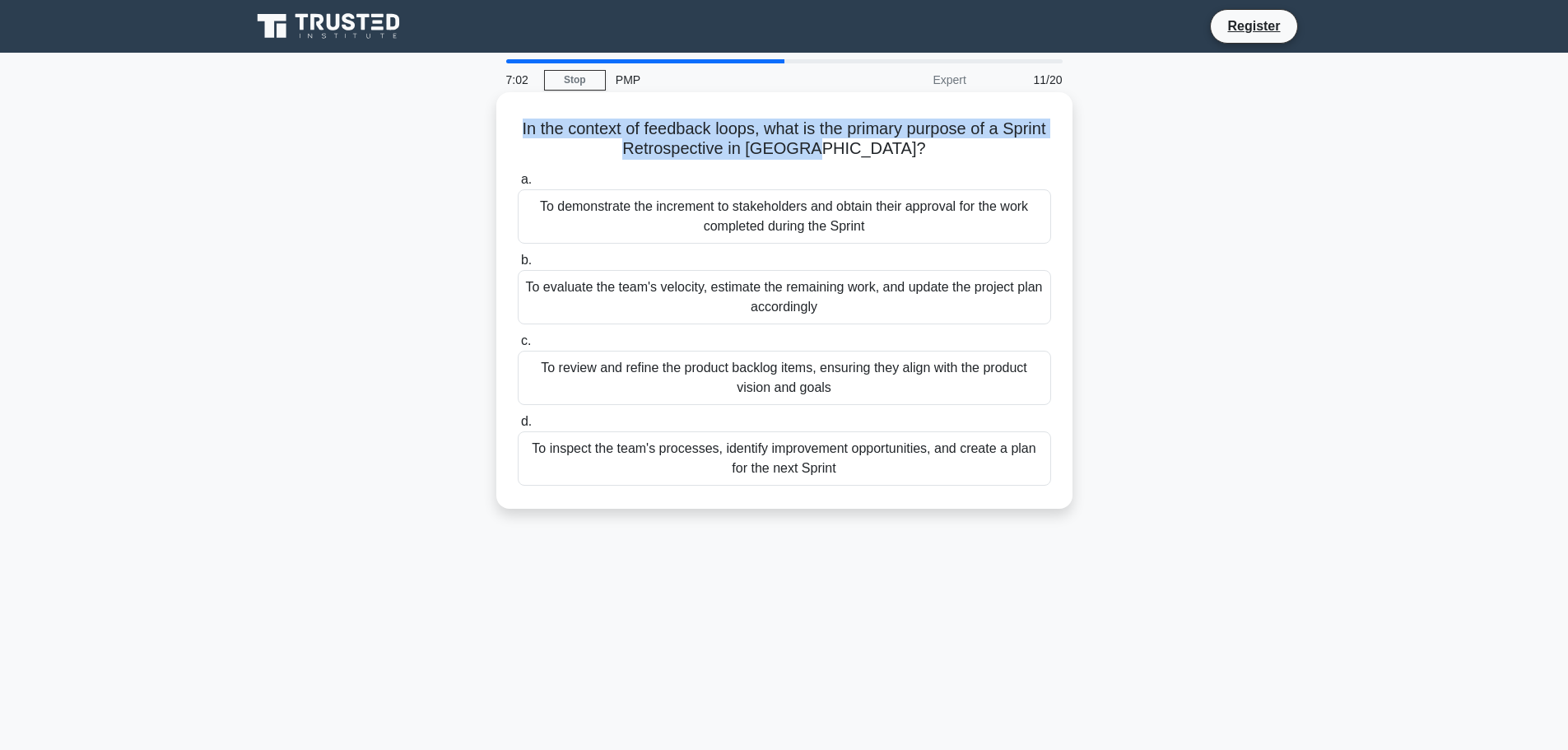
click at [756, 154] on h5 "In the context of feedback loops, what is the primary purpose of a Sprint Retro…" at bounding box center [784, 139] width 537 height 41
drag, startPoint x: 662, startPoint y: 153, endPoint x: 887, endPoint y: 151, distance: 225.0
click at [887, 151] on h5 "In the context of feedback loops, what is the primary purpose of a Sprint Retro…" at bounding box center [784, 139] width 537 height 41
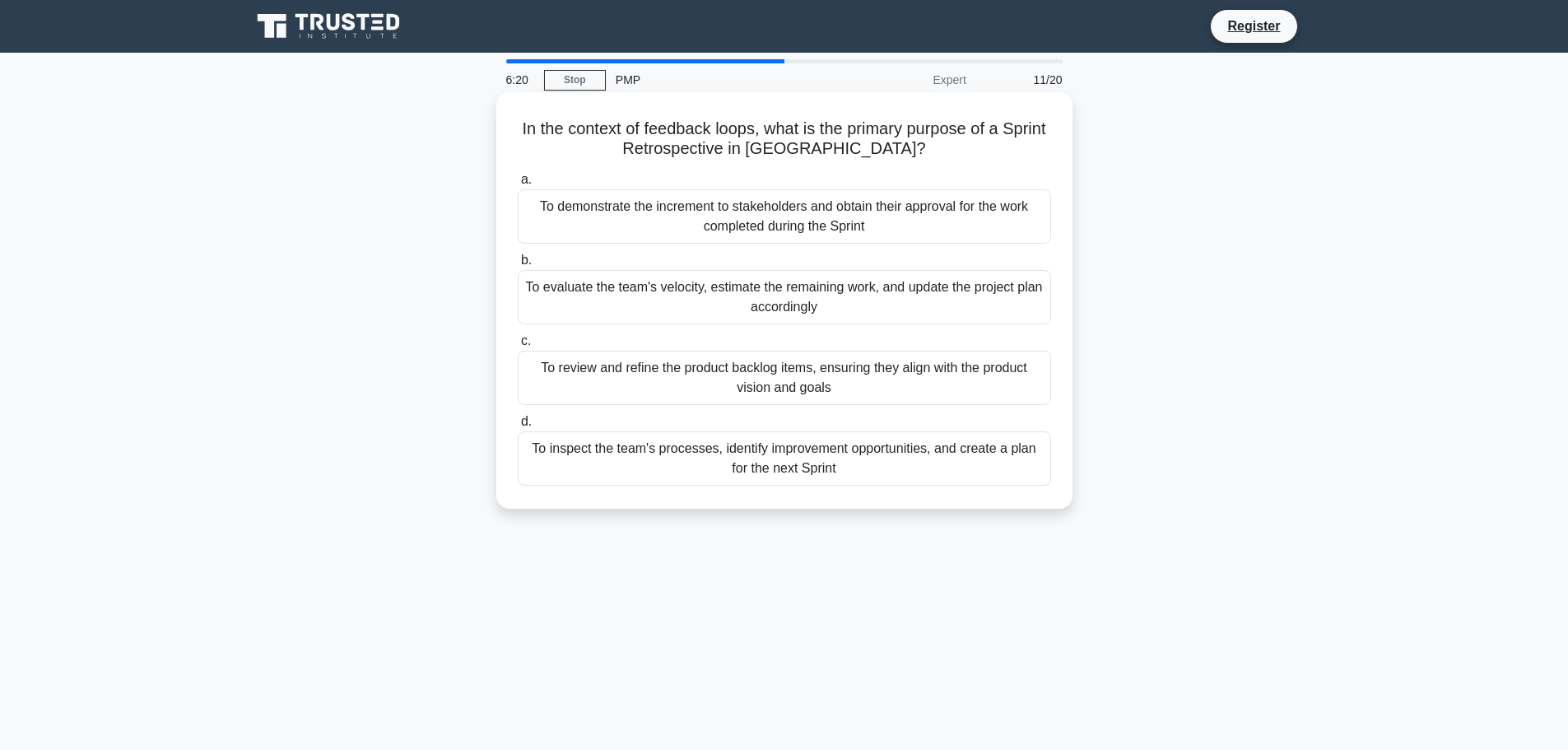
click at [680, 369] on div "To review and refine the product backlog items, ensuring they align with the pr…" at bounding box center [784, 378] width 534 height 55
click at [518, 346] on input "c. To review and refine the product backlog items, ensuring they align with the…" at bounding box center [518, 341] width 0 height 11
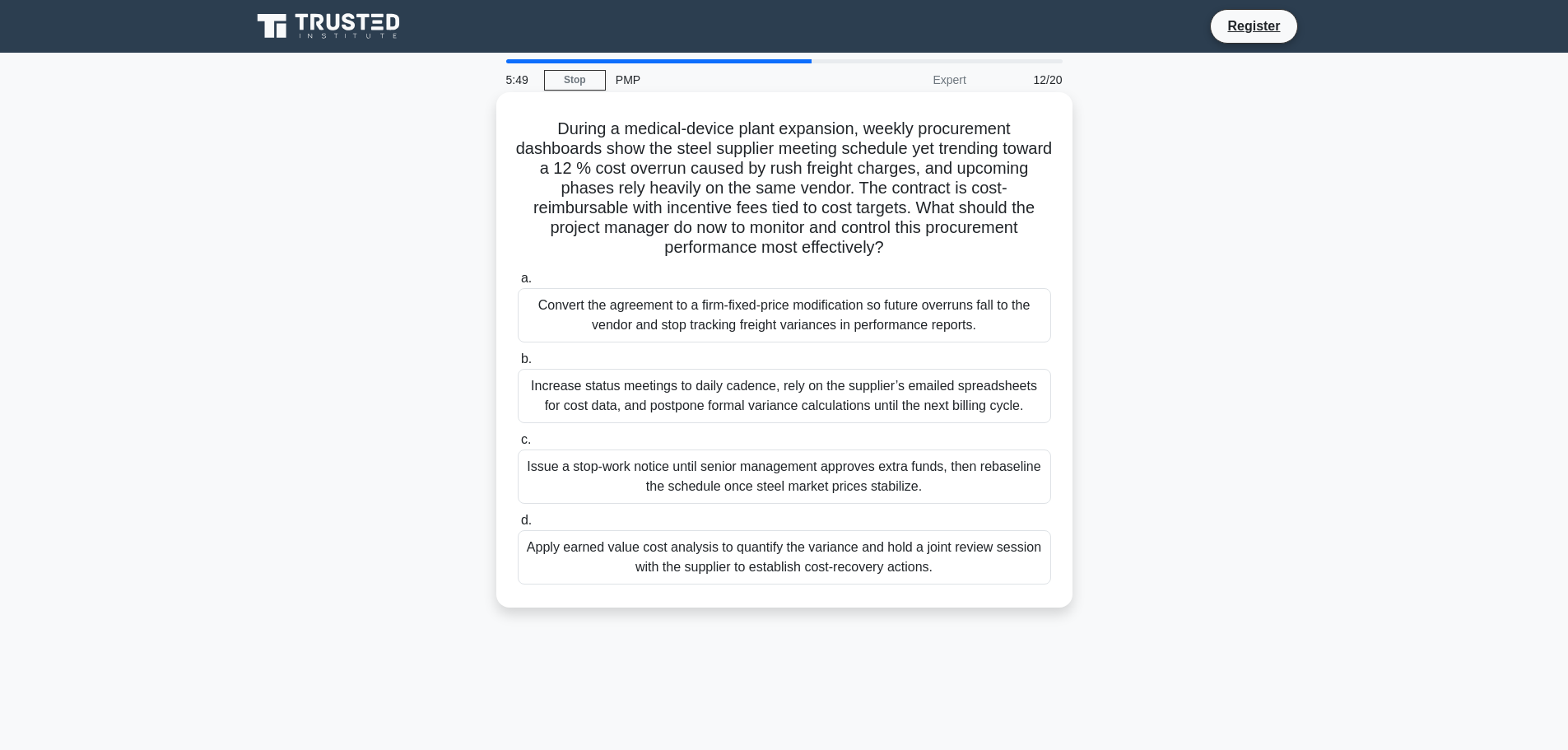
drag, startPoint x: 899, startPoint y: 187, endPoint x: 947, endPoint y: 249, distance: 78.4
click at [947, 249] on h5 "During a medical-device plant expansion, weekly procurement dashboards show the…" at bounding box center [784, 188] width 537 height 140
click at [924, 562] on div "Apply earned value cost analysis to quantify the variance and hold a joint revi…" at bounding box center [784, 557] width 534 height 55
click at [518, 526] on input "d. Apply earned value cost analysis to quantify the variance and hold a joint r…" at bounding box center [518, 520] width 0 height 11
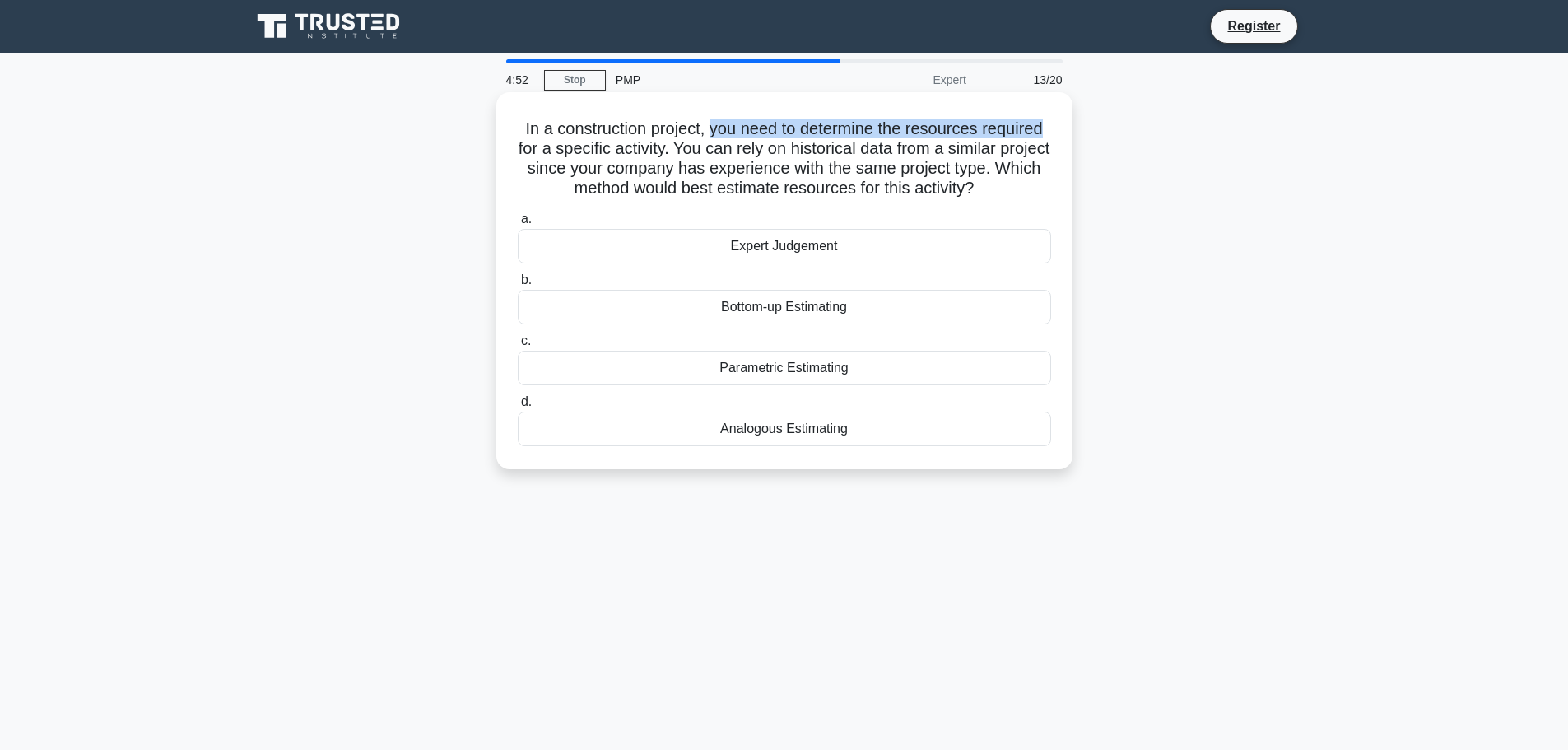
drag, startPoint x: 709, startPoint y: 126, endPoint x: 1054, endPoint y: 130, distance: 345.0
click at [1054, 130] on div "In a construction project, you need to determine the resources required for a s…" at bounding box center [784, 280] width 563 height 364
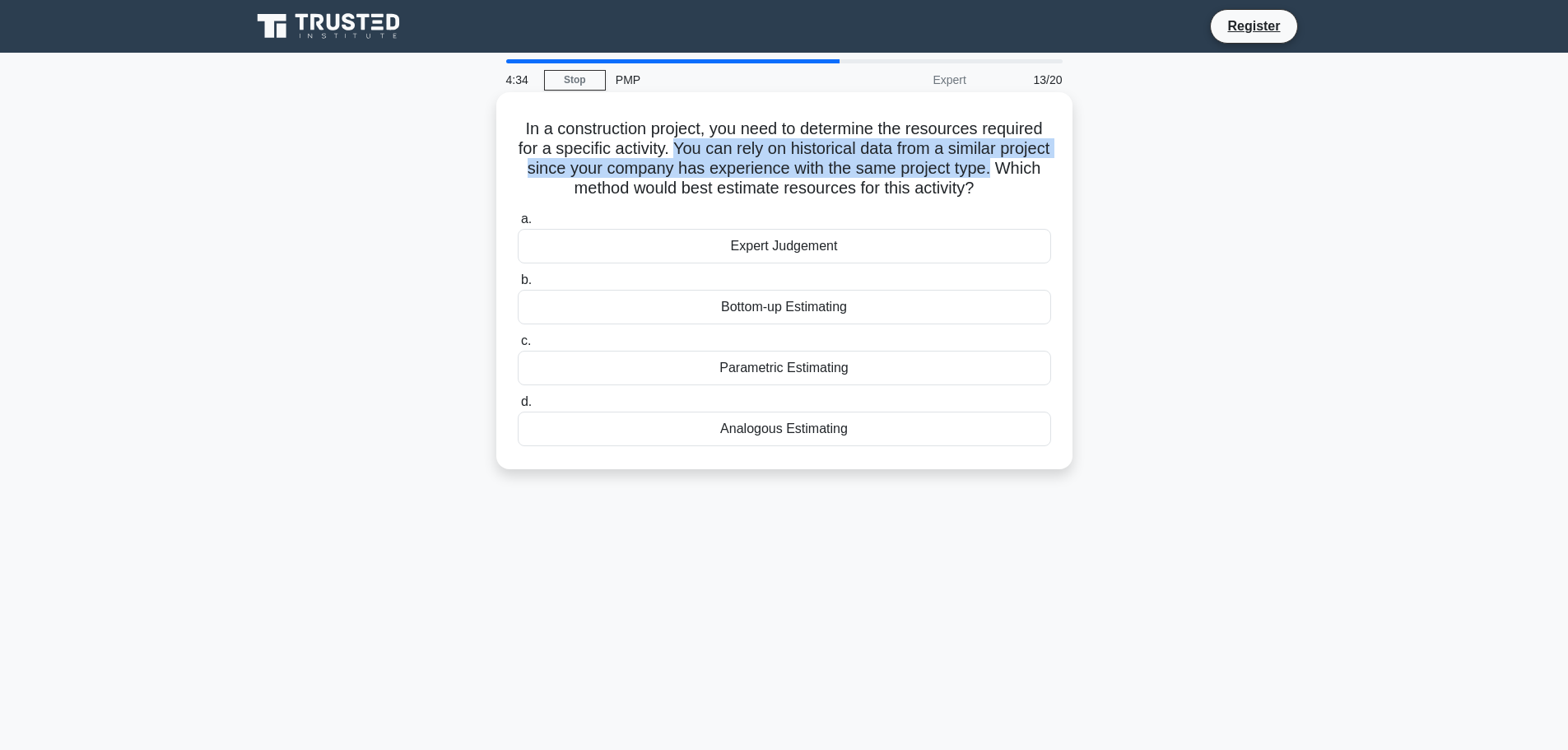
drag, startPoint x: 701, startPoint y: 150, endPoint x: 1055, endPoint y: 178, distance: 355.1
click at [1055, 178] on div "In a construction project, you need to determine the resources required for a s…" at bounding box center [784, 280] width 563 height 364
drag, startPoint x: 543, startPoint y: 188, endPoint x: 1033, endPoint y: 193, distance: 490.0
click at [1033, 193] on h5 "In a construction project, you need to determine the resources required for a s…" at bounding box center [784, 159] width 537 height 81
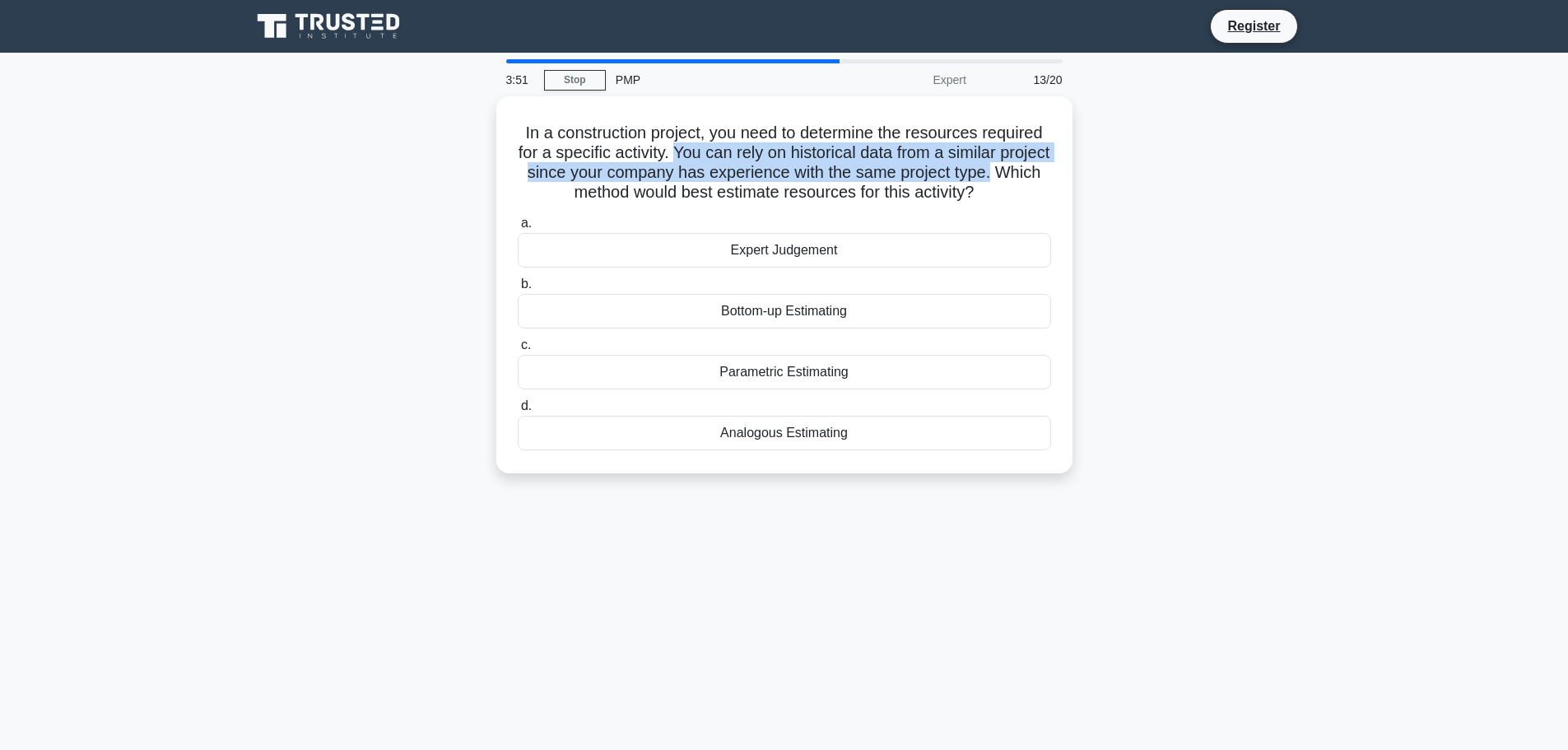
drag, startPoint x: 787, startPoint y: 244, endPoint x: 1131, endPoint y: 343, distance: 358.0
click at [1131, 343] on div "In a construction project, you need to determine the resources required for a s…" at bounding box center [784, 294] width 1087 height 396
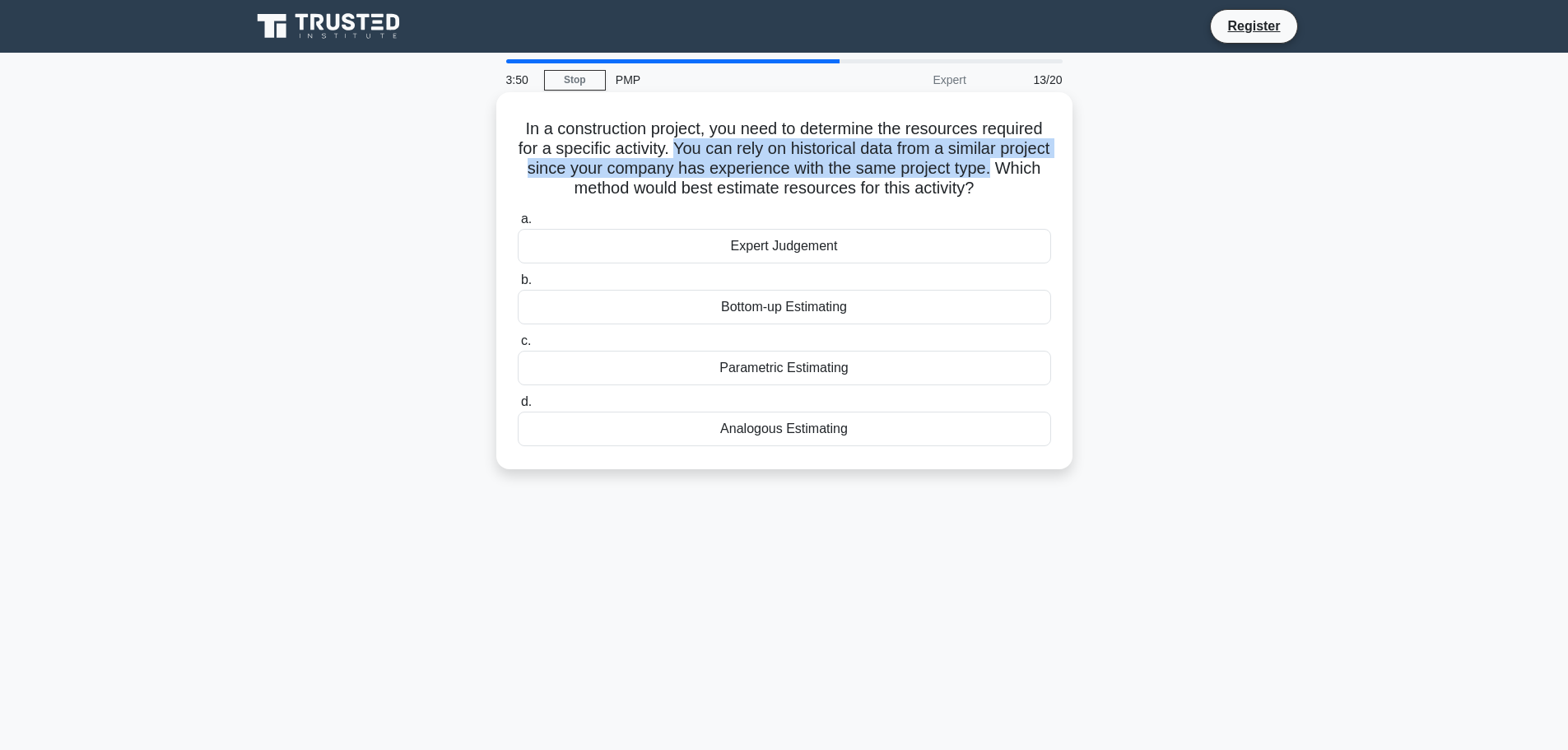
click at [997, 259] on div "Expert Judgement" at bounding box center [784, 245] width 534 height 35
click at [518, 225] on input "a. Expert Judgement" at bounding box center [518, 219] width 0 height 11
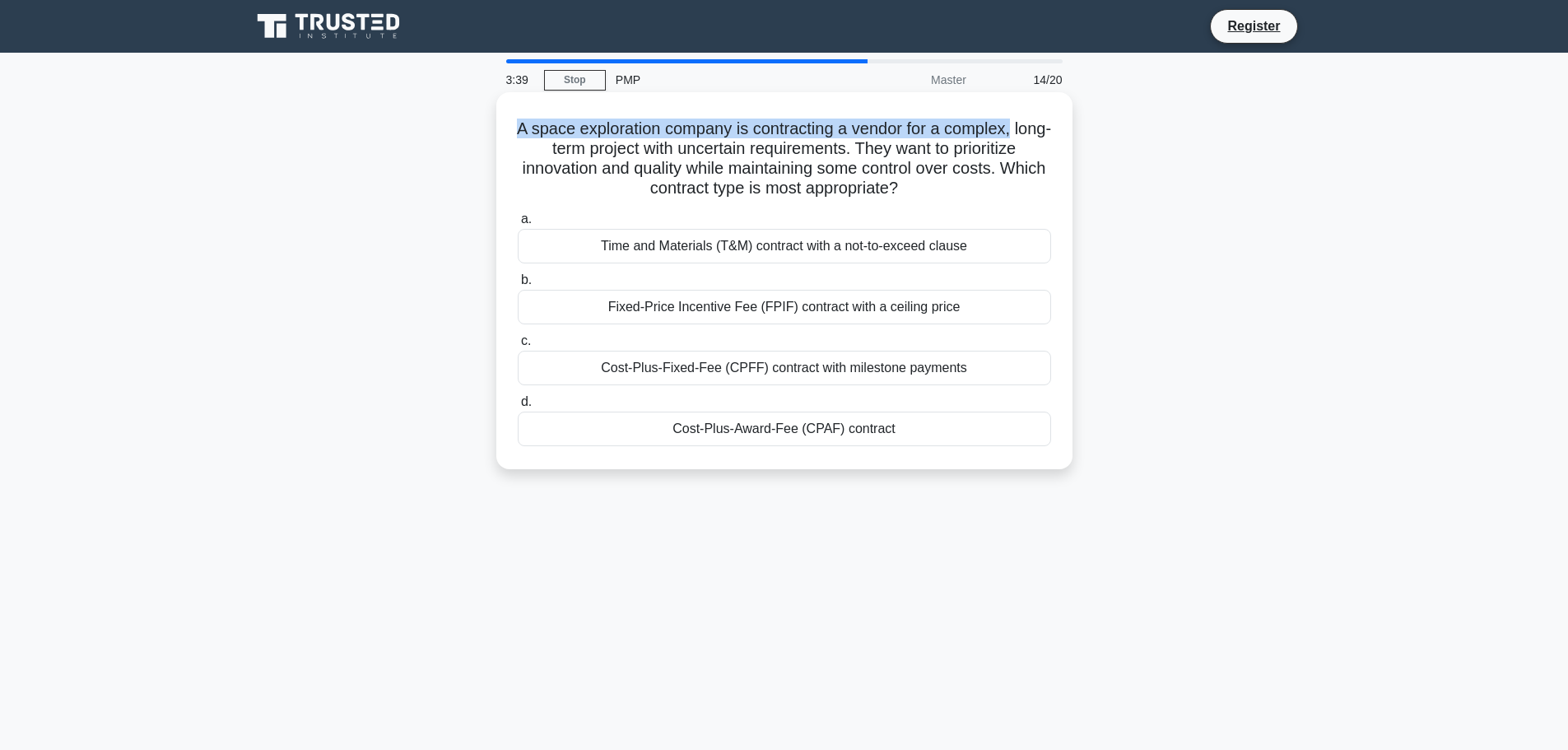
drag, startPoint x: 533, startPoint y: 129, endPoint x: 1039, endPoint y: 134, distance: 506.0
click at [1039, 134] on h5 "A space exploration company is contracting a vendor for a complex, long-term pr…" at bounding box center [784, 159] width 537 height 81
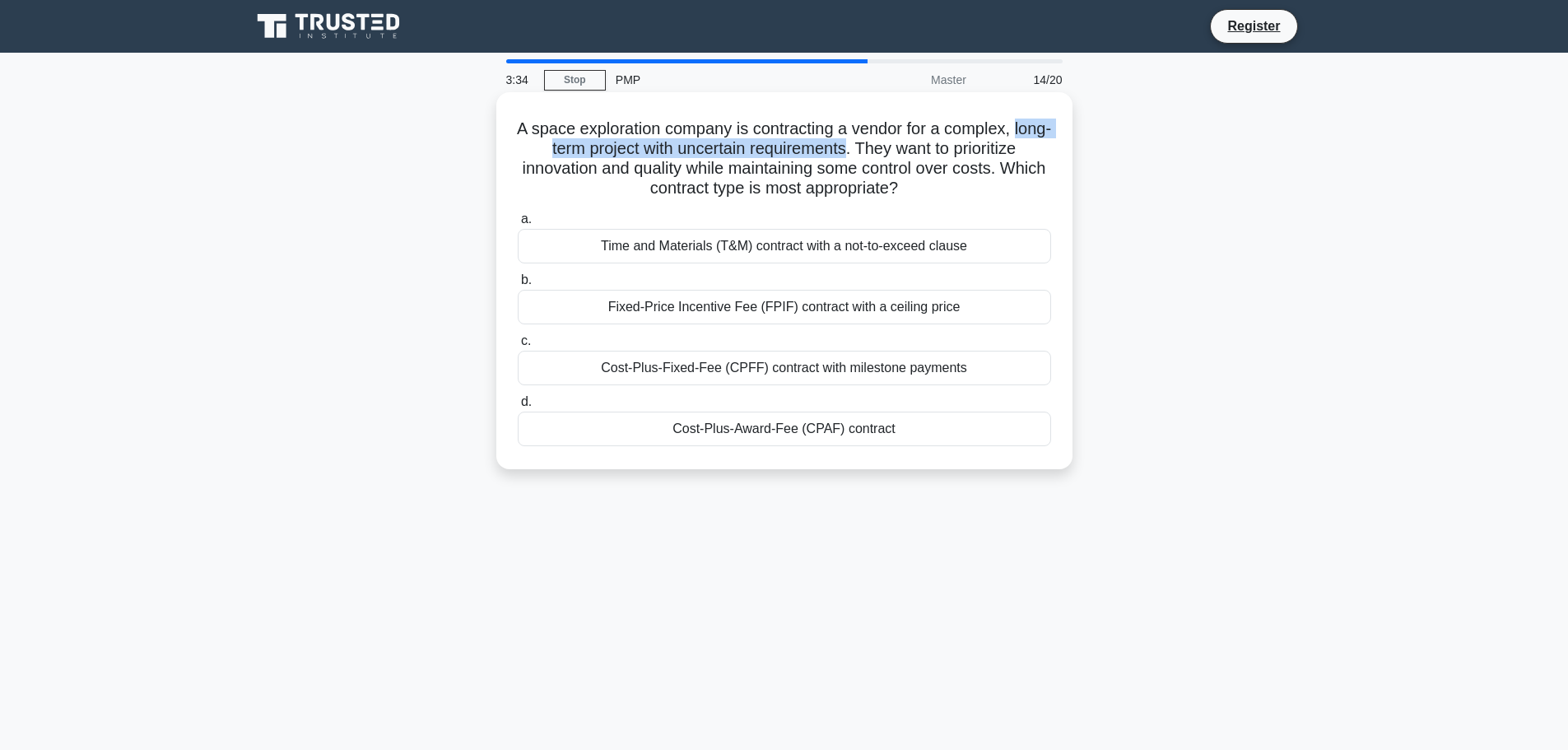
drag, startPoint x: 521, startPoint y: 146, endPoint x: 871, endPoint y: 148, distance: 350.0
click at [871, 148] on h5 "A space exploration company is contracting a vendor for a complex, long-term pr…" at bounding box center [784, 159] width 537 height 81
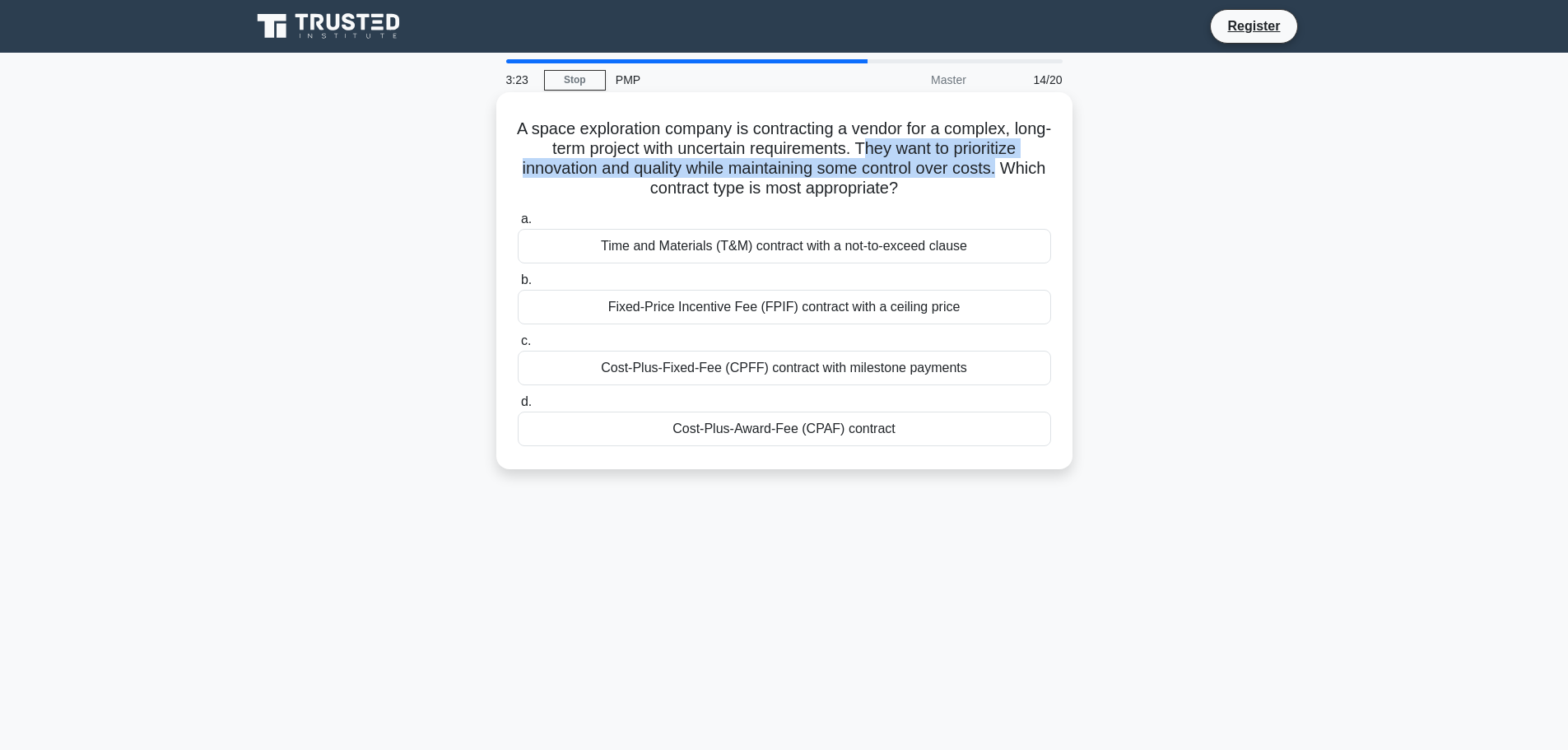
drag, startPoint x: 884, startPoint y: 147, endPoint x: 1033, endPoint y: 172, distance: 151.1
click at [1033, 172] on h5 "A space exploration company is contracting a vendor for a complex, long-term pr…" at bounding box center [784, 159] width 537 height 81
drag, startPoint x: 611, startPoint y: 188, endPoint x: 950, endPoint y: 187, distance: 339.0
click at [950, 187] on h5 "A space exploration company is contracting a vendor for a complex, long-term pr…" at bounding box center [784, 159] width 537 height 81
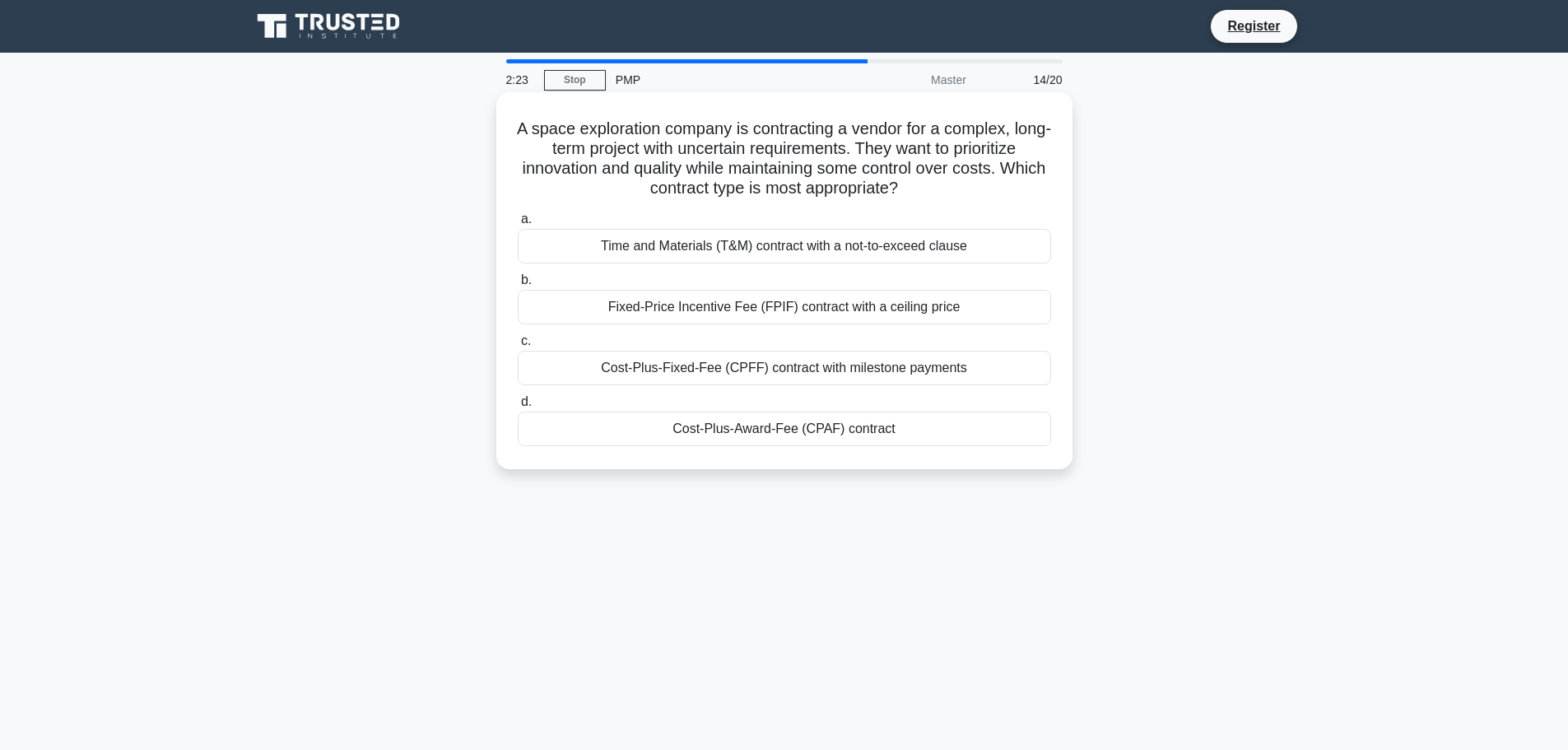
click at [704, 432] on div "Cost-Plus-Award-Fee (CPAF) contract" at bounding box center [784, 429] width 534 height 35
click at [518, 407] on input "d. Cost-Plus-Award-Fee (CPAF) contract" at bounding box center [518, 401] width 0 height 11
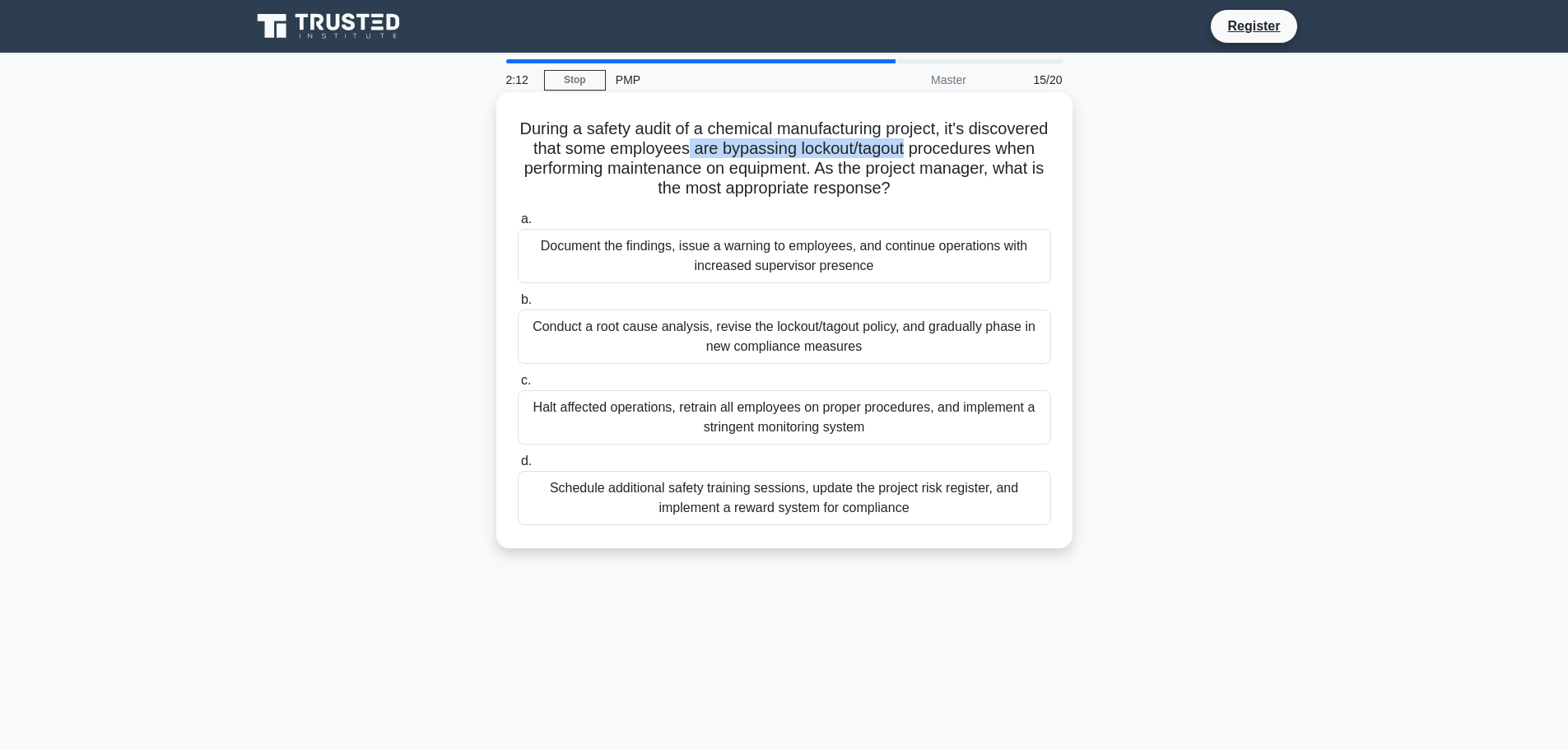
drag, startPoint x: 793, startPoint y: 148, endPoint x: 1043, endPoint y: 145, distance: 250.0
click at [1043, 145] on h5 "During a safety audit of a chemical manufacturing project, it's discovered that…" at bounding box center [784, 159] width 537 height 81
click at [629, 166] on h5 "During a safety audit of a chemical manufacturing project, it's discovered that…" at bounding box center [784, 159] width 537 height 81
drag, startPoint x: 629, startPoint y: 166, endPoint x: 969, endPoint y: 162, distance: 340.0
click at [969, 162] on h5 "During a safety audit of a chemical manufacturing project, it's discovered that…" at bounding box center [784, 159] width 537 height 81
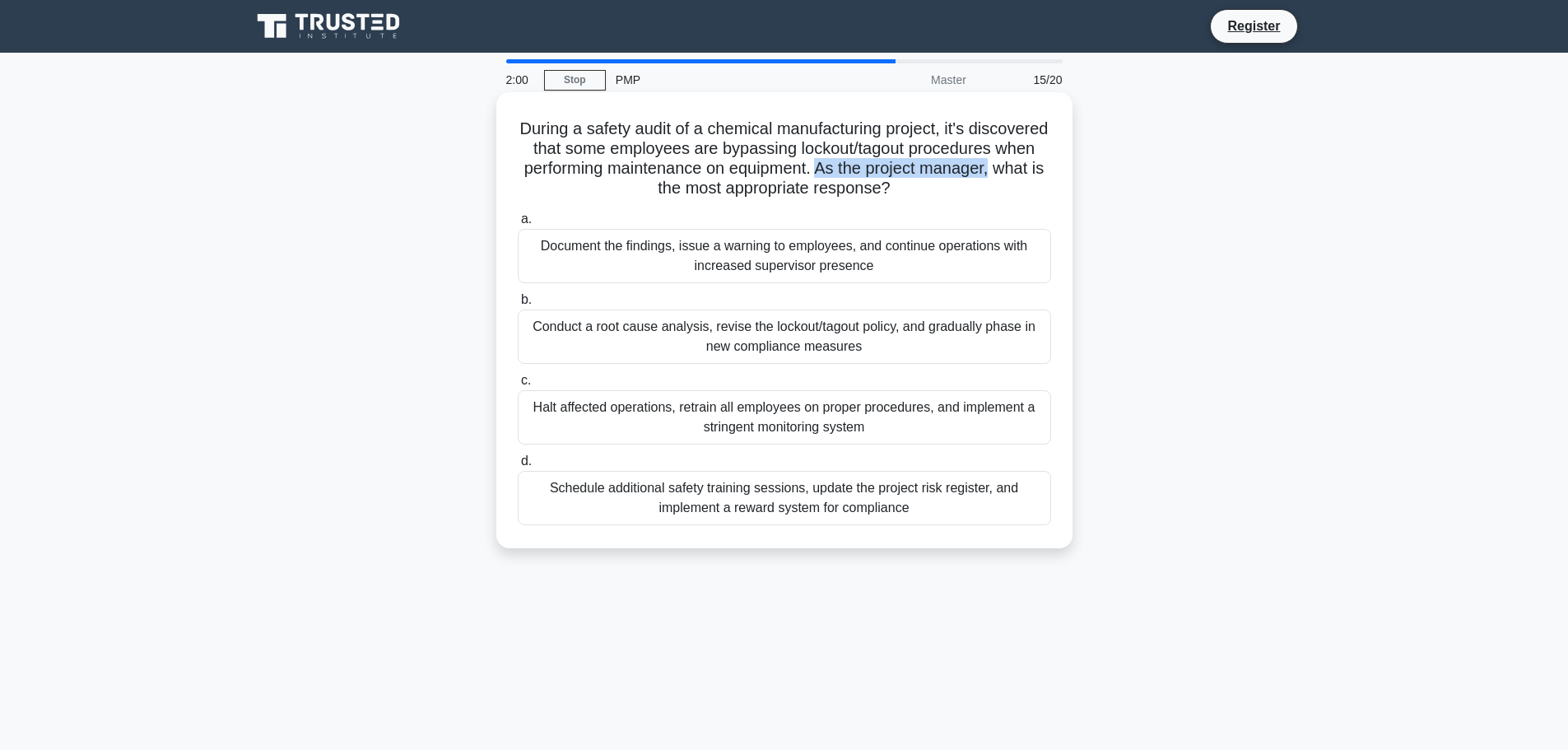
drag, startPoint x: 980, startPoint y: 168, endPoint x: 687, endPoint y: 197, distance: 294.4
click at [687, 197] on h5 "During a safety audit of a chemical manufacturing project, it's discovered that…" at bounding box center [784, 159] width 537 height 81
drag, startPoint x: 692, startPoint y: 188, endPoint x: 979, endPoint y: 184, distance: 287.0
click at [979, 184] on h5 "During a safety audit of a chemical manufacturing project, it's discovered that…" at bounding box center [784, 159] width 537 height 81
click at [813, 345] on div "Conduct a root cause analysis, revise the lockout/tagout policy, and gradually …" at bounding box center [784, 337] width 534 height 55
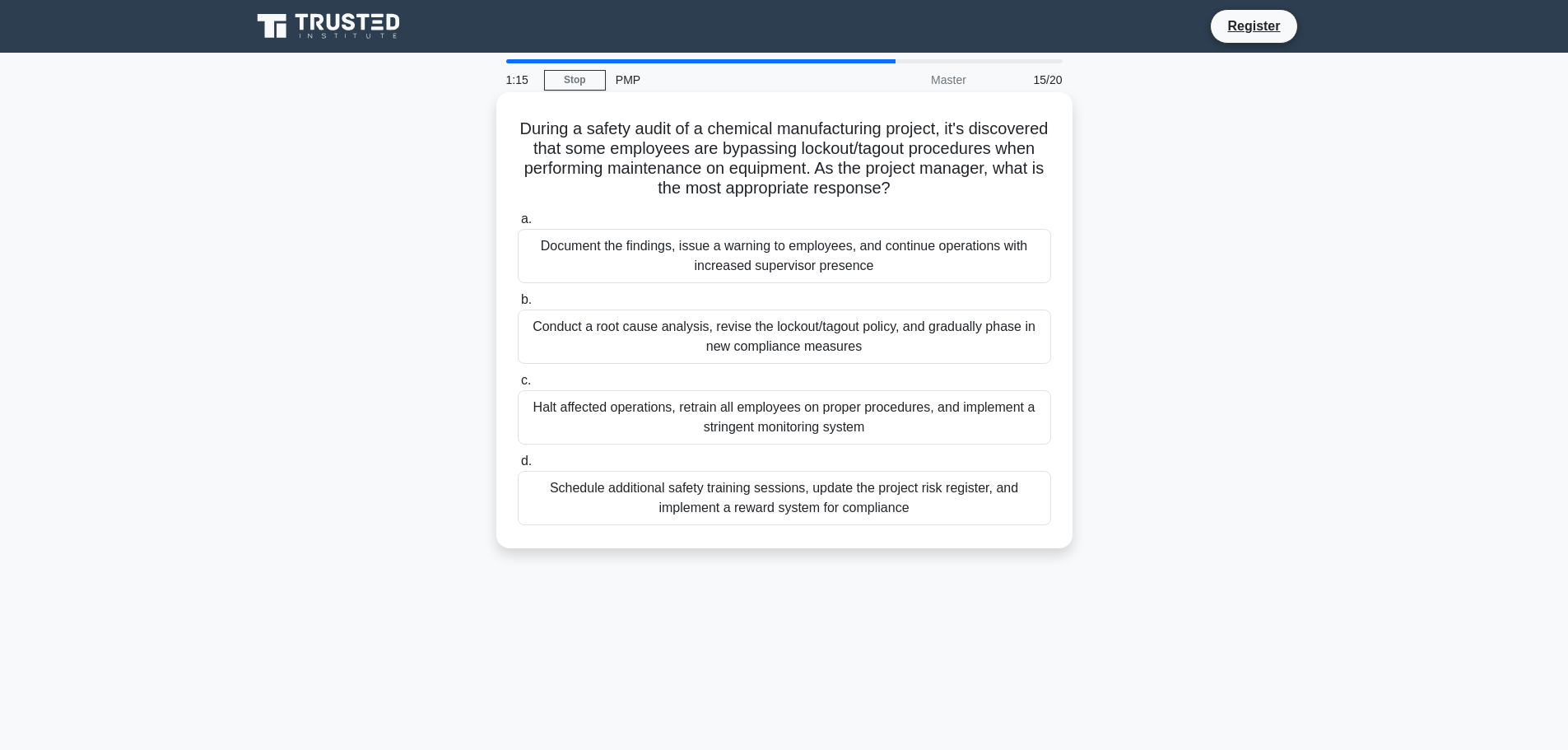
click at [518, 305] on input "b. Conduct a root cause analysis, revise the lockout/tagout policy, and gradual…" at bounding box center [518, 300] width 0 height 11
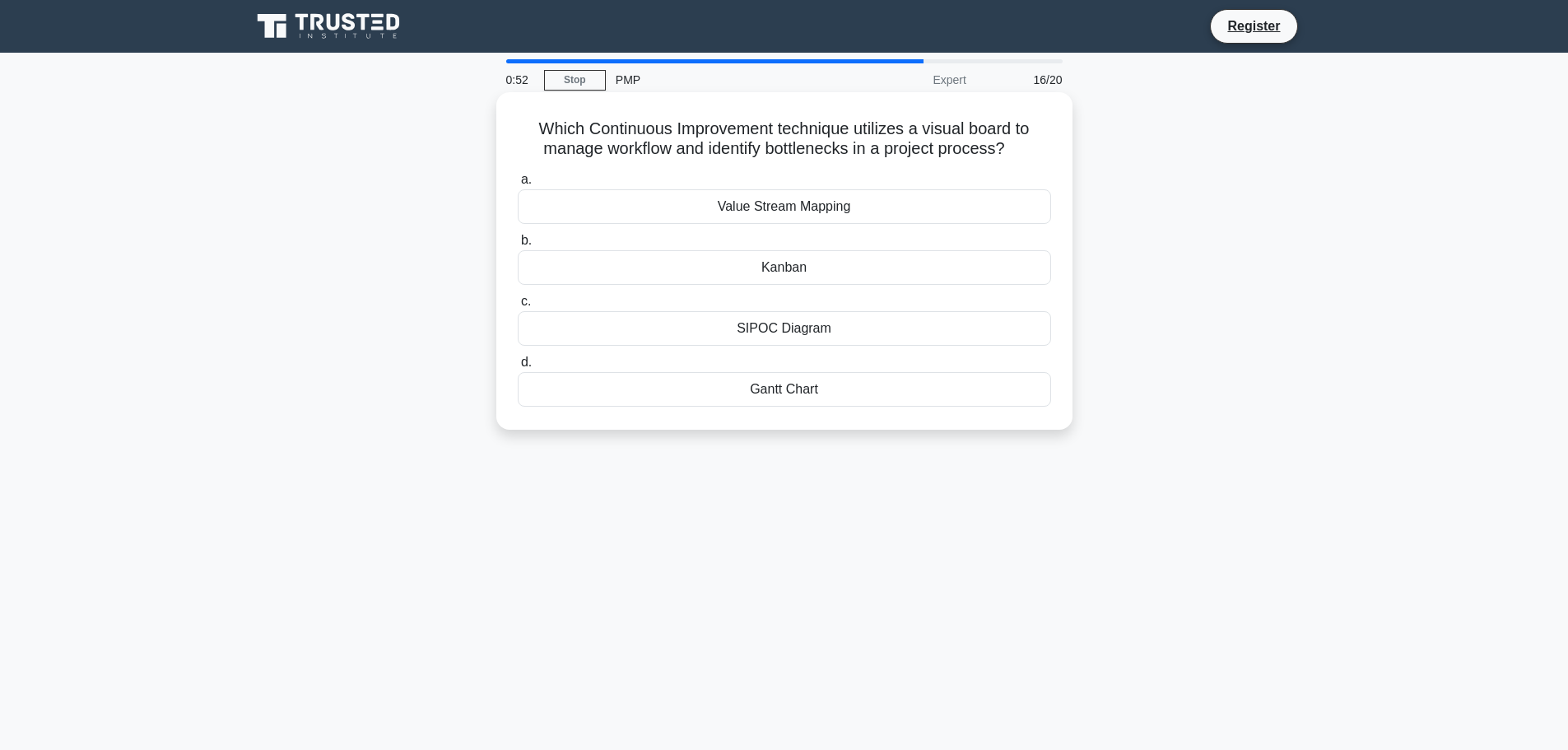
click at [755, 333] on div "SIPOC Diagram" at bounding box center [784, 328] width 534 height 35
click at [518, 307] on input "c. SIPOC Diagram" at bounding box center [518, 302] width 0 height 11
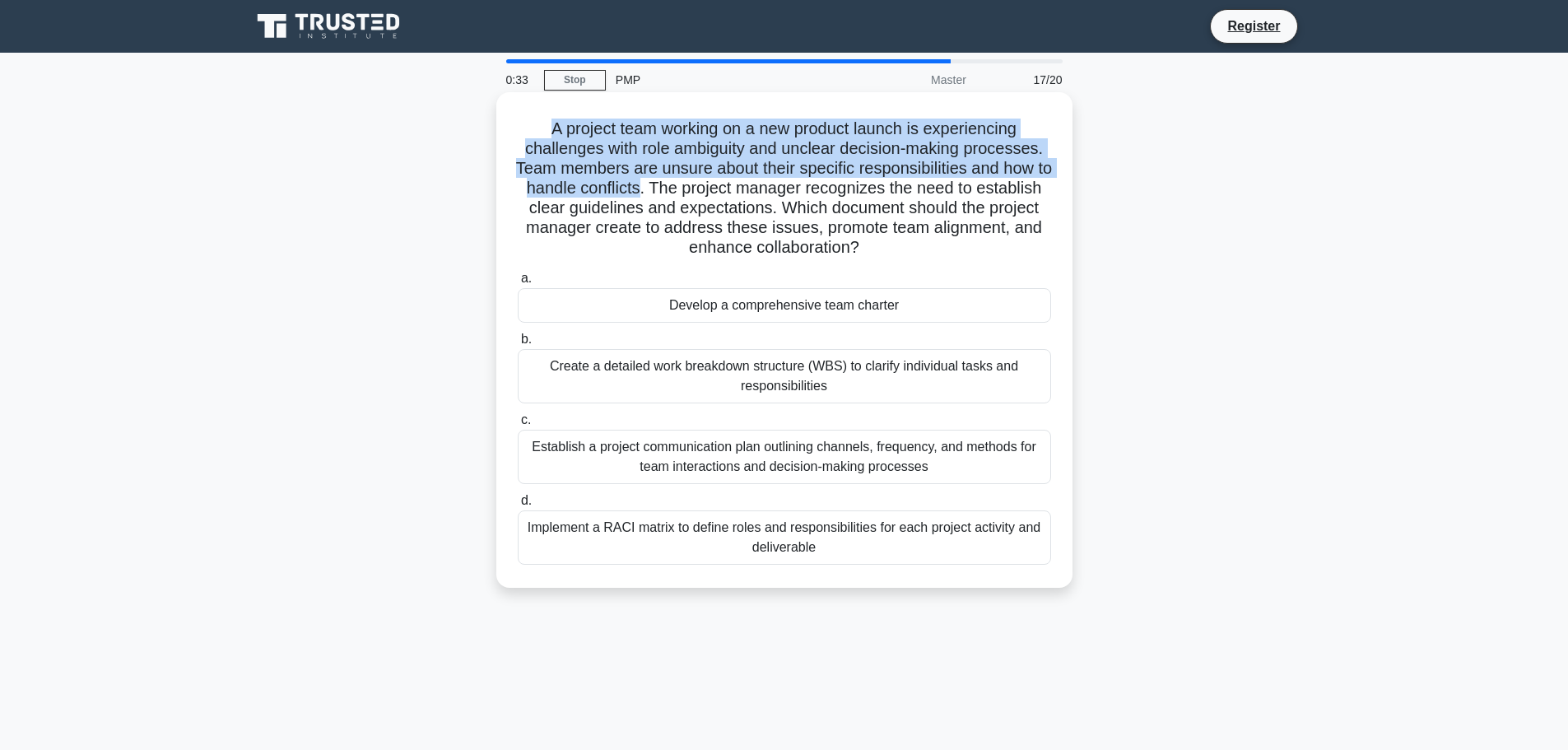
drag, startPoint x: 547, startPoint y: 128, endPoint x: 684, endPoint y: 191, distance: 150.8
click at [684, 191] on h5 "A project team working on a new product launch is experiencing challenges with …" at bounding box center [784, 188] width 537 height 140
drag, startPoint x: 695, startPoint y: 186, endPoint x: 1039, endPoint y: 240, distance: 348.2
click at [1039, 240] on h5 "A project team working on a new product launch is experiencing challenges with …" at bounding box center [784, 188] width 537 height 140
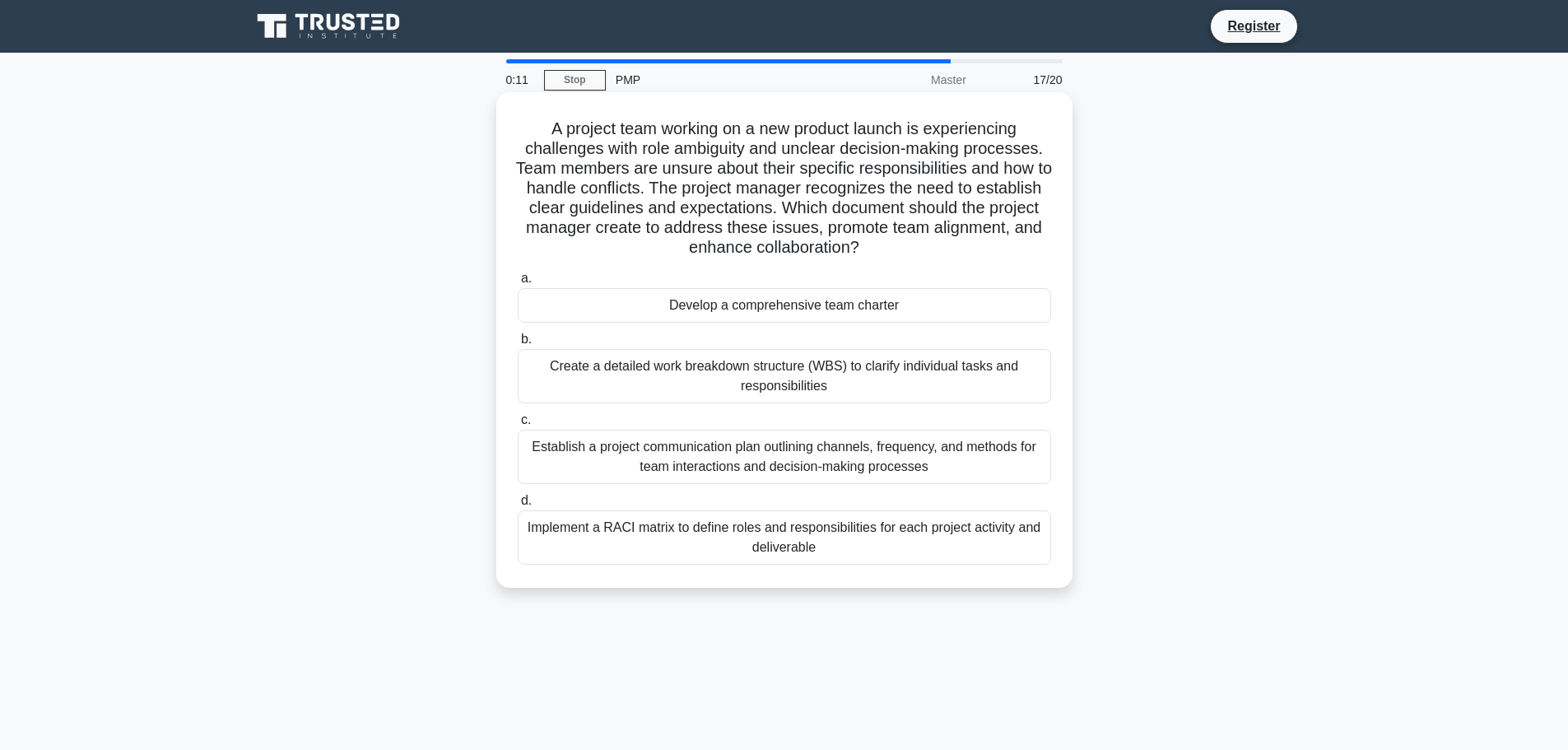
click at [746, 533] on div "Implement a RACI matrix to define roles and responsibilities for each project a…" at bounding box center [784, 538] width 534 height 55
click at [518, 506] on input "d. Implement a RACI matrix to define roles and responsibilities for each projec…" at bounding box center [518, 500] width 0 height 11
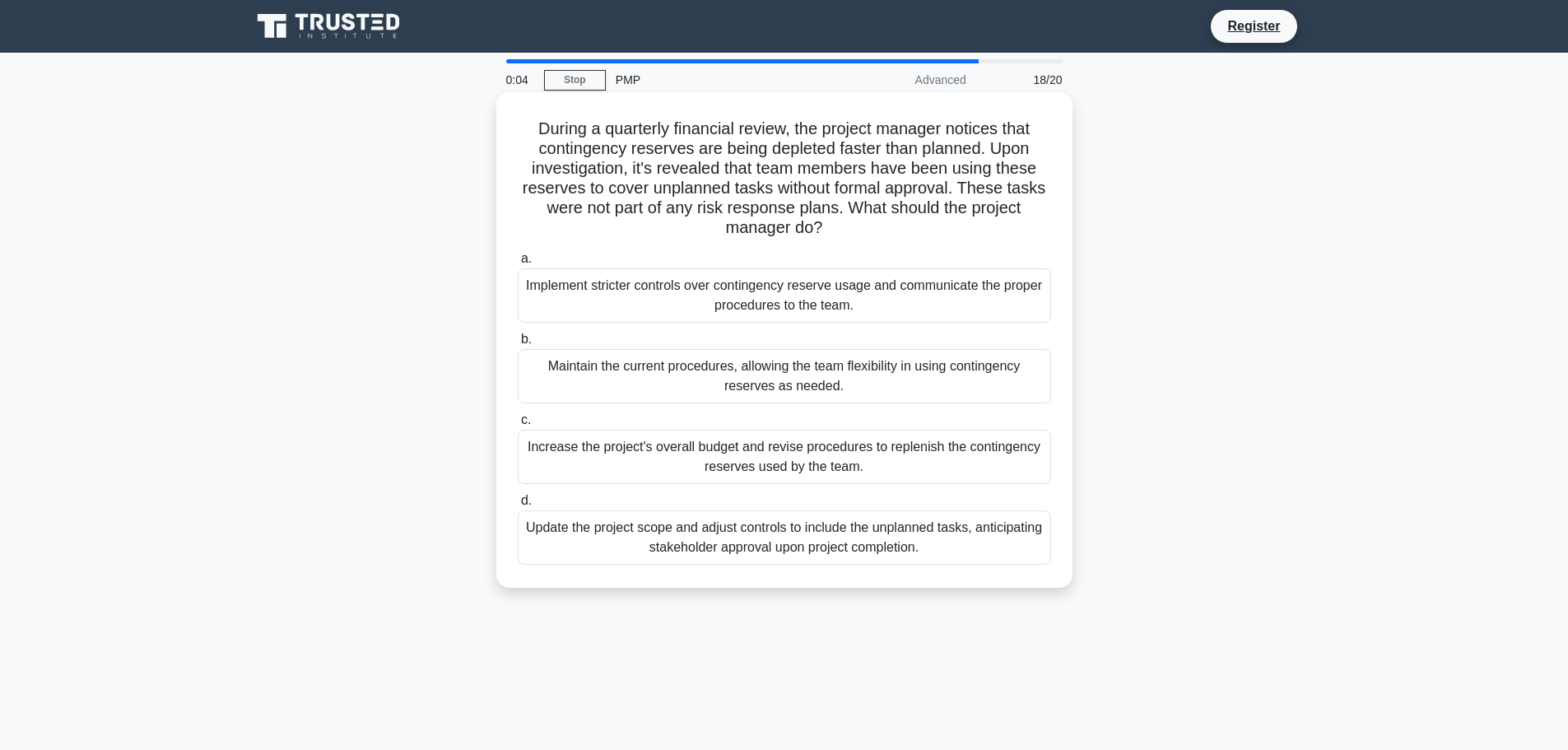
click at [709, 288] on div "Implement stricter controls over contingency reserve usage and communicate the …" at bounding box center [784, 296] width 534 height 55
click at [518, 264] on input "a. Implement stricter controls over contingency reserve usage and communicate t…" at bounding box center [518, 258] width 0 height 11
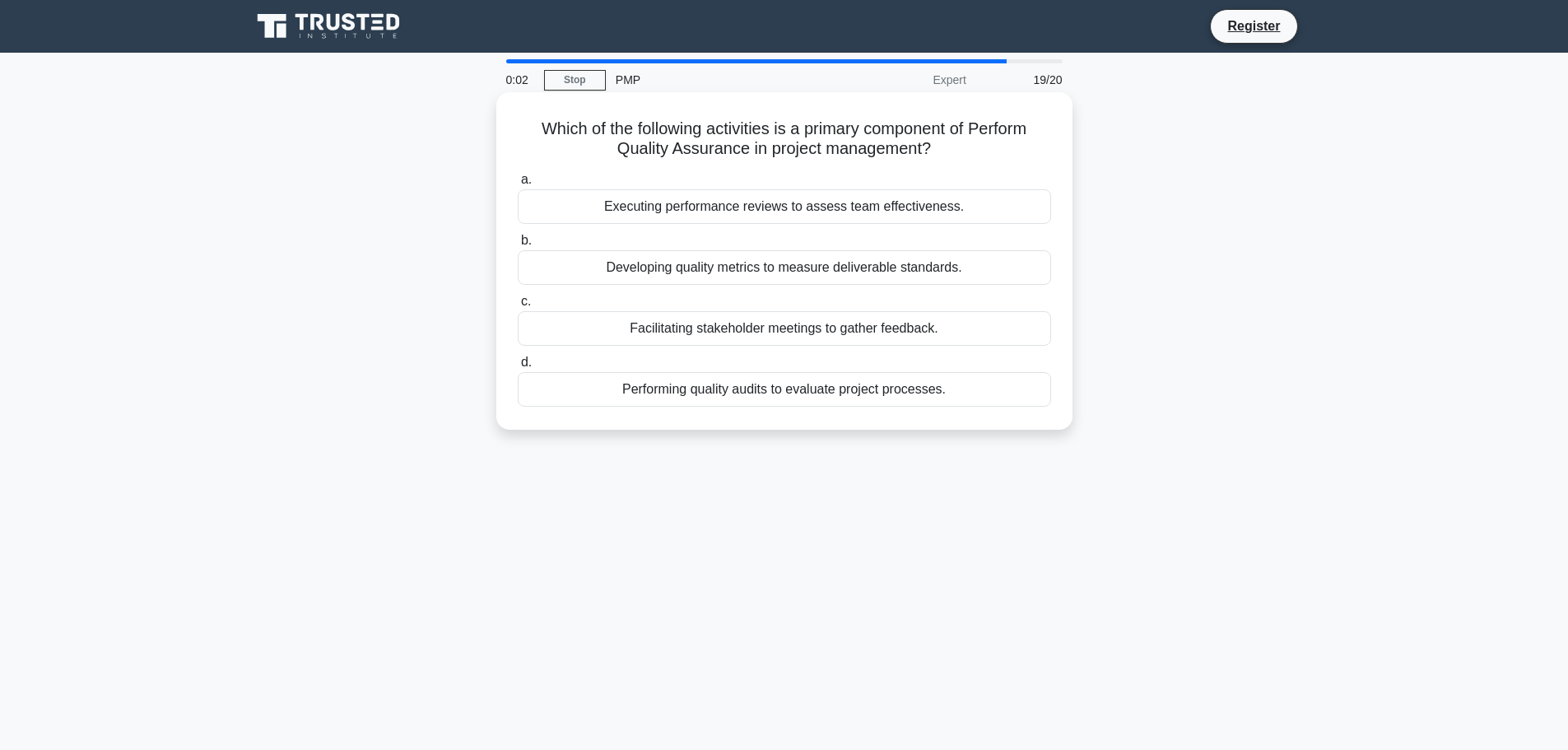
click at [679, 274] on div "Developing quality metrics to measure deliverable standards." at bounding box center [784, 268] width 534 height 35
click at [518, 246] on input "b. Developing quality metrics to measure deliverable standards." at bounding box center [518, 240] width 0 height 11
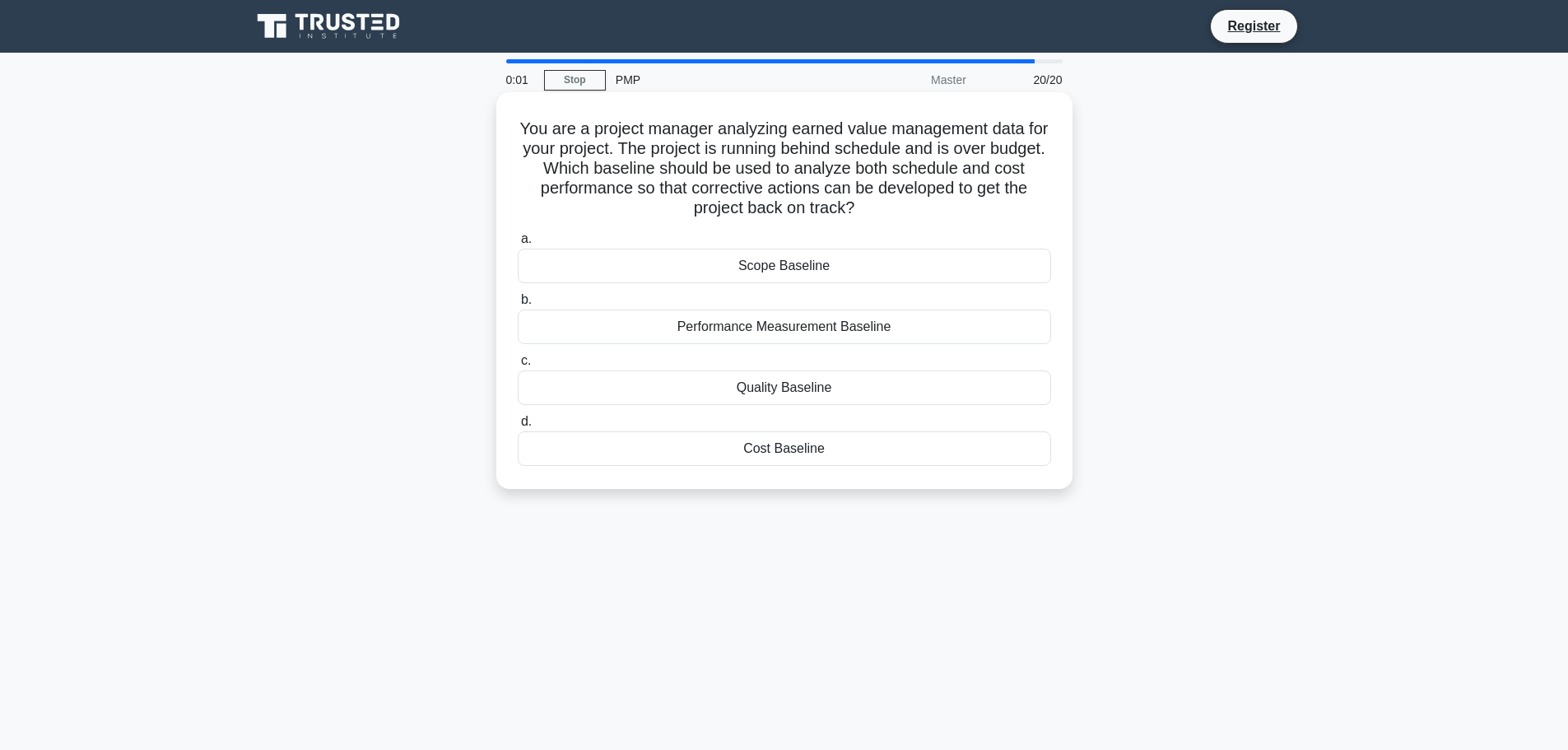
click at [700, 329] on div "Performance Measurement Baseline" at bounding box center [784, 326] width 534 height 35
click at [518, 305] on input "b. Performance Measurement Baseline" at bounding box center [518, 300] width 0 height 11
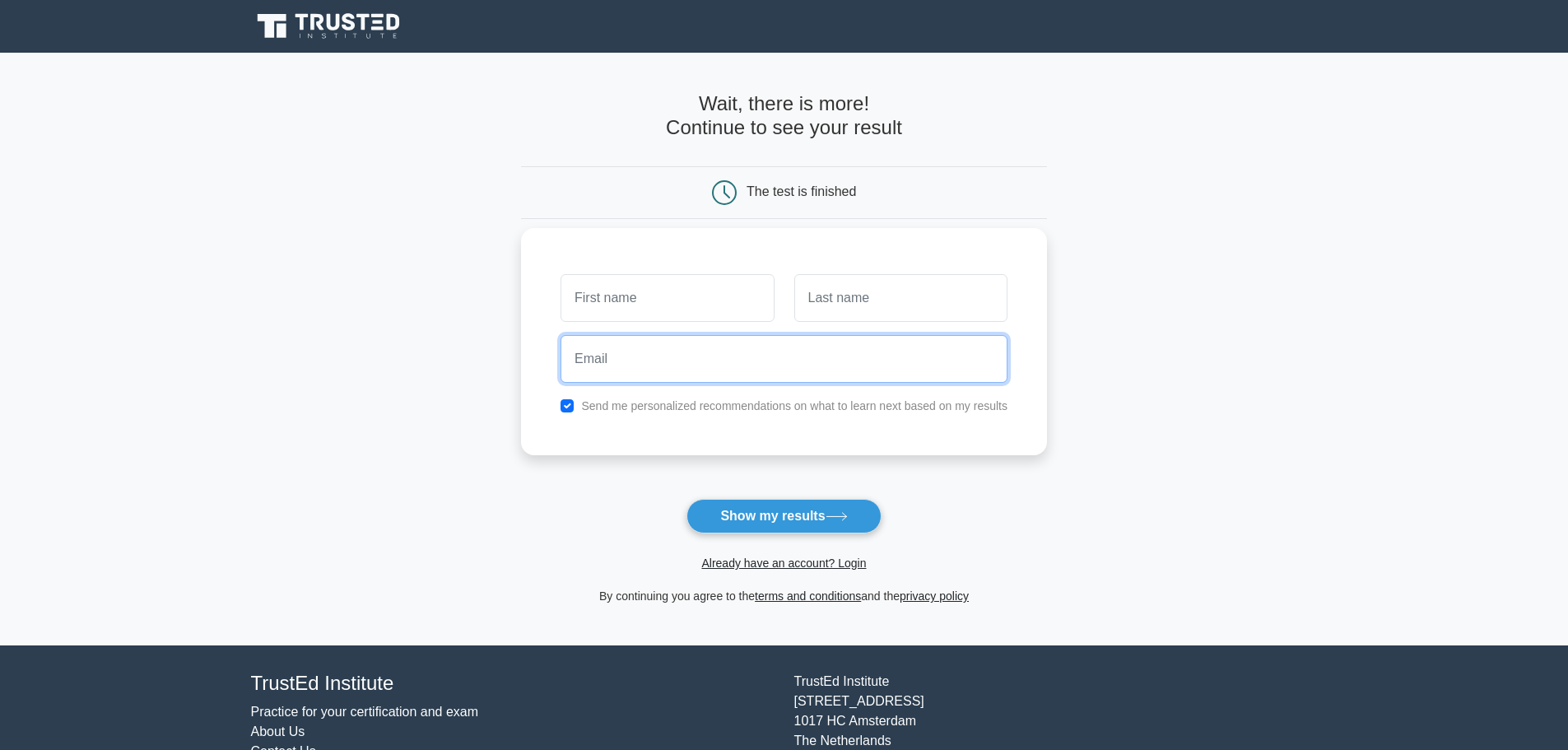
click at [735, 367] on input "email" at bounding box center [784, 359] width 447 height 48
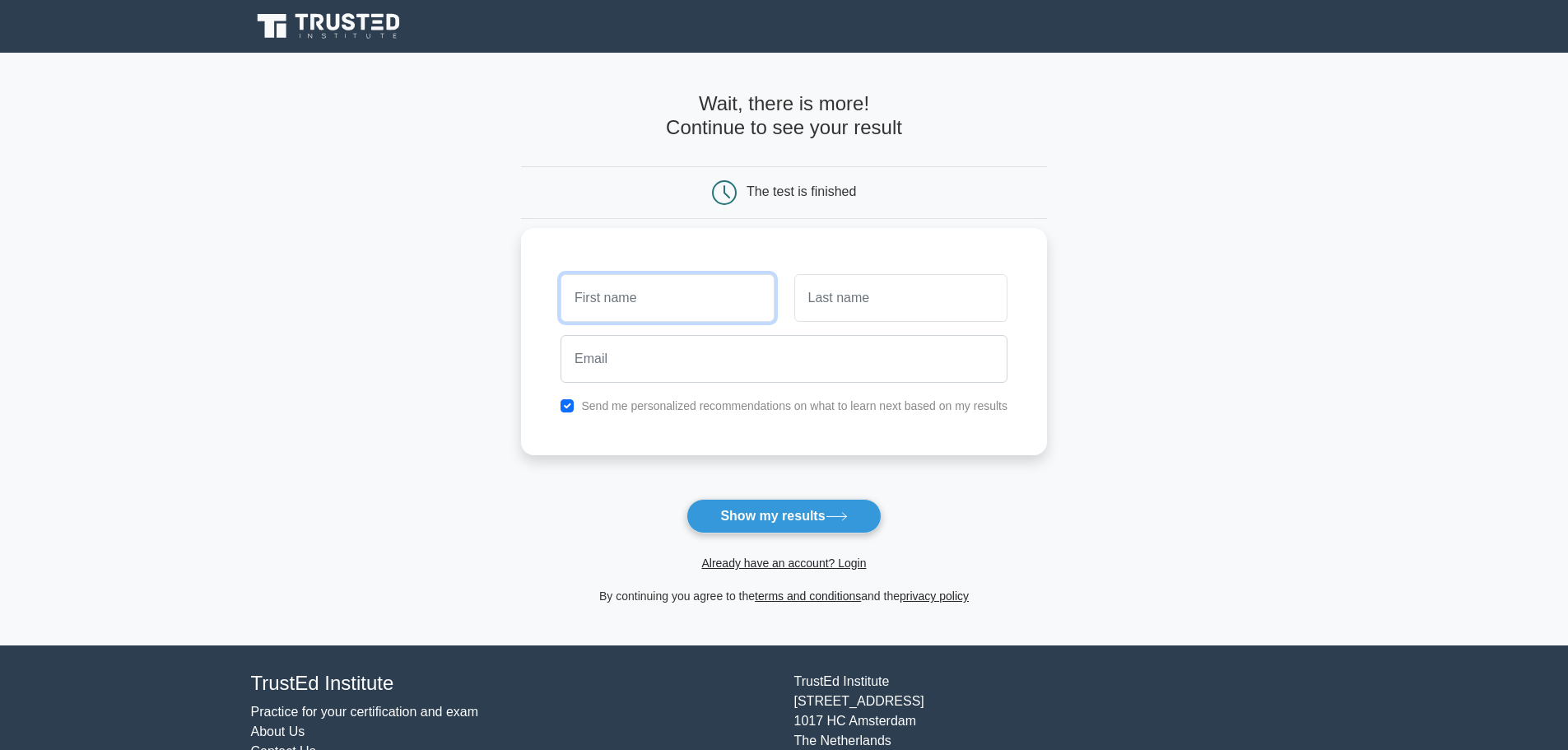
click at [724, 311] on input "text" at bounding box center [668, 298] width 213 height 48
type input "Tarik"
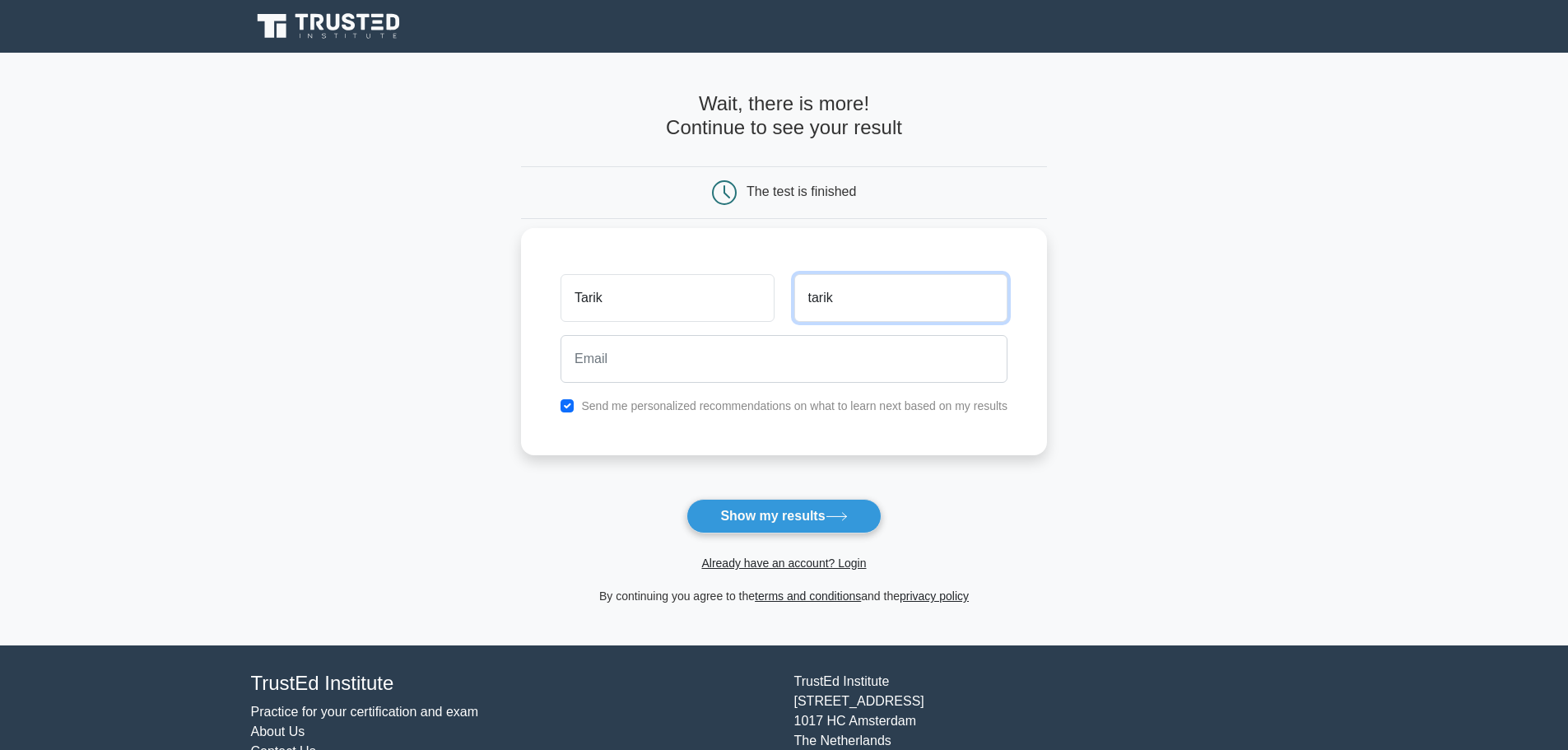
type input "tarik"
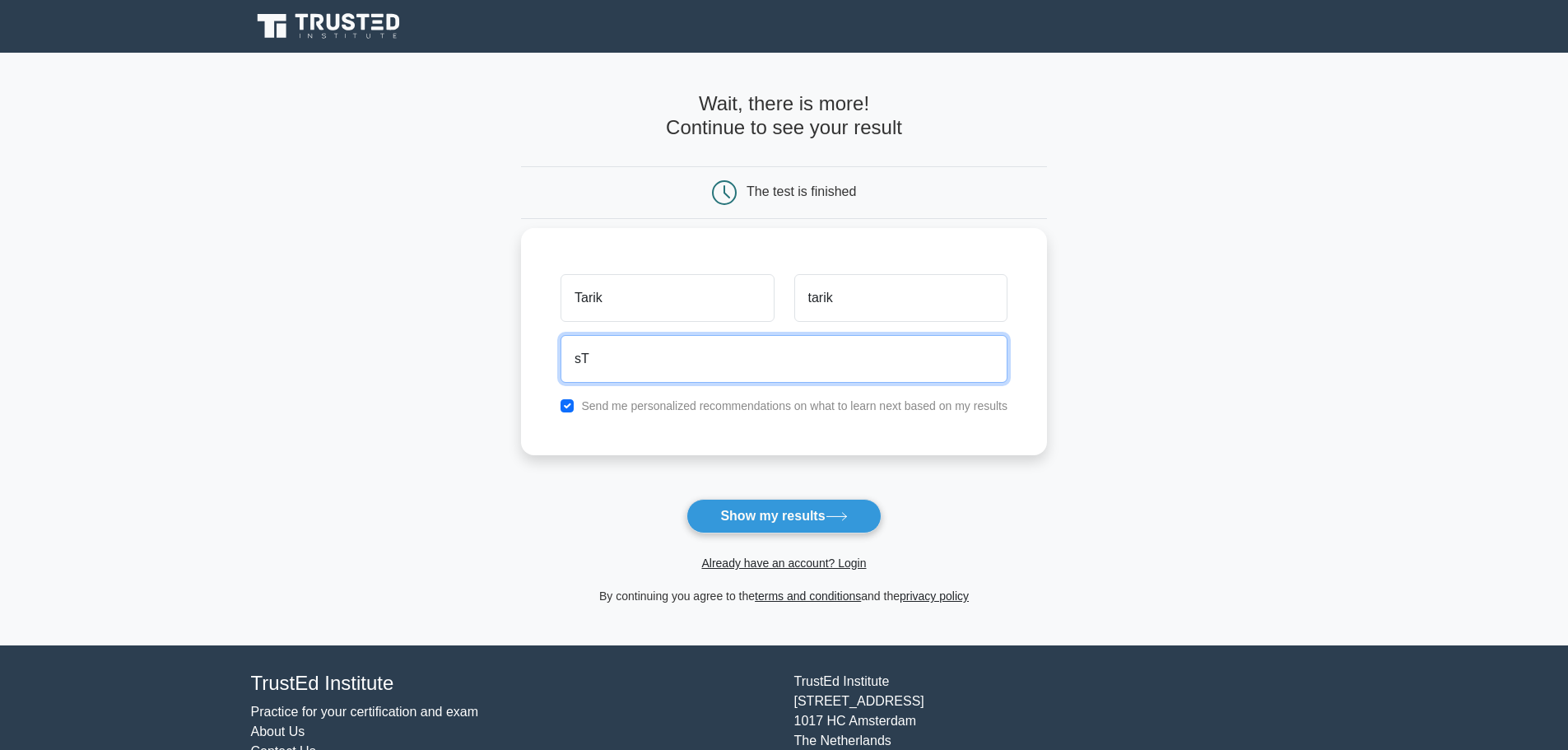
type input "s"
type input "starikmrq@gmail.com"
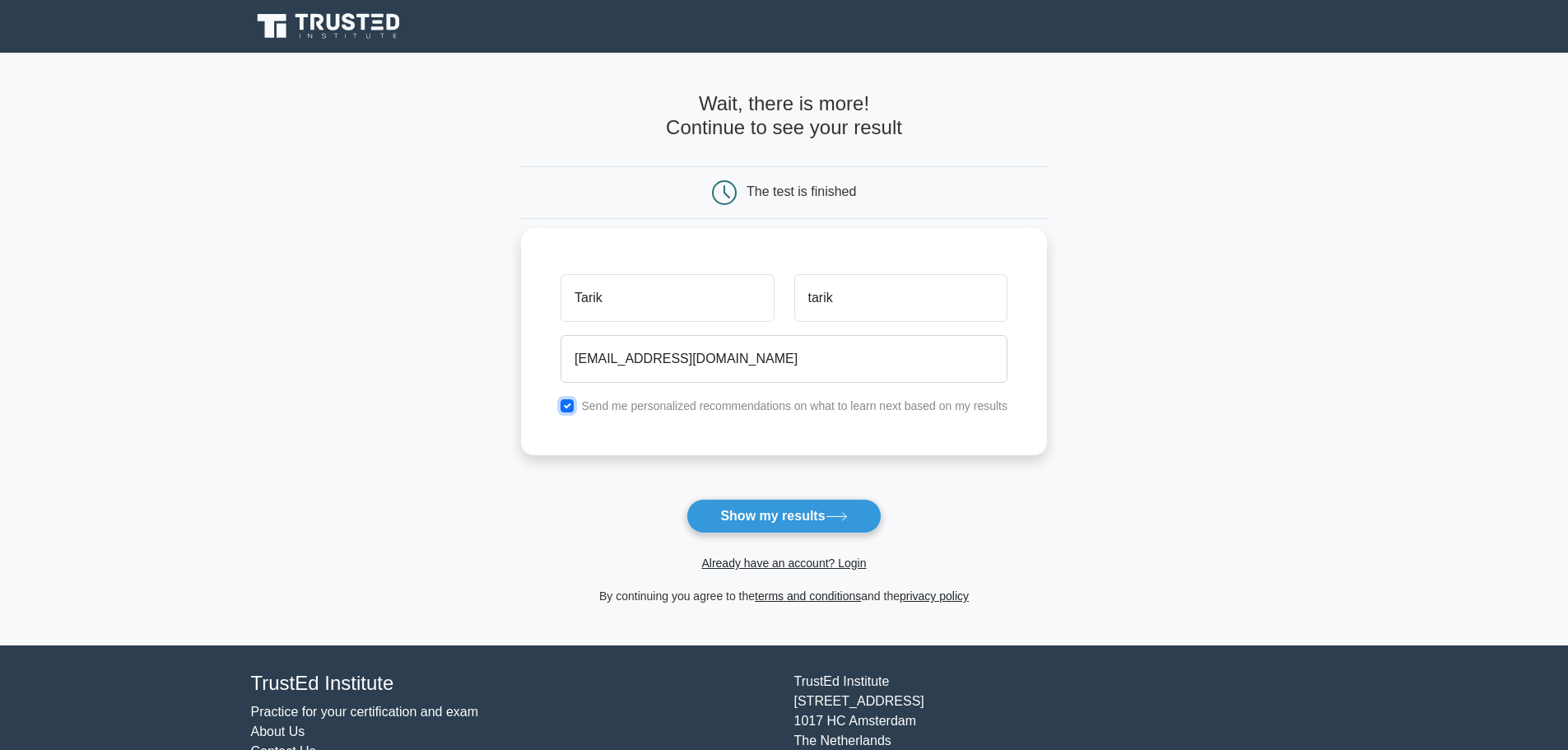
click at [568, 399] on input "checkbox" at bounding box center [567, 405] width 13 height 13
checkbox input "false"
click at [772, 522] on button "Show my results" at bounding box center [784, 516] width 194 height 35
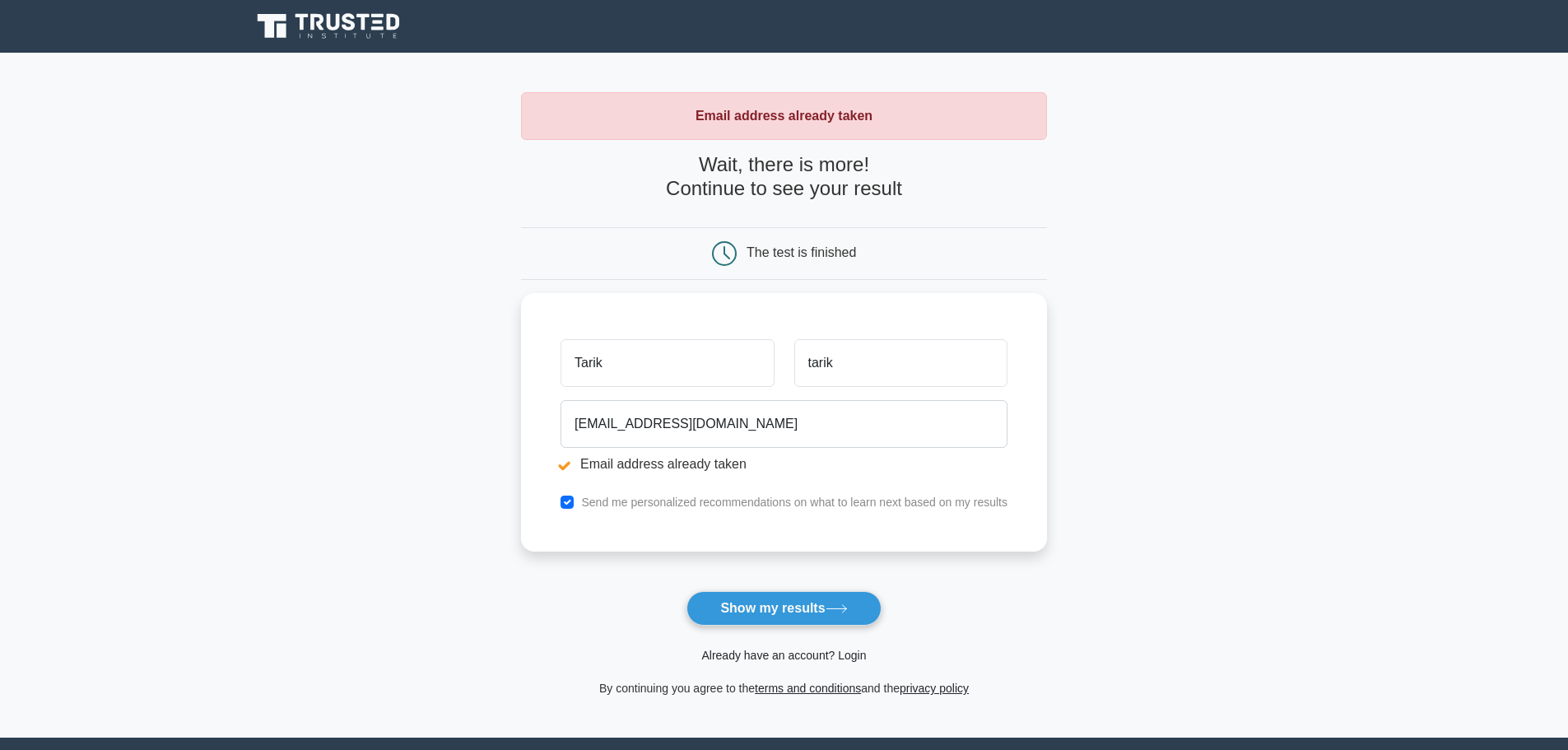
click at [772, 650] on link "Already have an account? Login" at bounding box center [784, 655] width 165 height 13
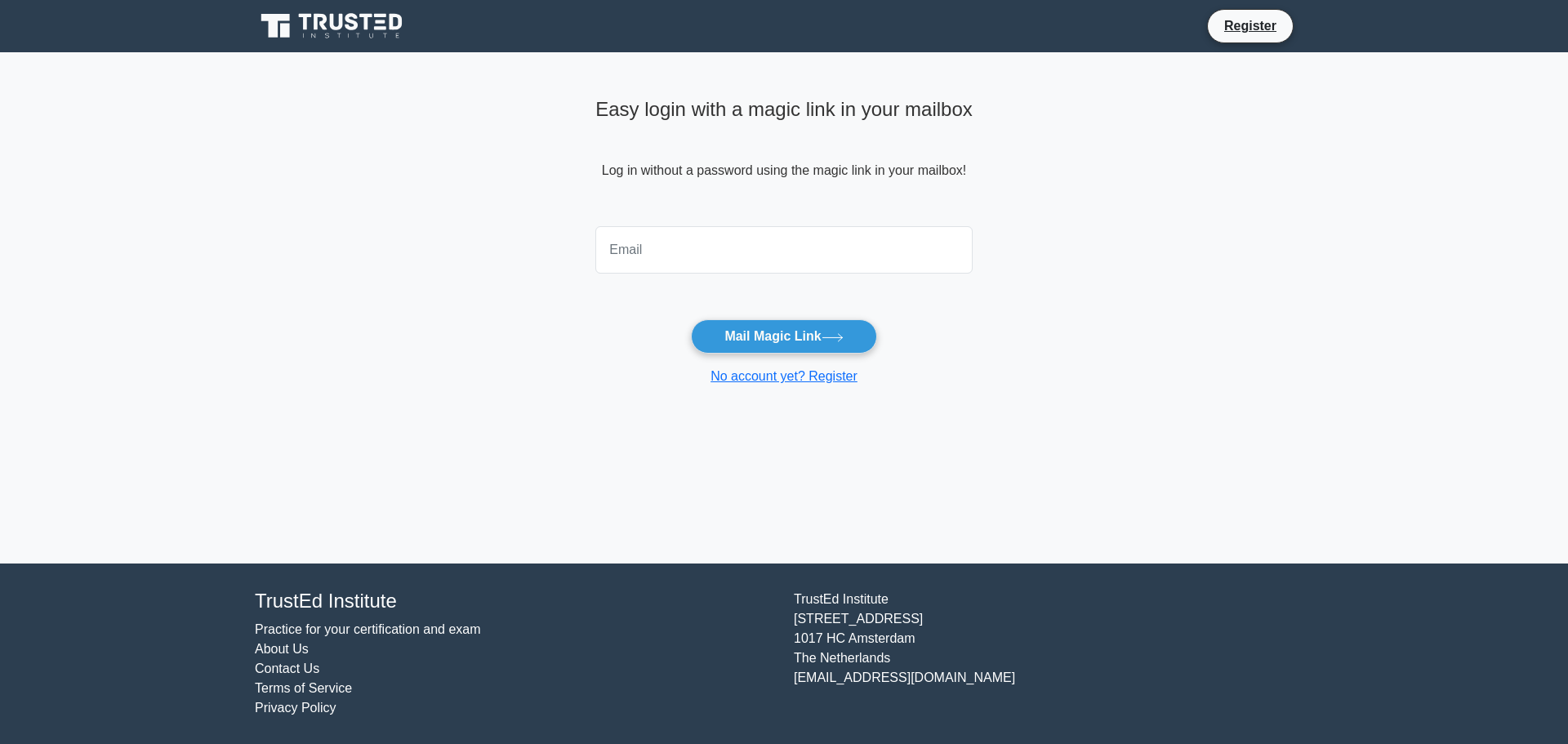
click at [657, 260] on input "email" at bounding box center [784, 249] width 377 height 47
type input "[EMAIL_ADDRESS][DOMAIN_NAME]"
click at [768, 349] on button "Mail Magic Link" at bounding box center [783, 336] width 185 height 35
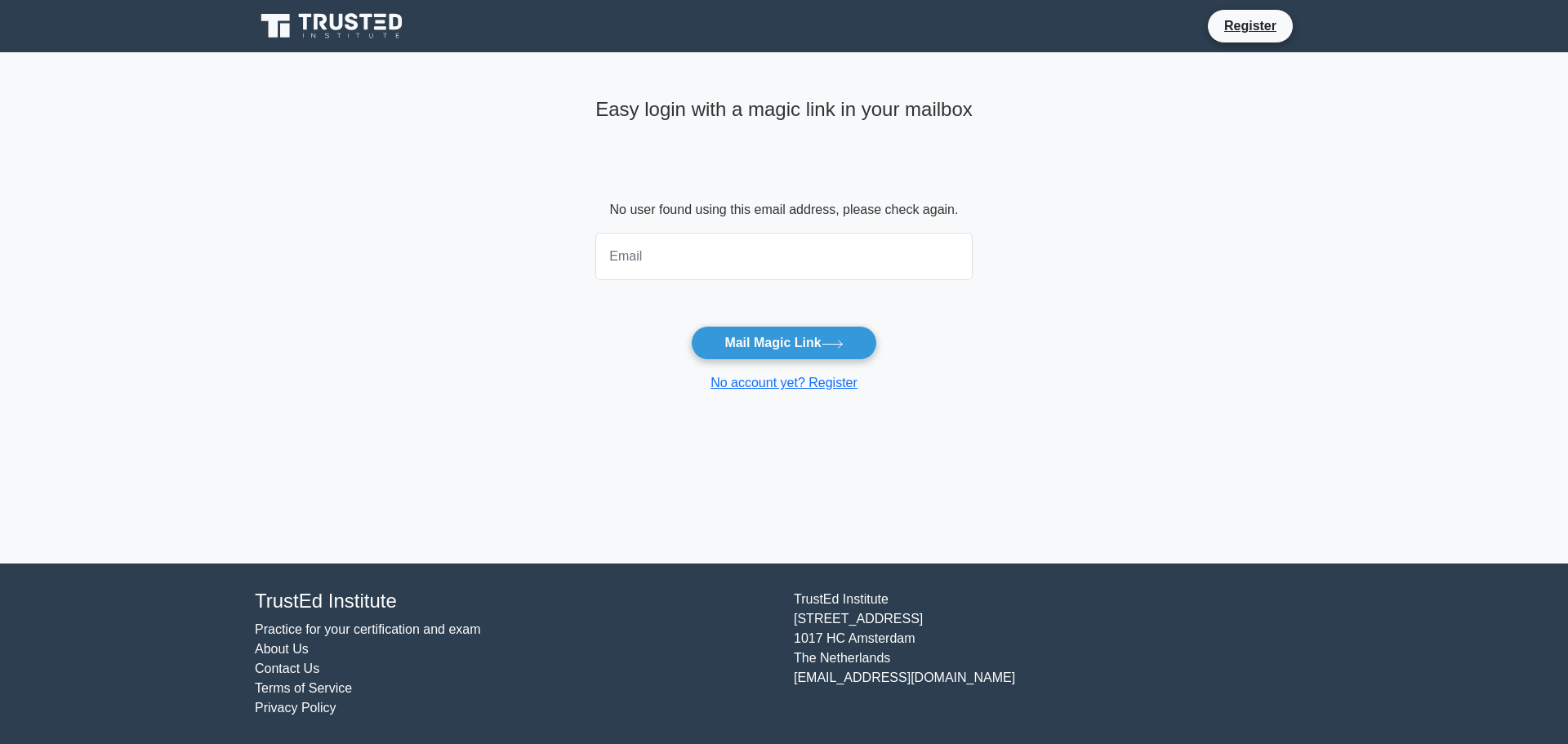
click at [645, 261] on input "email" at bounding box center [784, 256] width 377 height 47
type input "[EMAIL_ADDRESS][DOMAIN_NAME]"
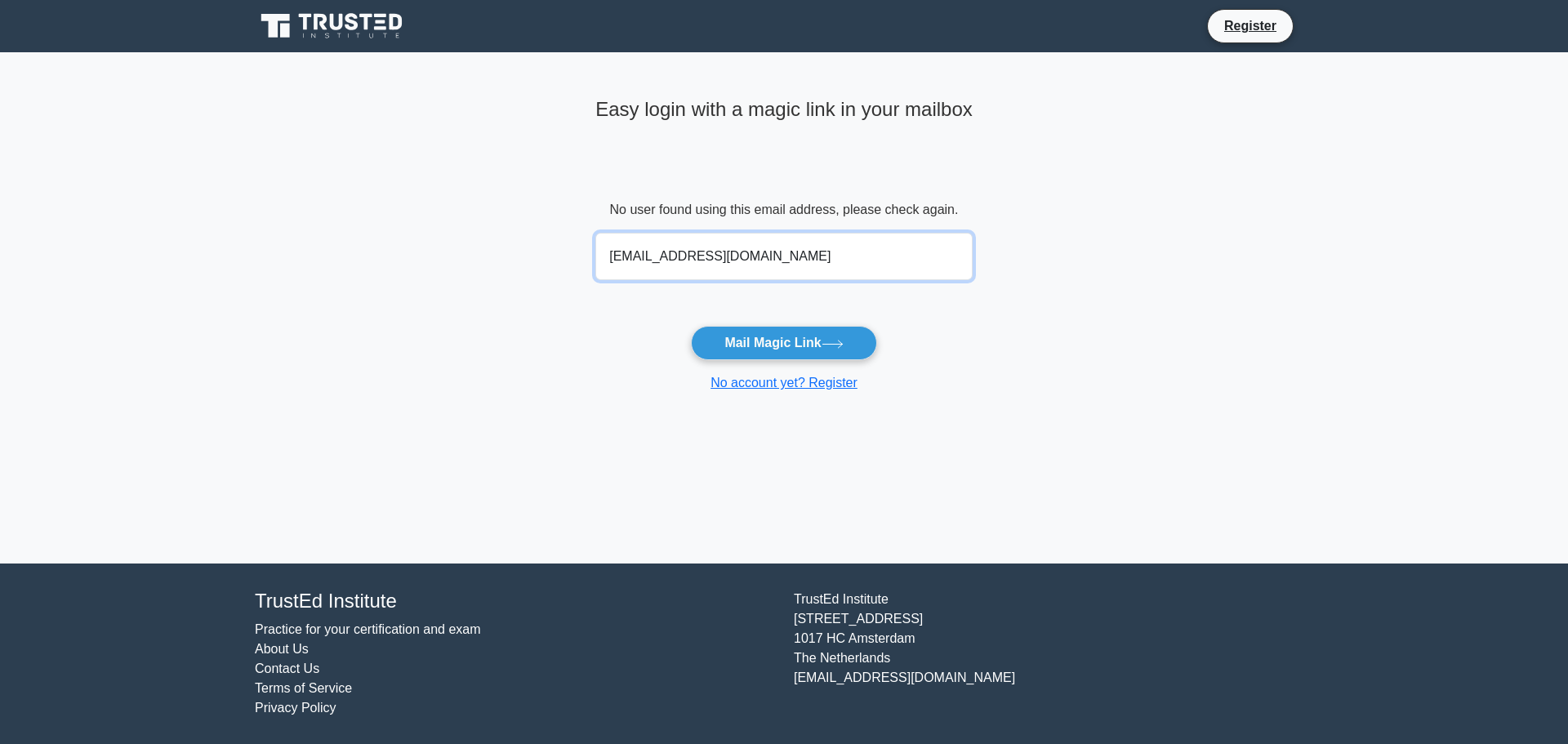
click at [645, 261] on input "[EMAIL_ADDRESS][DOMAIN_NAME]" at bounding box center [784, 256] width 377 height 47
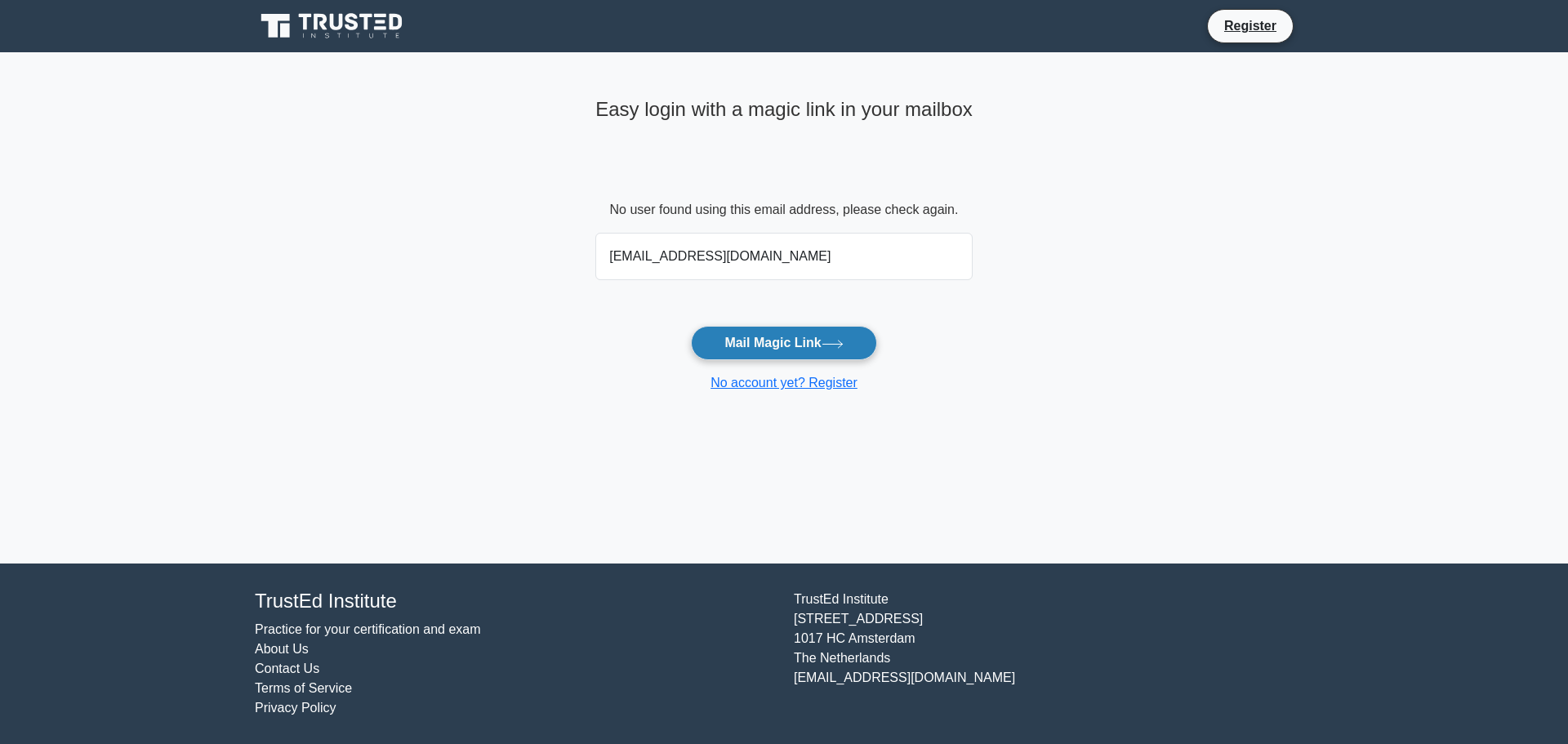
click at [776, 345] on button "Mail Magic Link" at bounding box center [783, 342] width 185 height 35
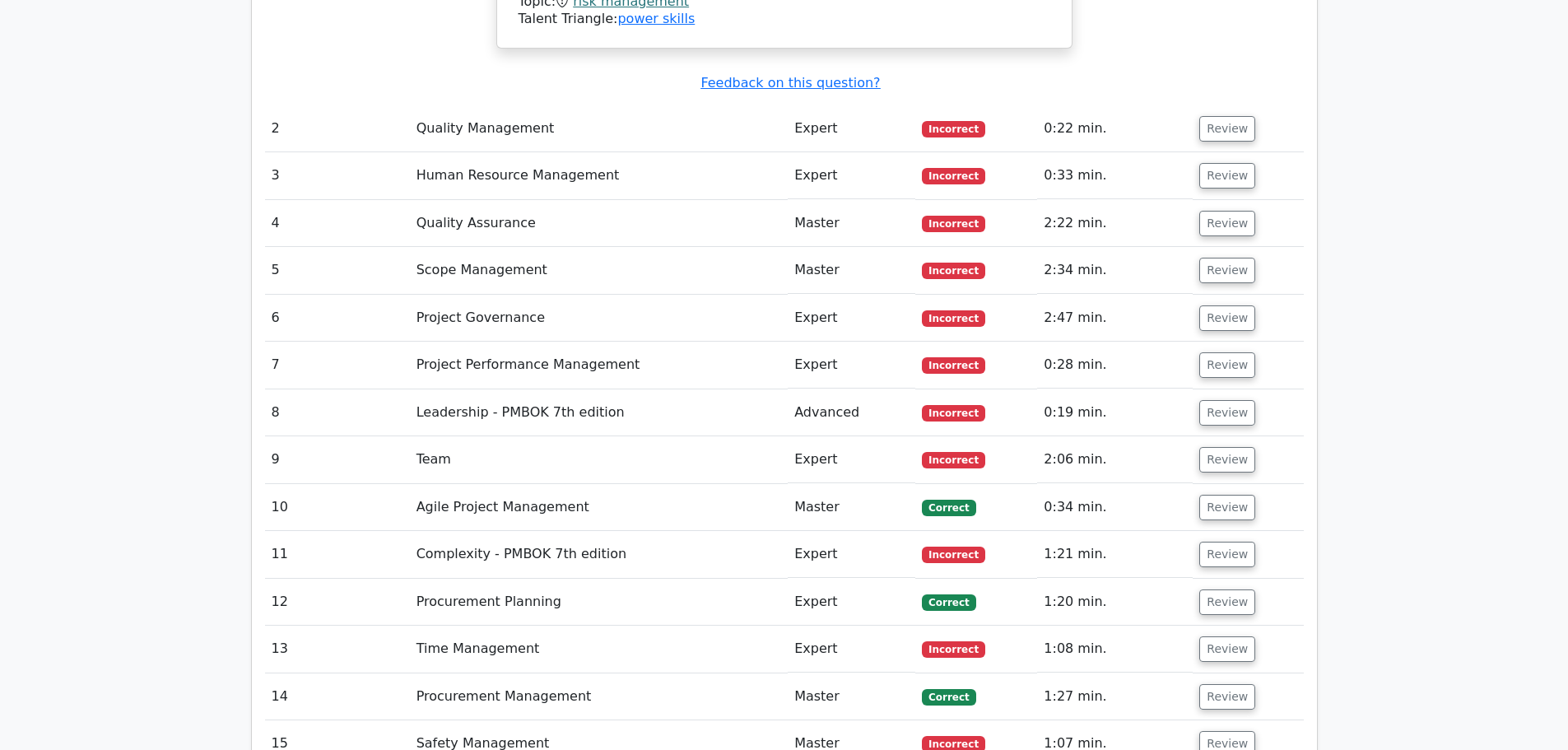
scroll to position [2222, 0]
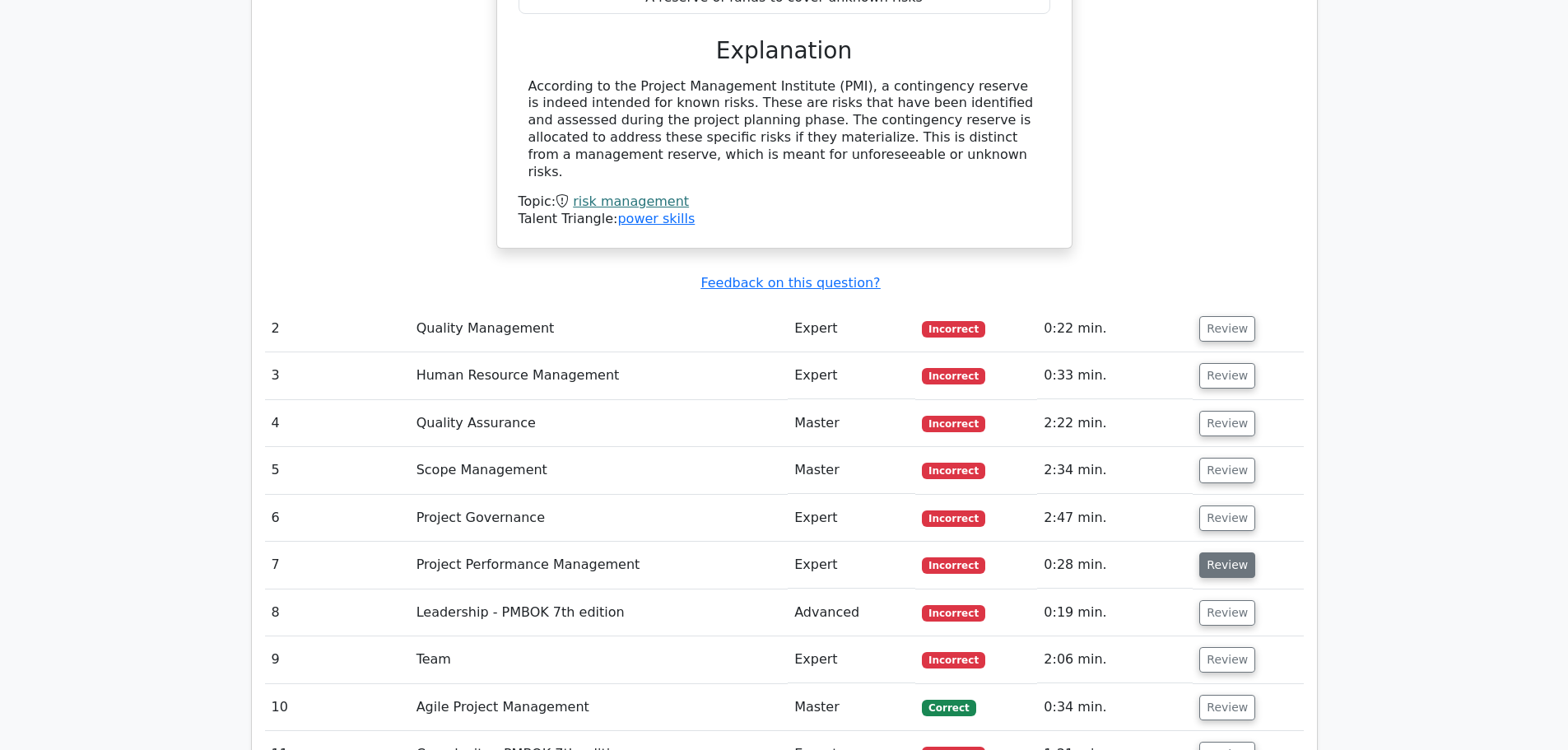
click at [1214, 552] on button "Review" at bounding box center [1228, 565] width 56 height 26
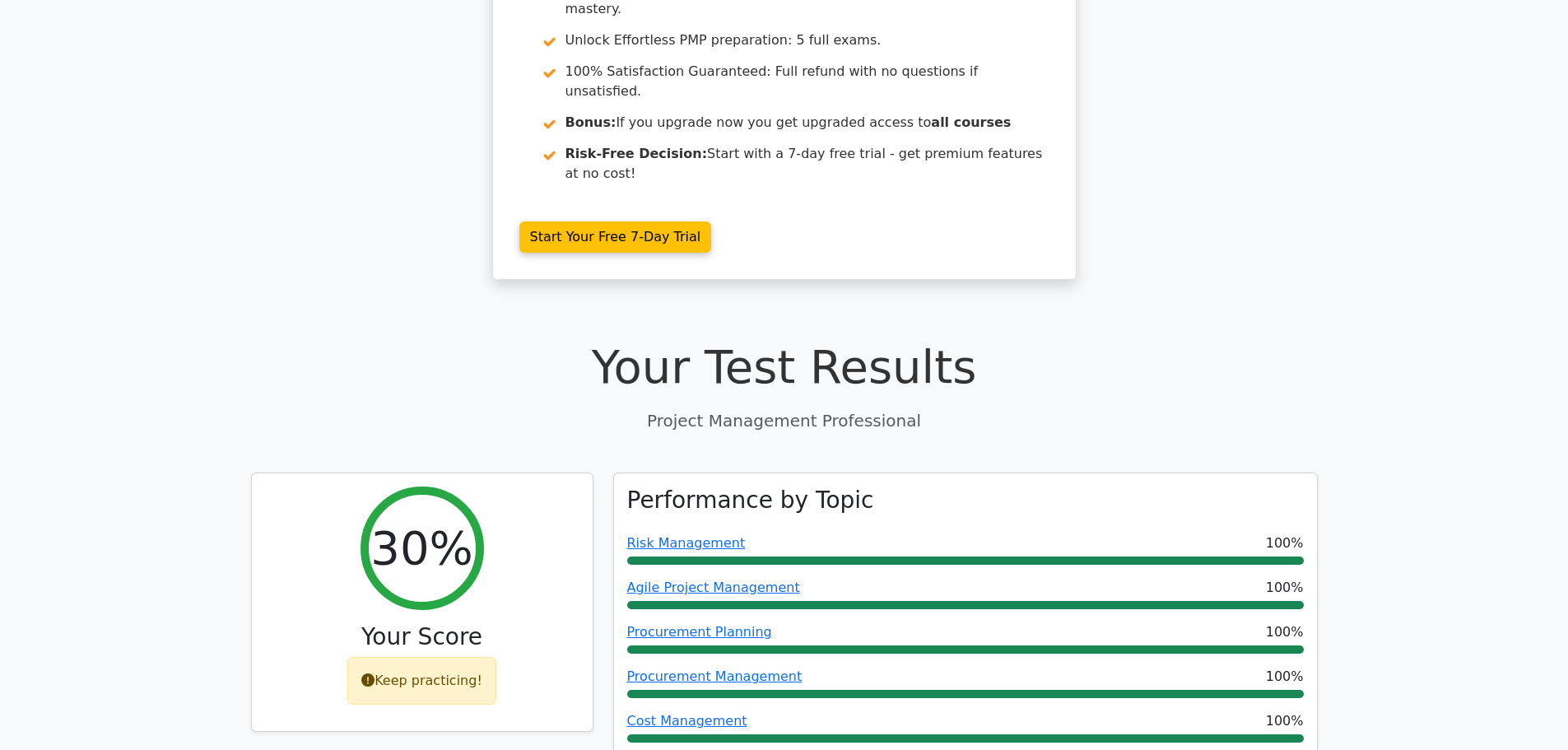
scroll to position [0, 0]
